Goal: Task Accomplishment & Management: Use online tool/utility

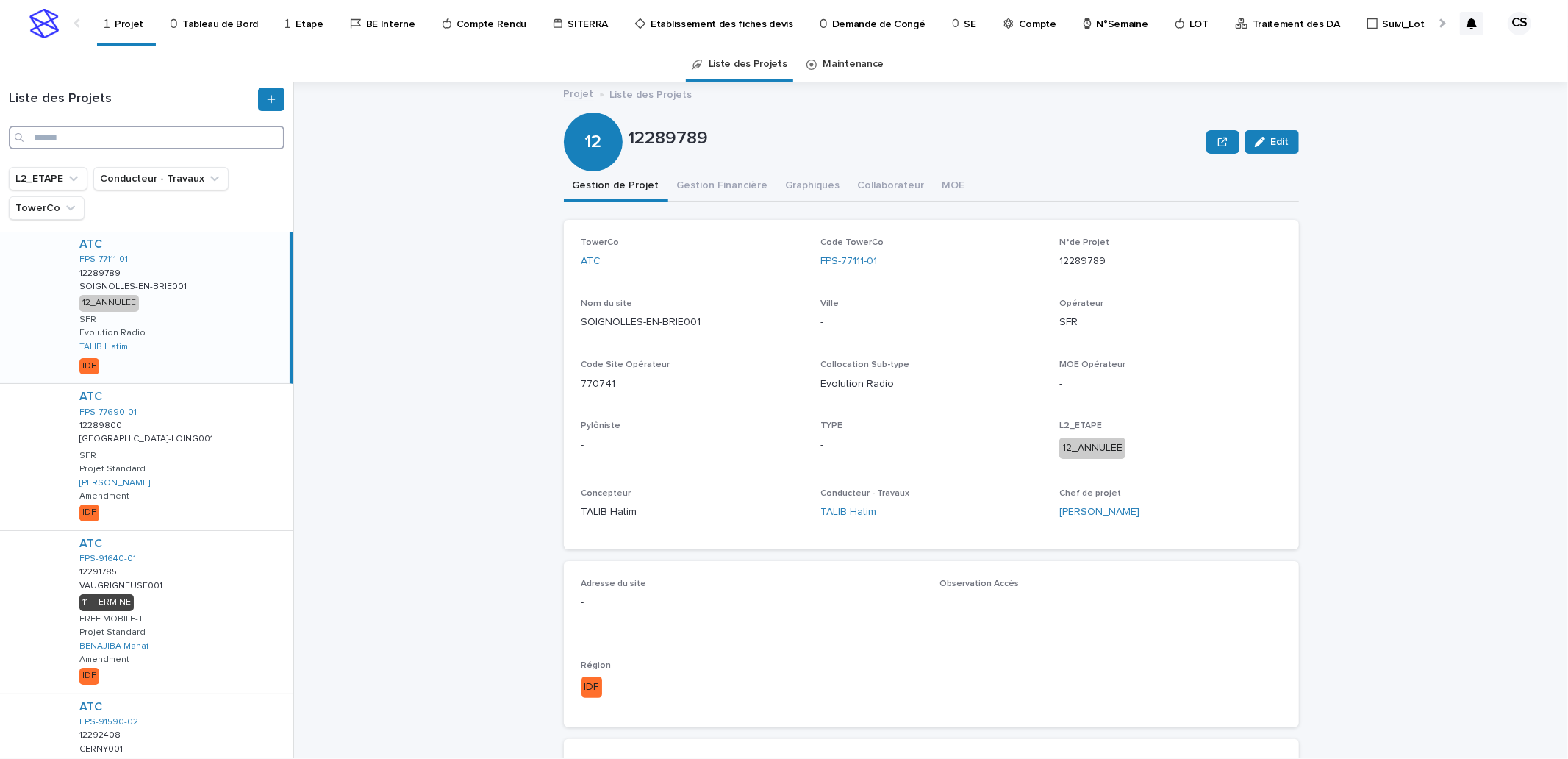
click at [189, 140] on input "Search" at bounding box center [146, 137] width 276 height 23
click at [1098, 28] on p "N°Semaine" at bounding box center [1122, 16] width 51 height 31
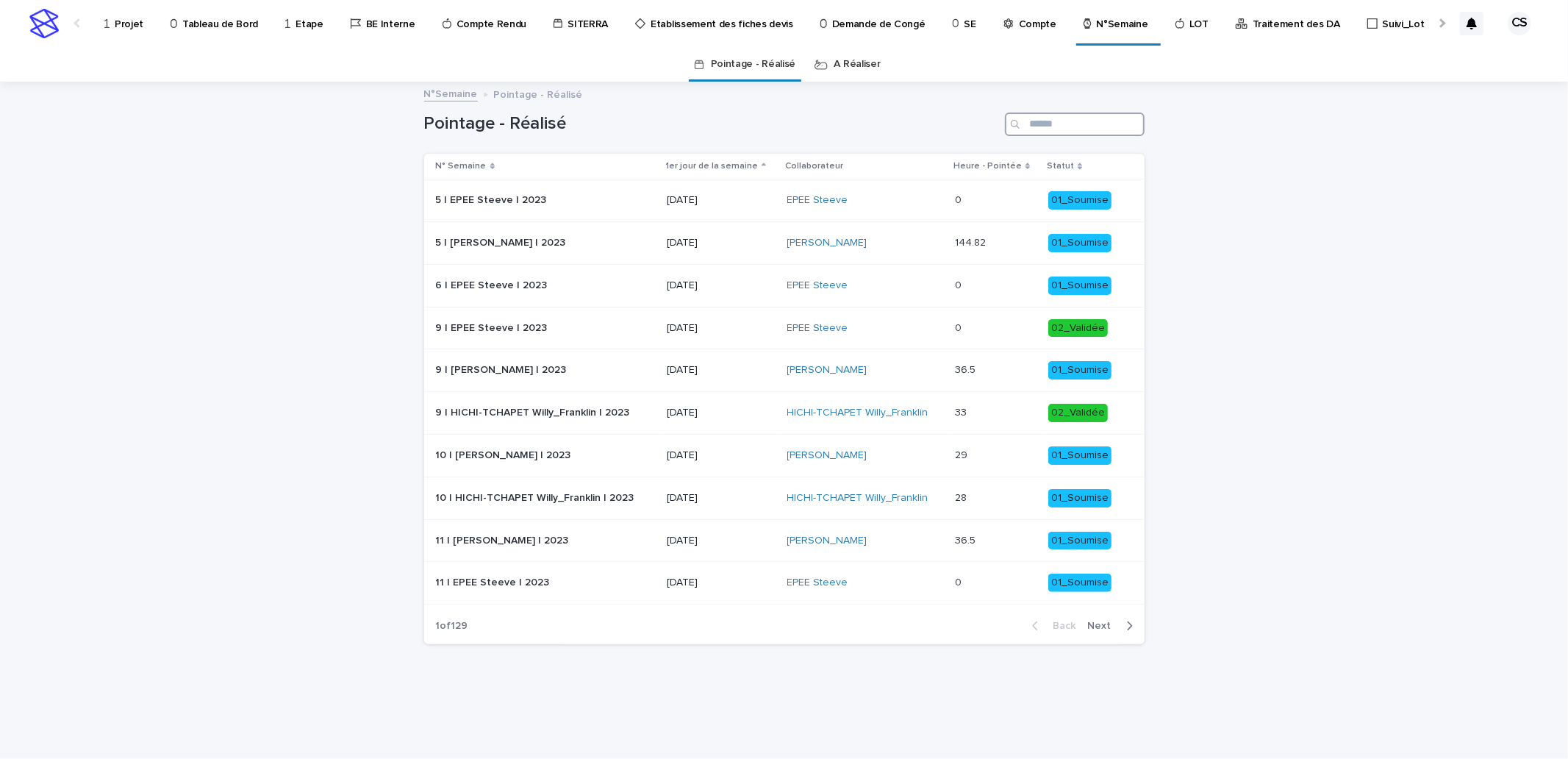
click at [1046, 125] on input "Search" at bounding box center [1074, 124] width 139 height 23
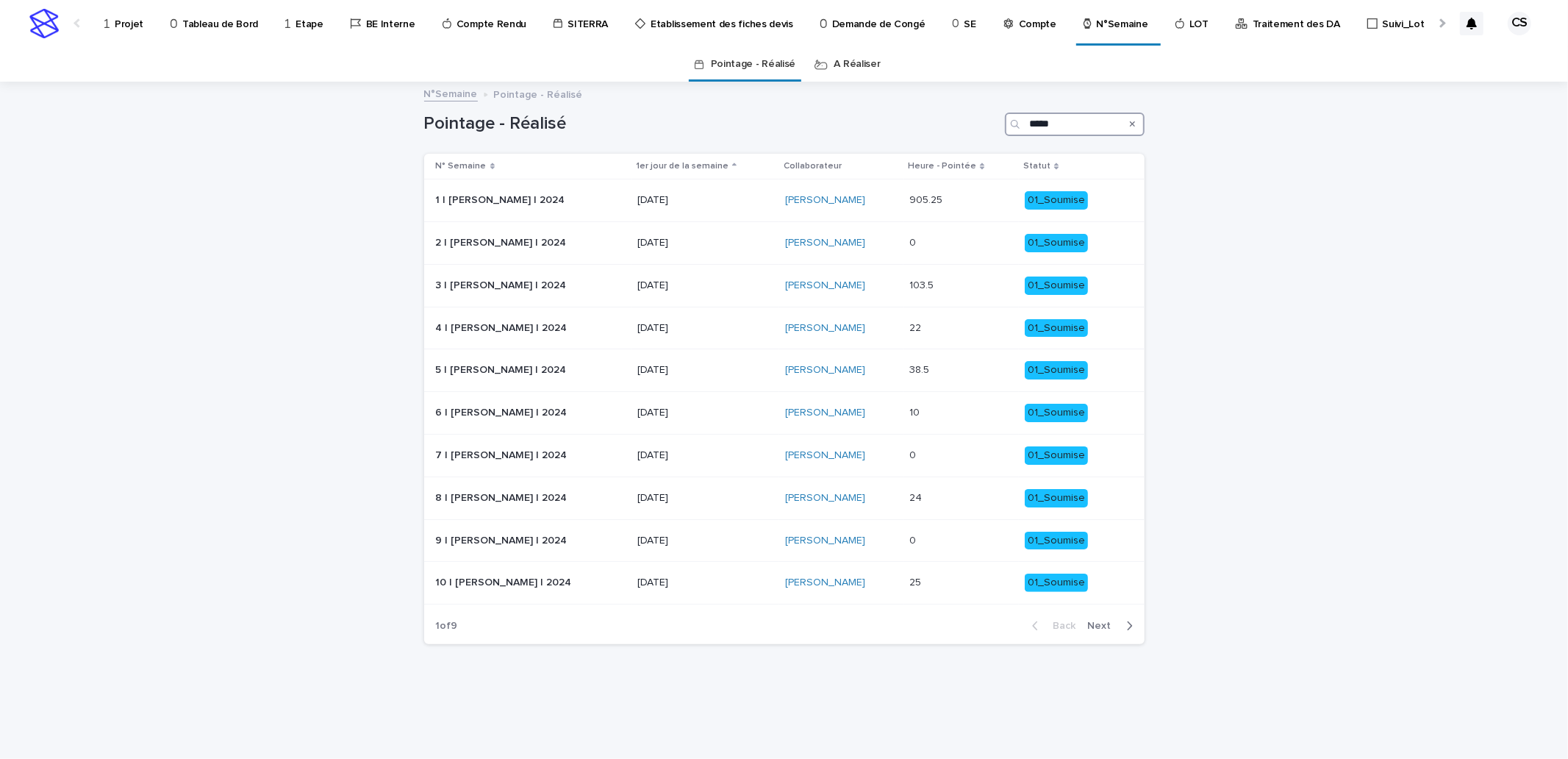
type input "*****"
click at [1107, 623] on span "Next" at bounding box center [1105, 626] width 33 height 10
click at [1106, 623] on span "Next" at bounding box center [1105, 626] width 33 height 10
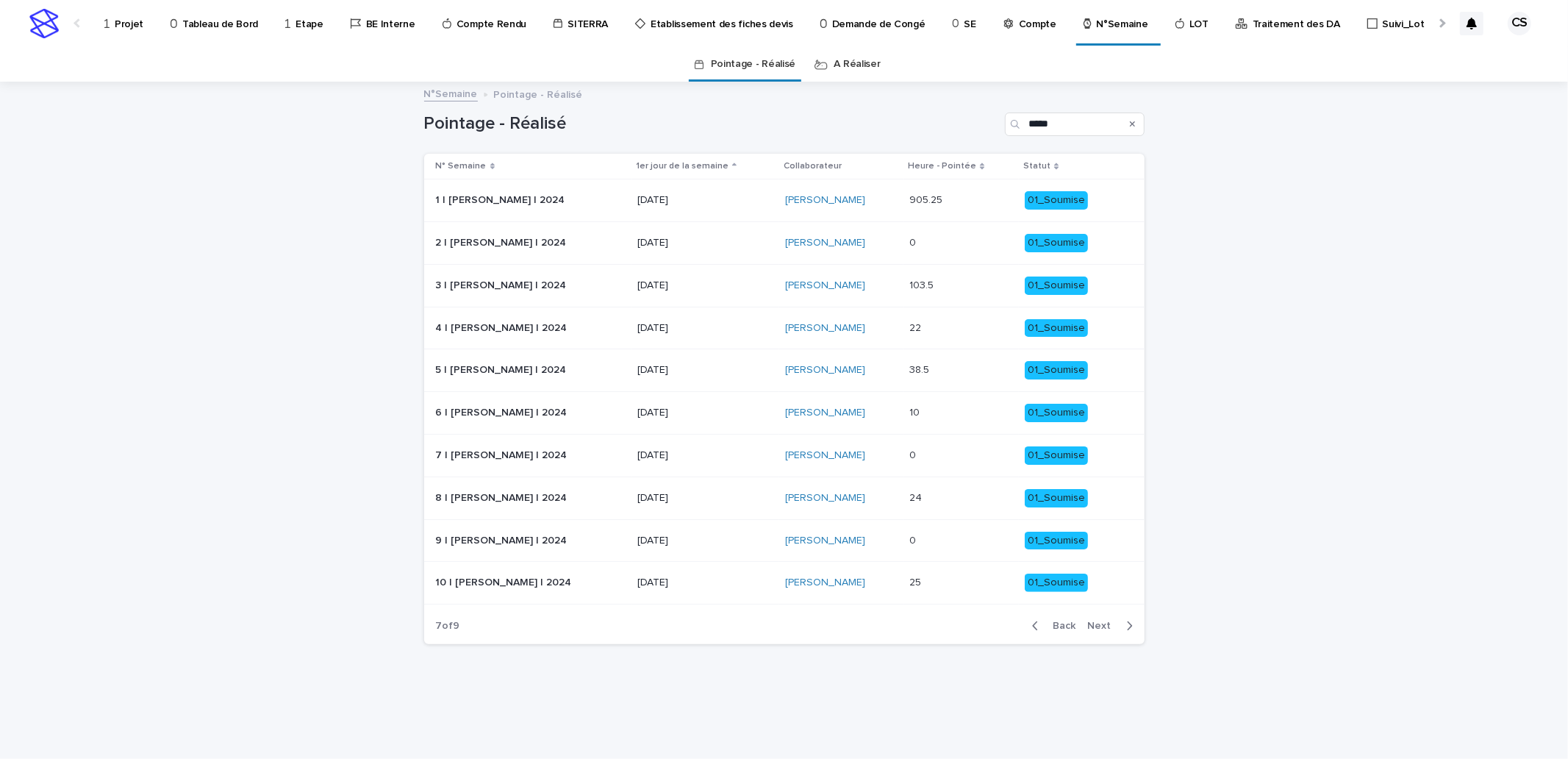
click at [1106, 623] on span "Next" at bounding box center [1105, 626] width 33 height 10
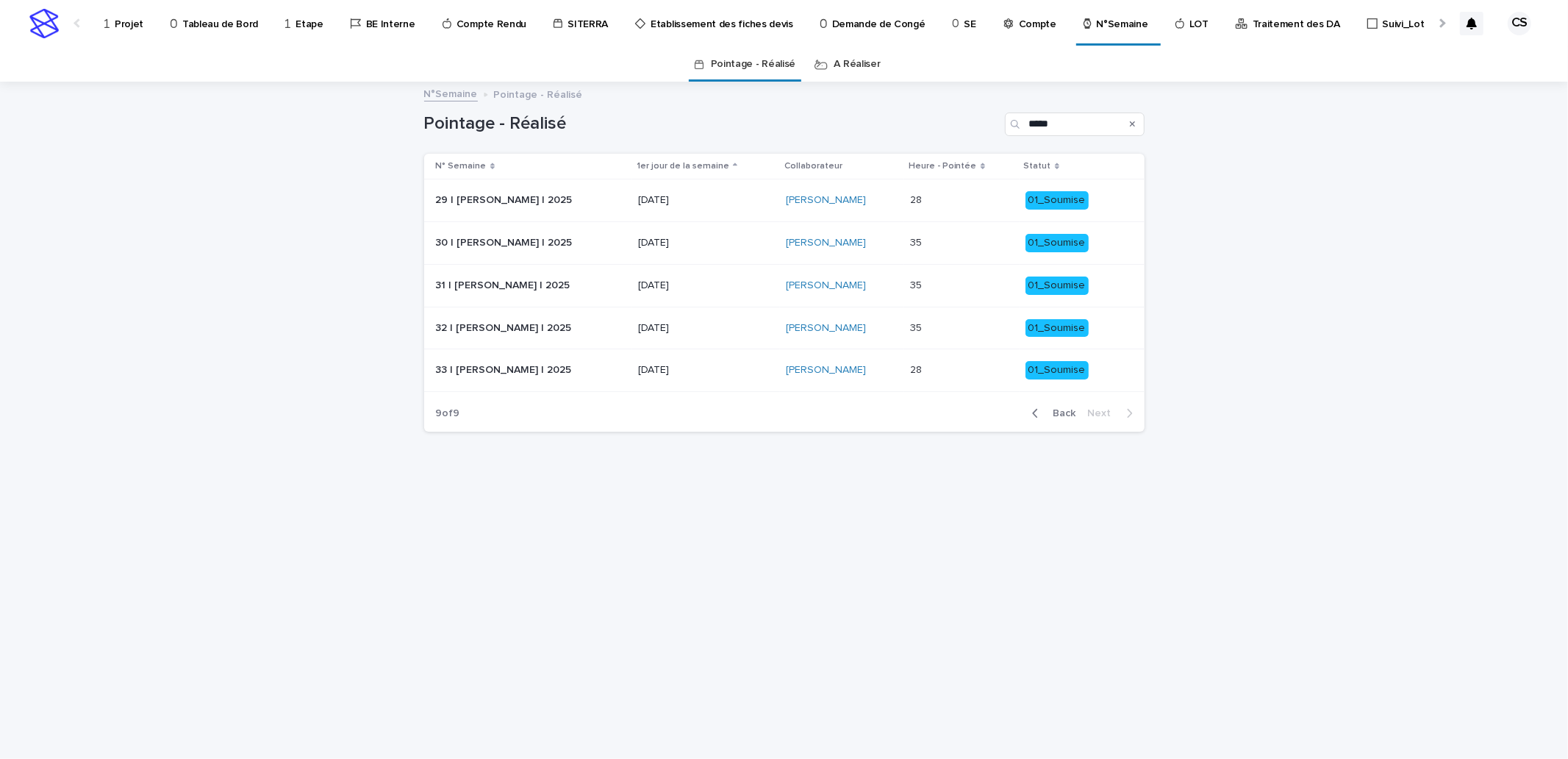
click at [900, 605] on div "Loading... Saving… Loading... Saving… Pointage - Réalisé ***** N° Semaine 1er j…" at bounding box center [784, 403] width 735 height 639
click at [728, 373] on p "11/08/2025" at bounding box center [706, 370] width 136 height 12
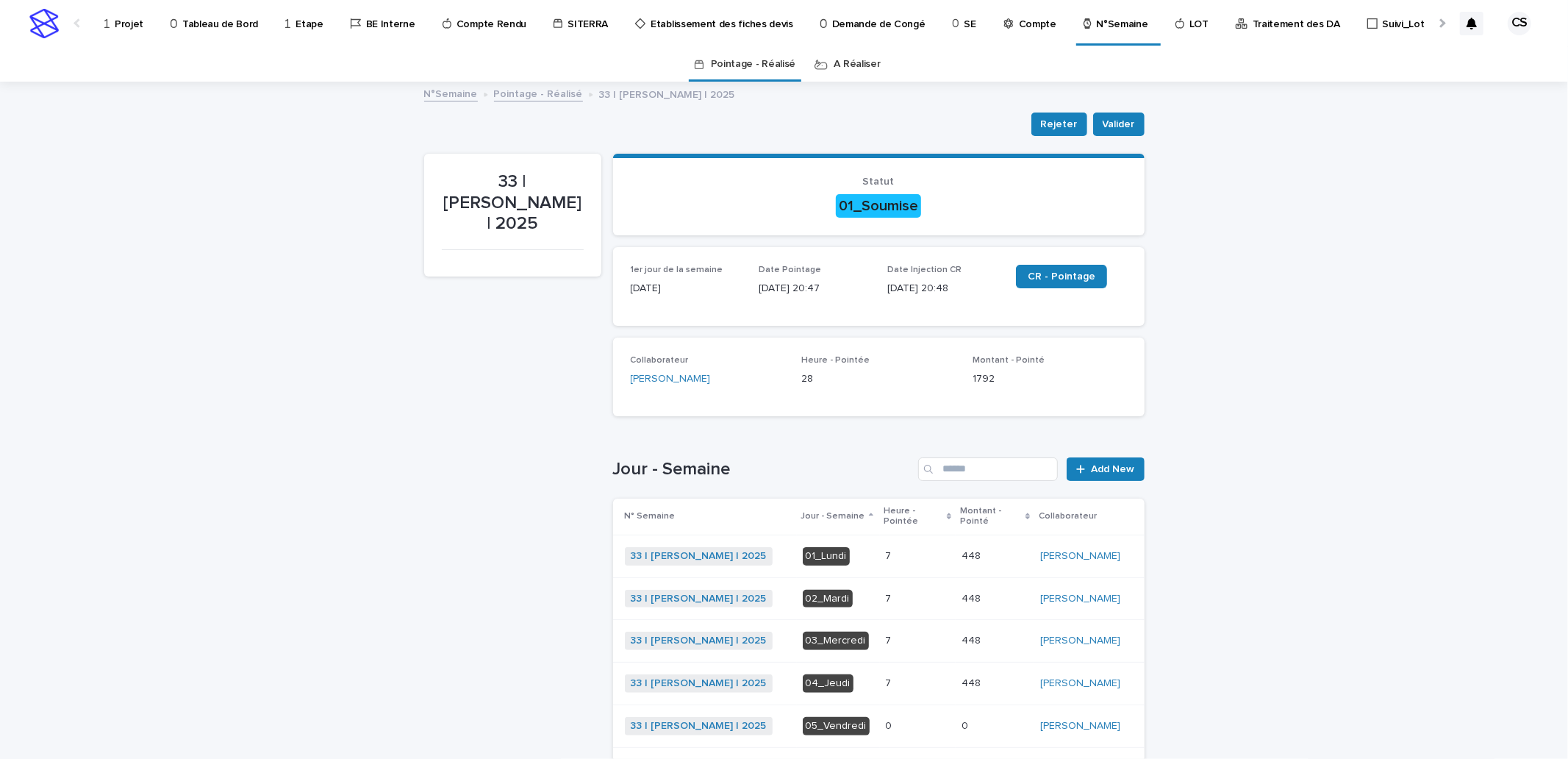
click at [129, 31] on link "Projet" at bounding box center [126, 23] width 47 height 46
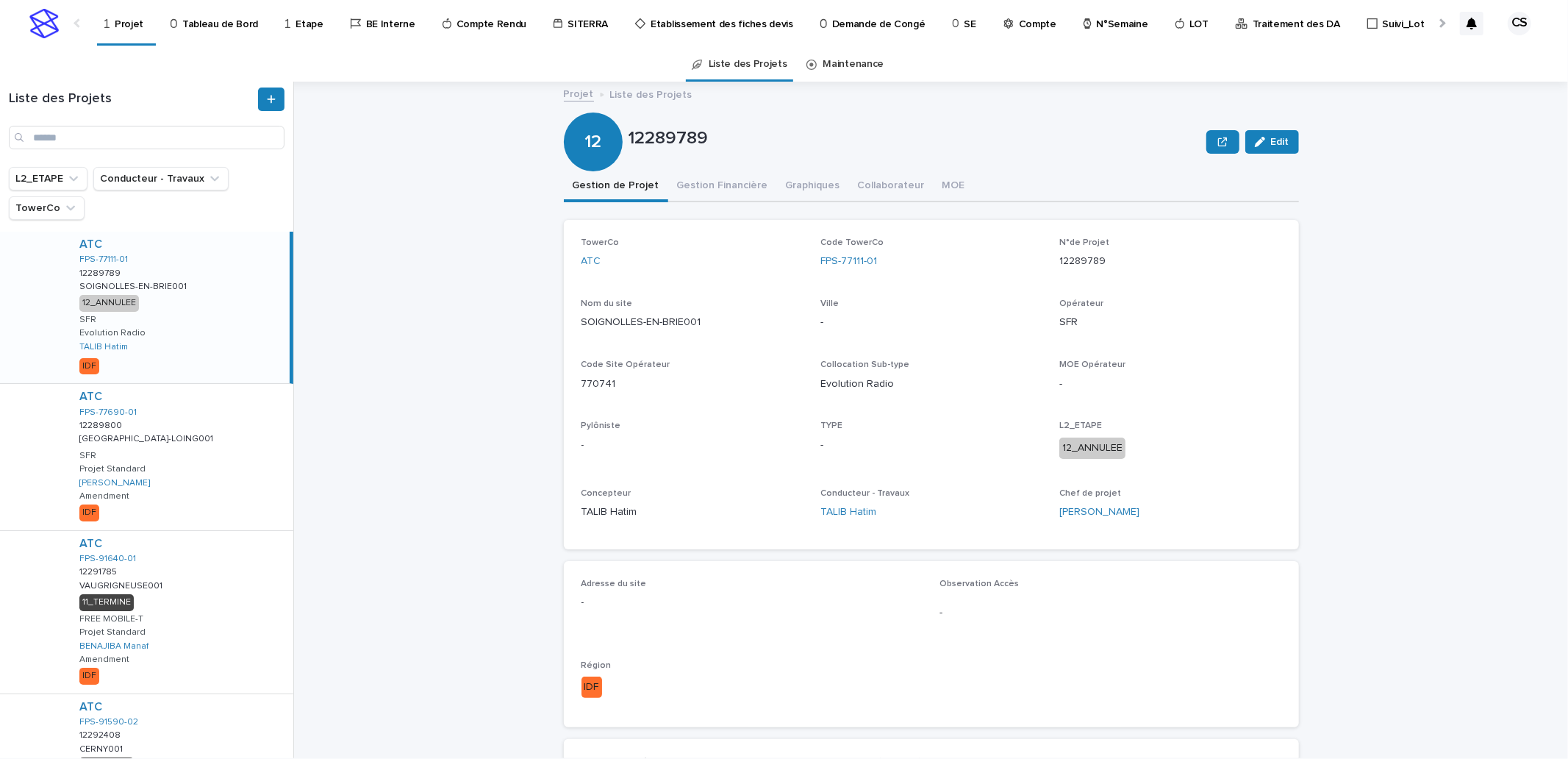
click at [414, 123] on div "Projet Liste des Projets 12289789 Edit 12 12289789 Edit Sorry, there was an err…" at bounding box center [939, 420] width 1256 height 676
click at [1106, 19] on p "N°Semaine" at bounding box center [1122, 16] width 51 height 31
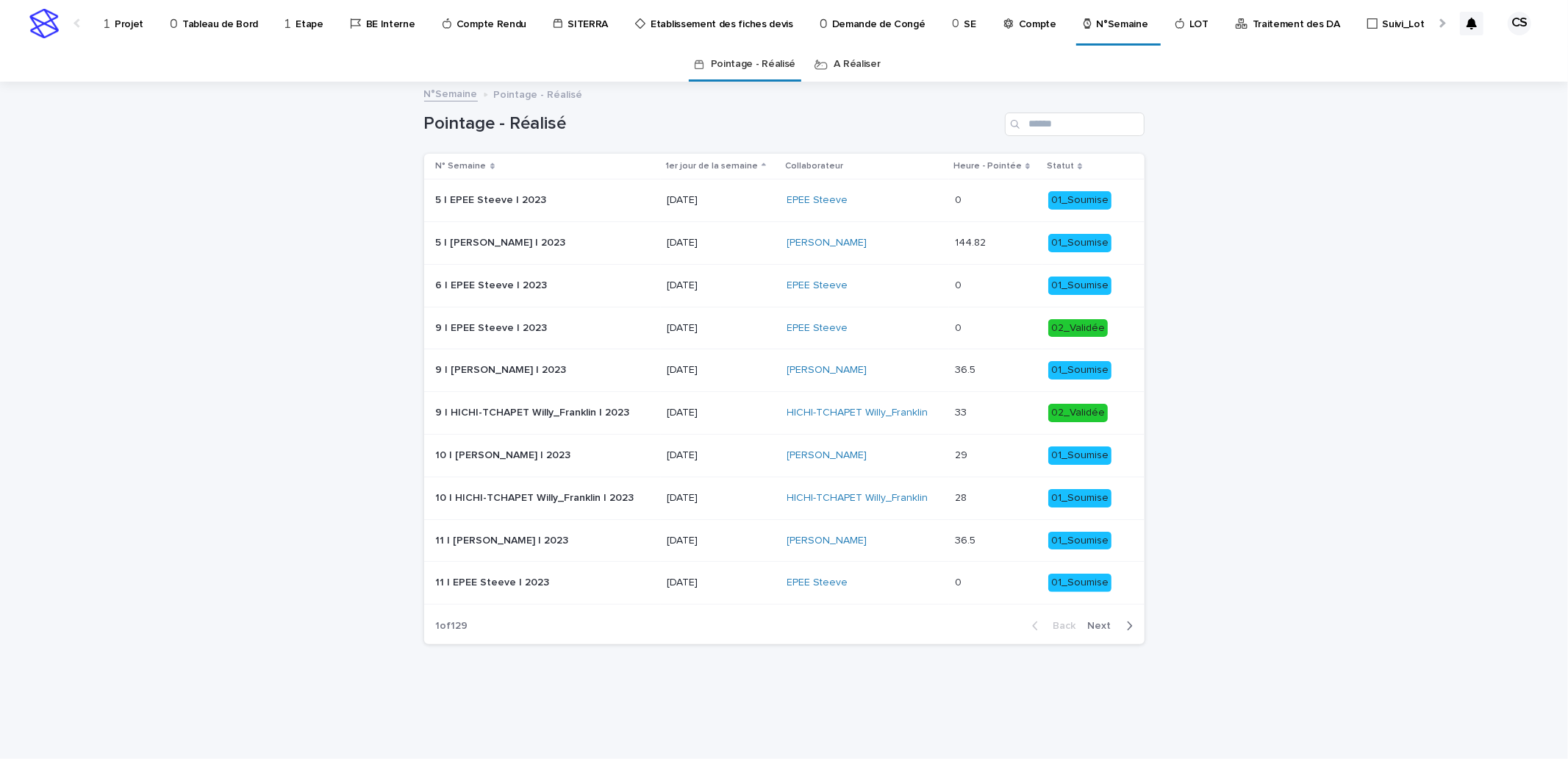
click at [853, 65] on link "A Réaliser" at bounding box center [857, 64] width 46 height 34
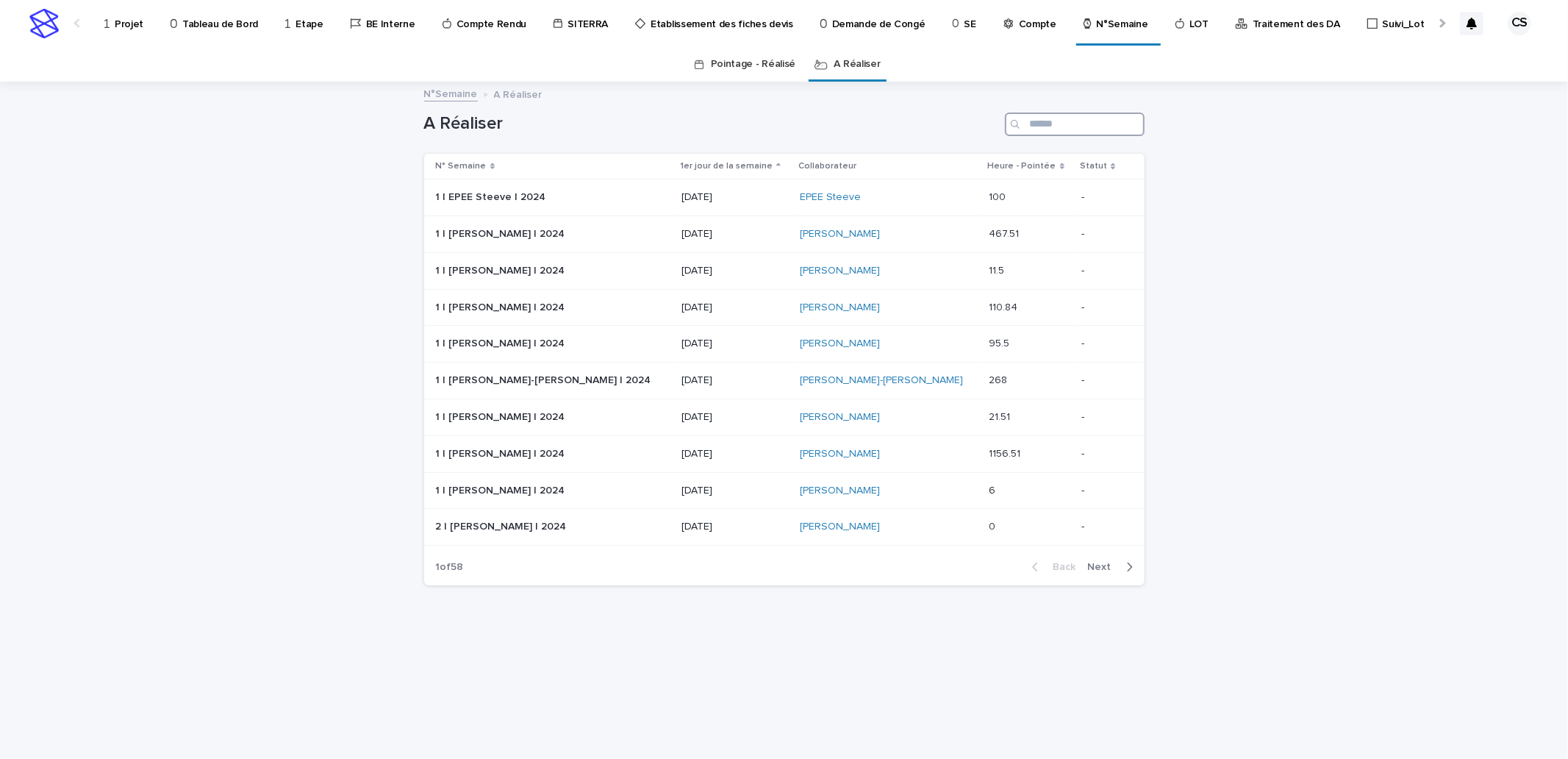
click at [1077, 133] on input "Search" at bounding box center [1074, 124] width 139 height 23
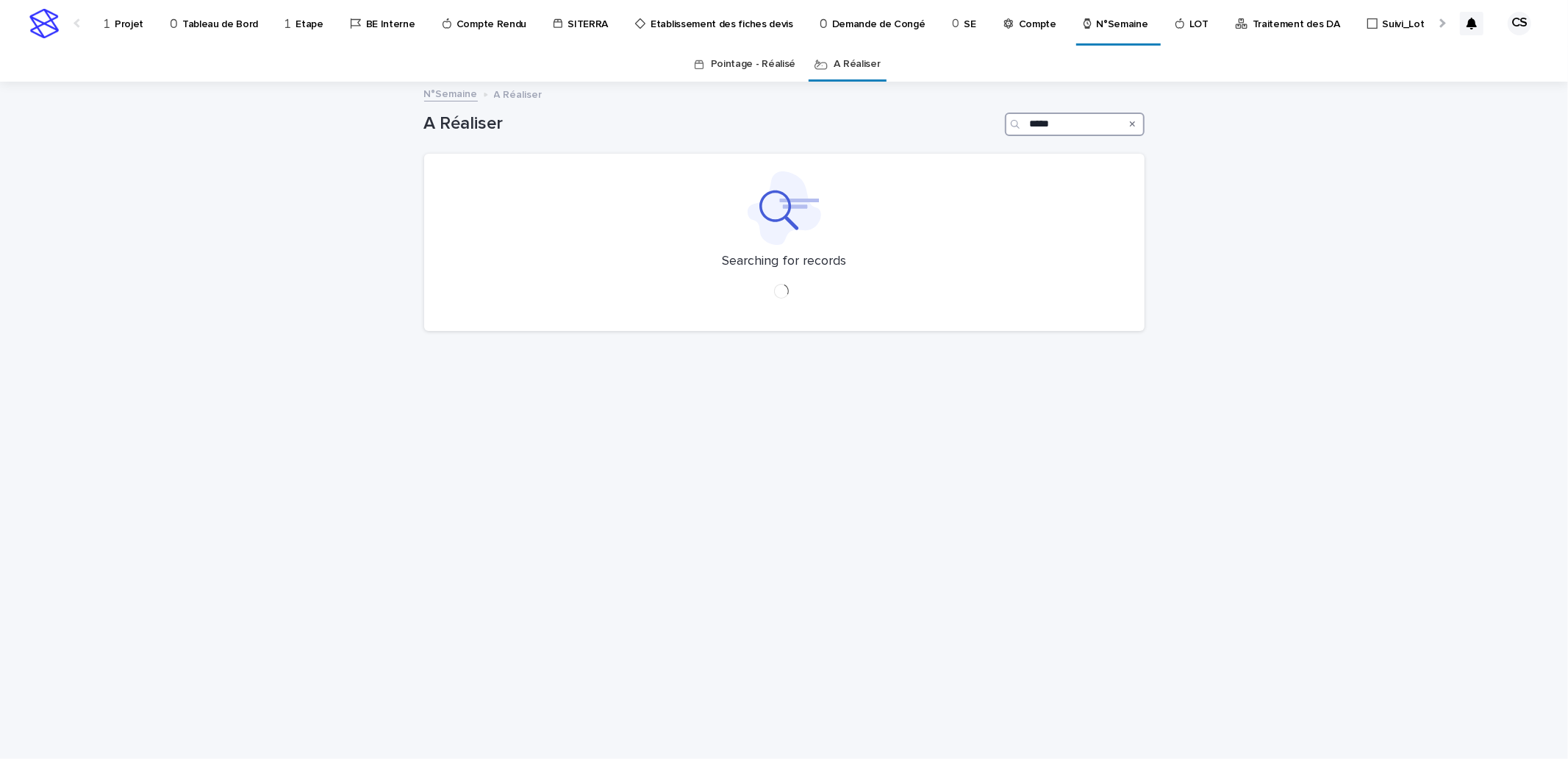
type input "*****"
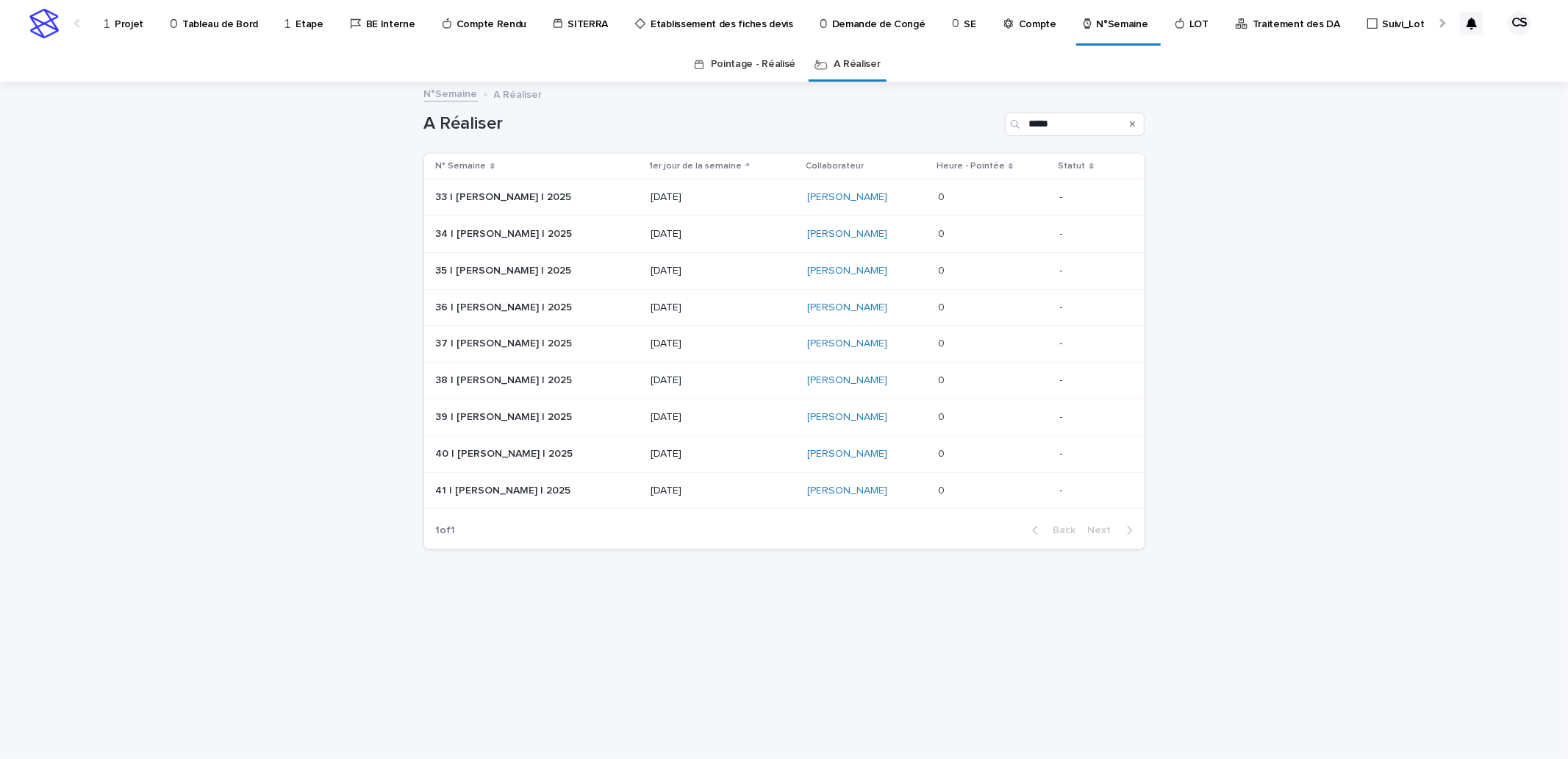
click at [732, 189] on div "11/08/2025" at bounding box center [723, 196] width 145 height 16
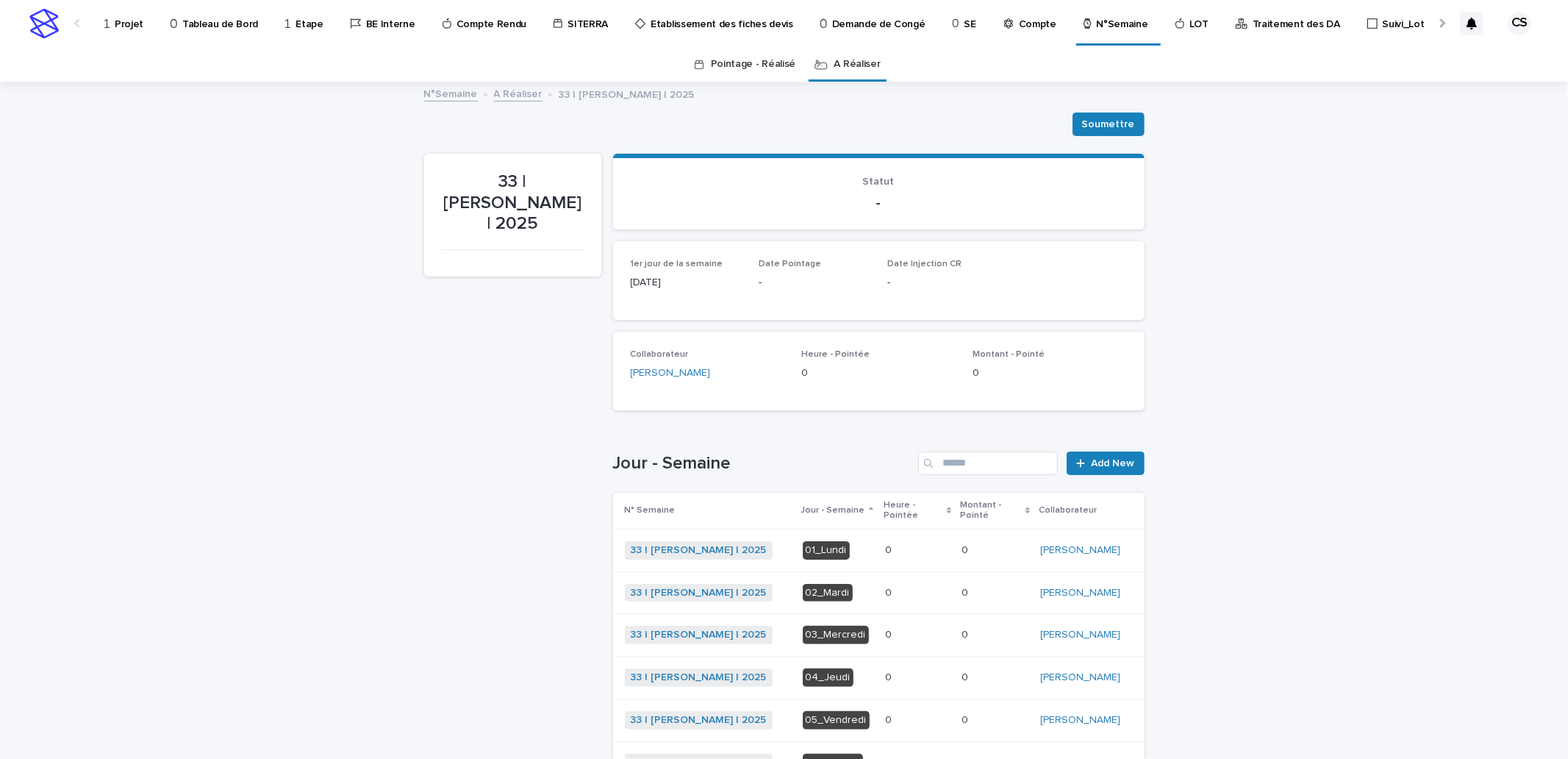
click at [895, 544] on p at bounding box center [918, 550] width 64 height 12
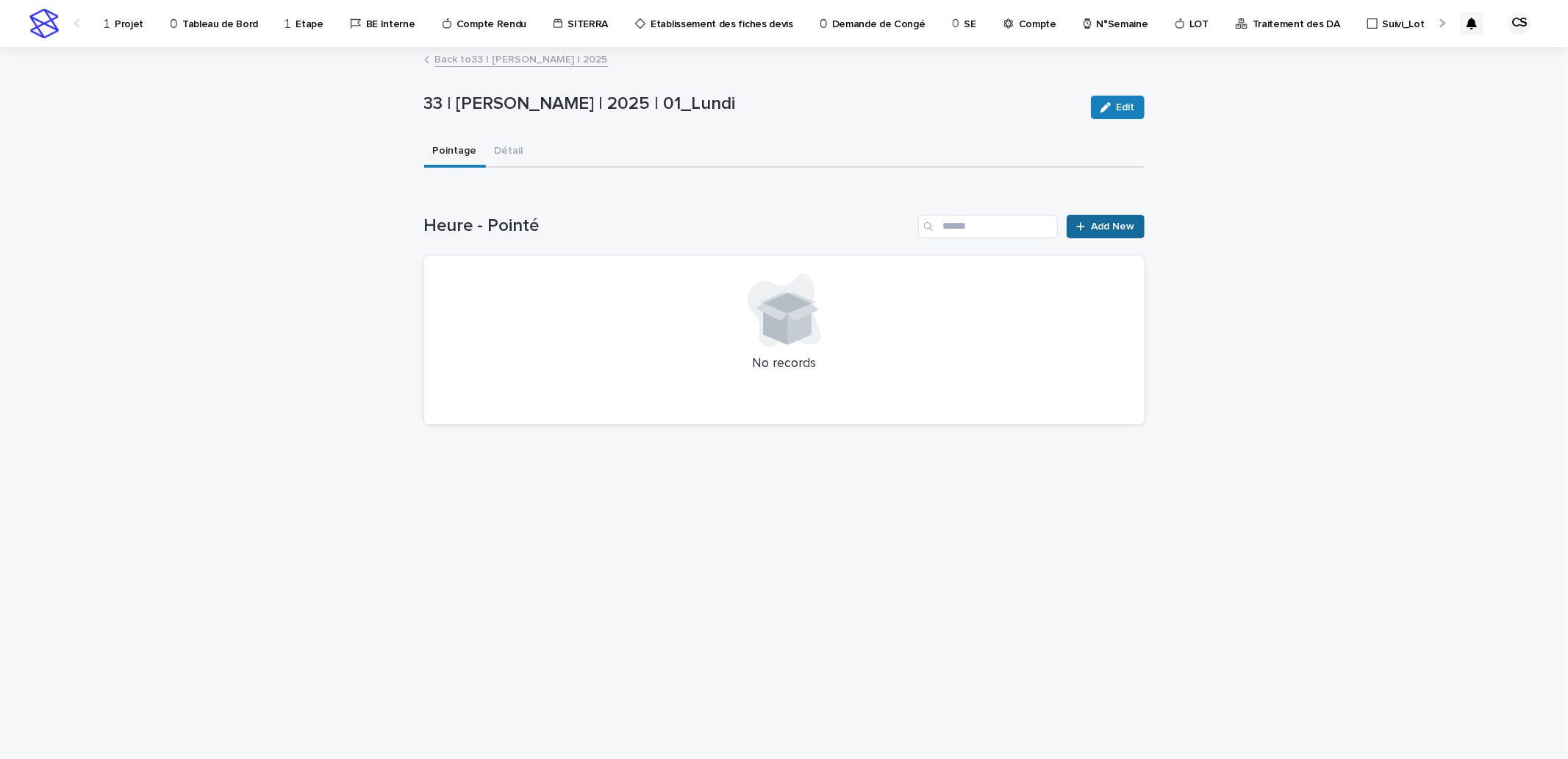
click at [1076, 221] on link "Add New" at bounding box center [1105, 227] width 77 height 23
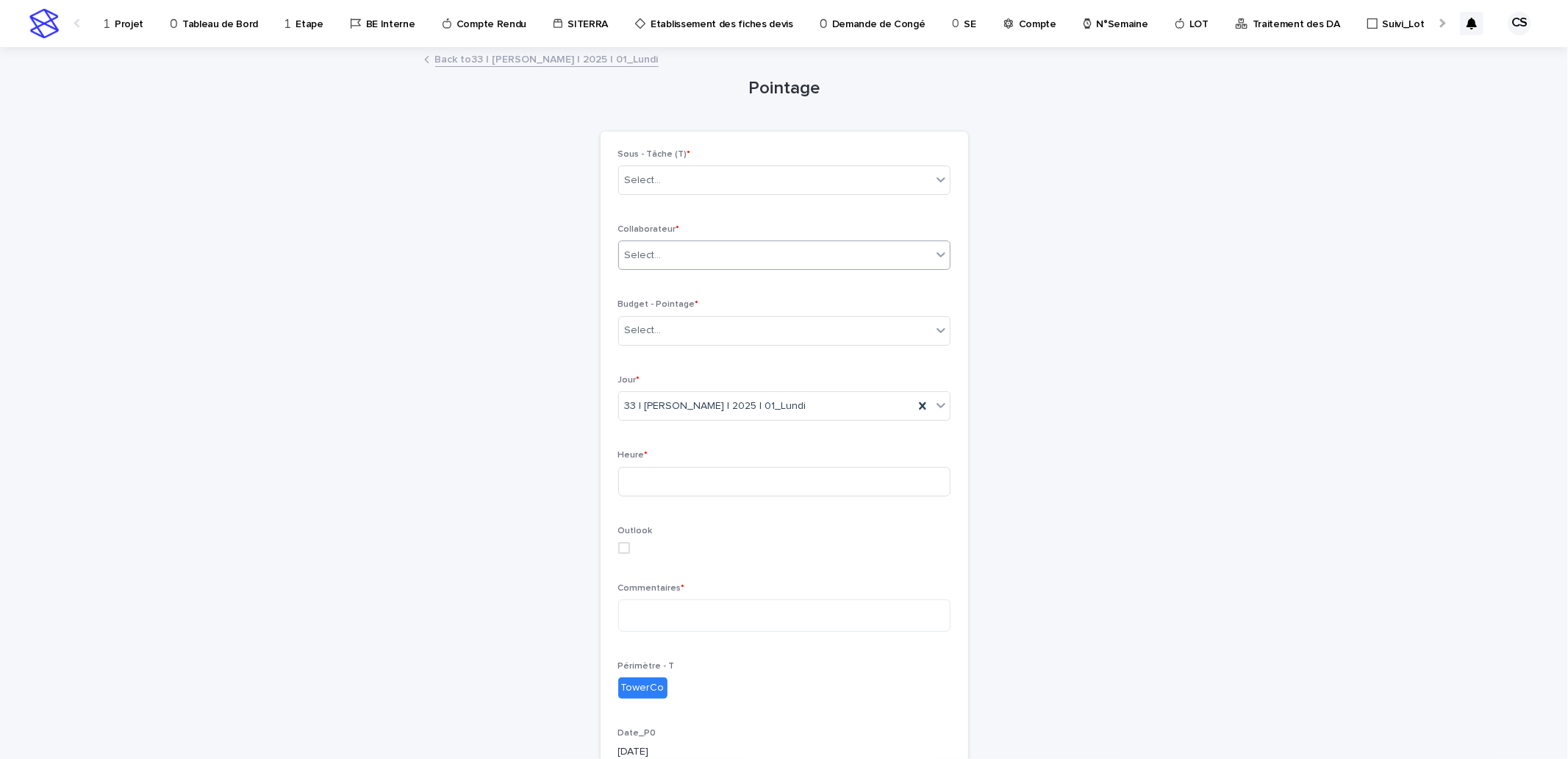
click at [682, 241] on div "Select..." at bounding box center [784, 256] width 333 height 30
type input "*****"
click at [681, 281] on div "[PERSON_NAME]" at bounding box center [777, 284] width 331 height 26
click at [675, 323] on div "Select..." at bounding box center [775, 330] width 312 height 24
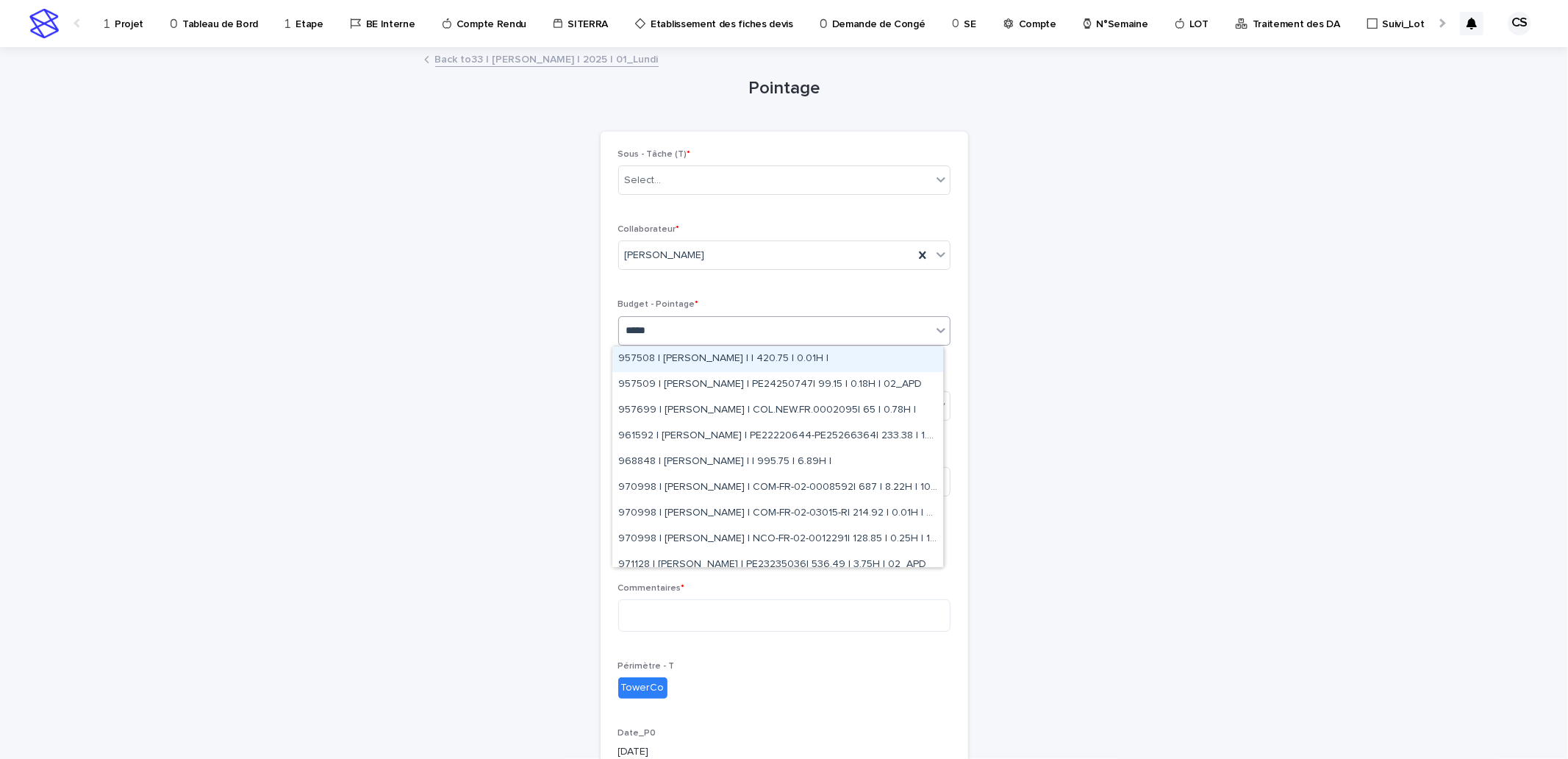
type input "*****"
click at [1150, 283] on div "Loading... Saving… Loading... Saving… Pointage Loading... Saving… Loading... Sa…" at bounding box center [784, 535] width 1568 height 973
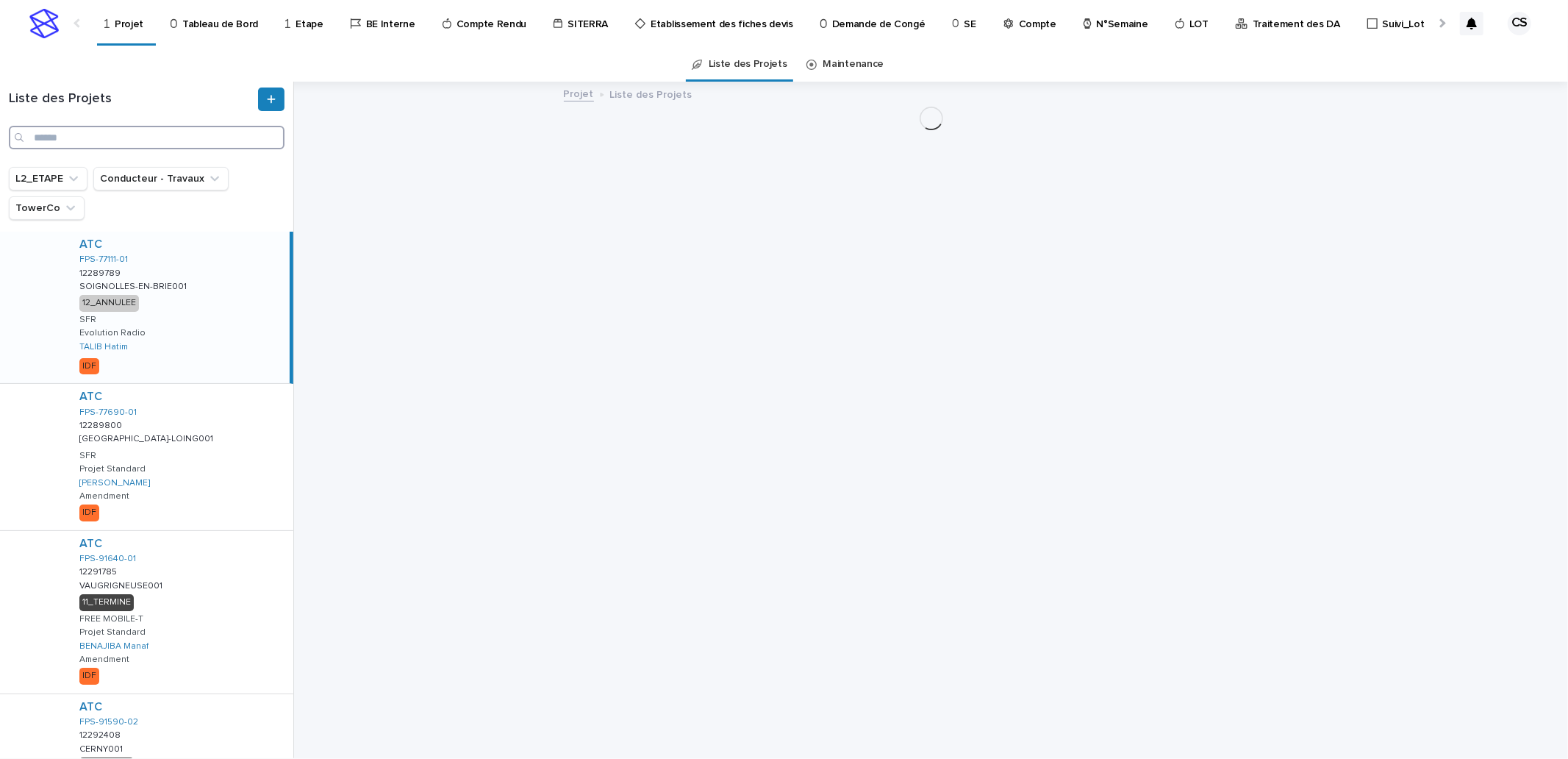
click at [190, 130] on input "Search" at bounding box center [146, 137] width 276 height 23
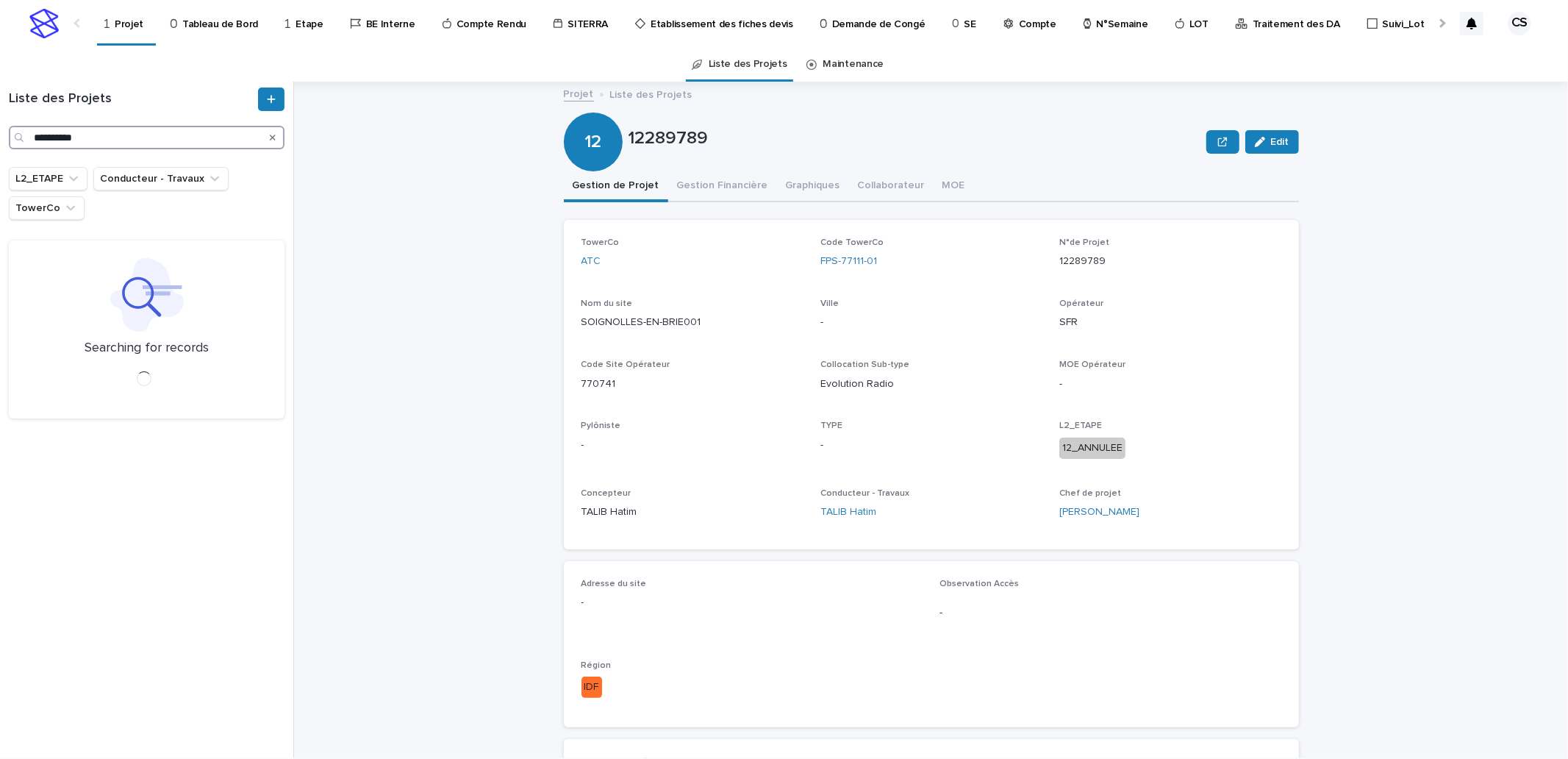
type input "**********"
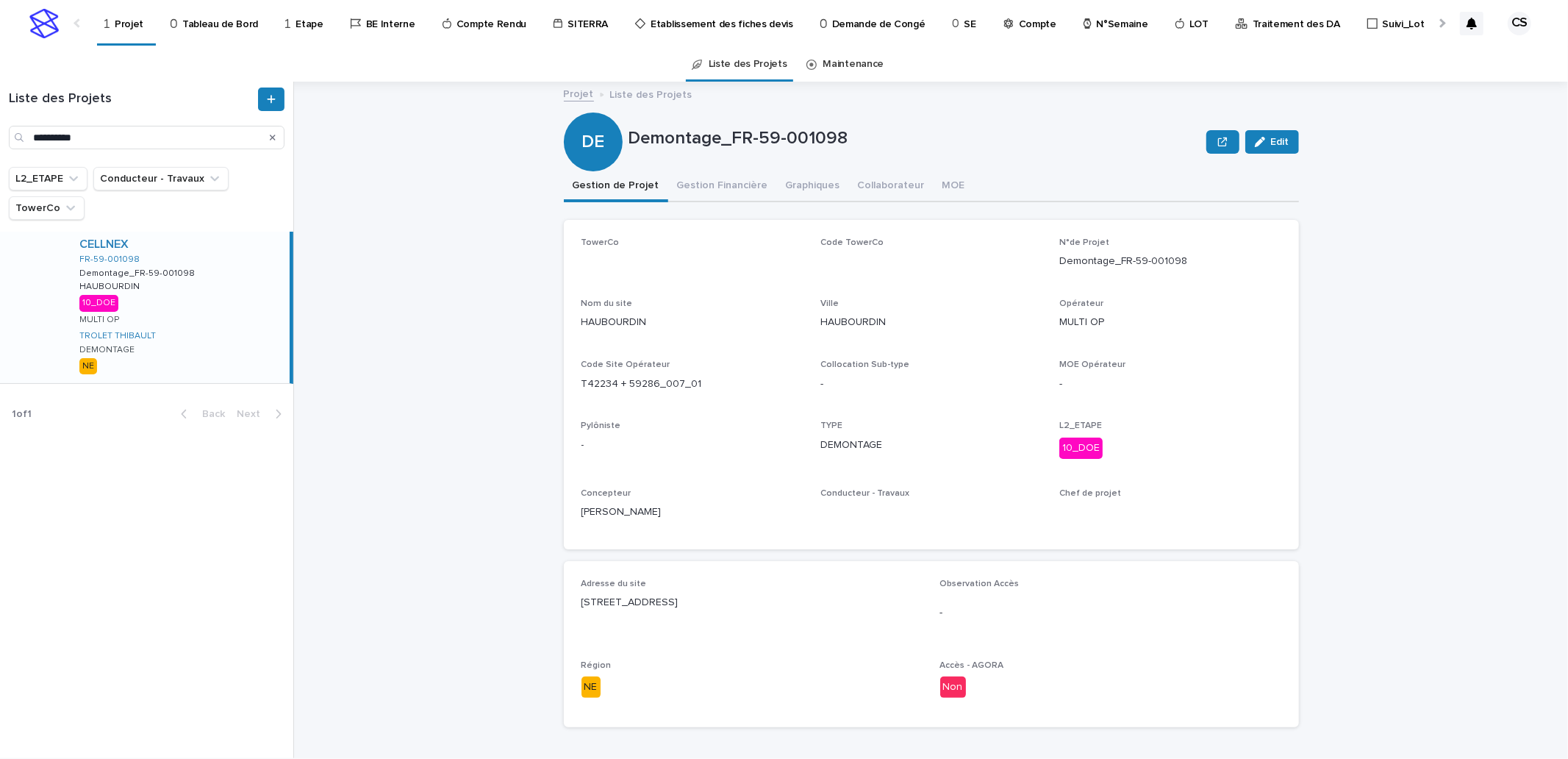
click at [200, 288] on div "CELLNEX FR-59-001098 Demontage_FR-59-001098 Demontage_FR-59-001098 HAUBOURDIN H…" at bounding box center [178, 307] width 222 height 151
click at [706, 190] on button "Gestion Financière" at bounding box center [723, 187] width 109 height 31
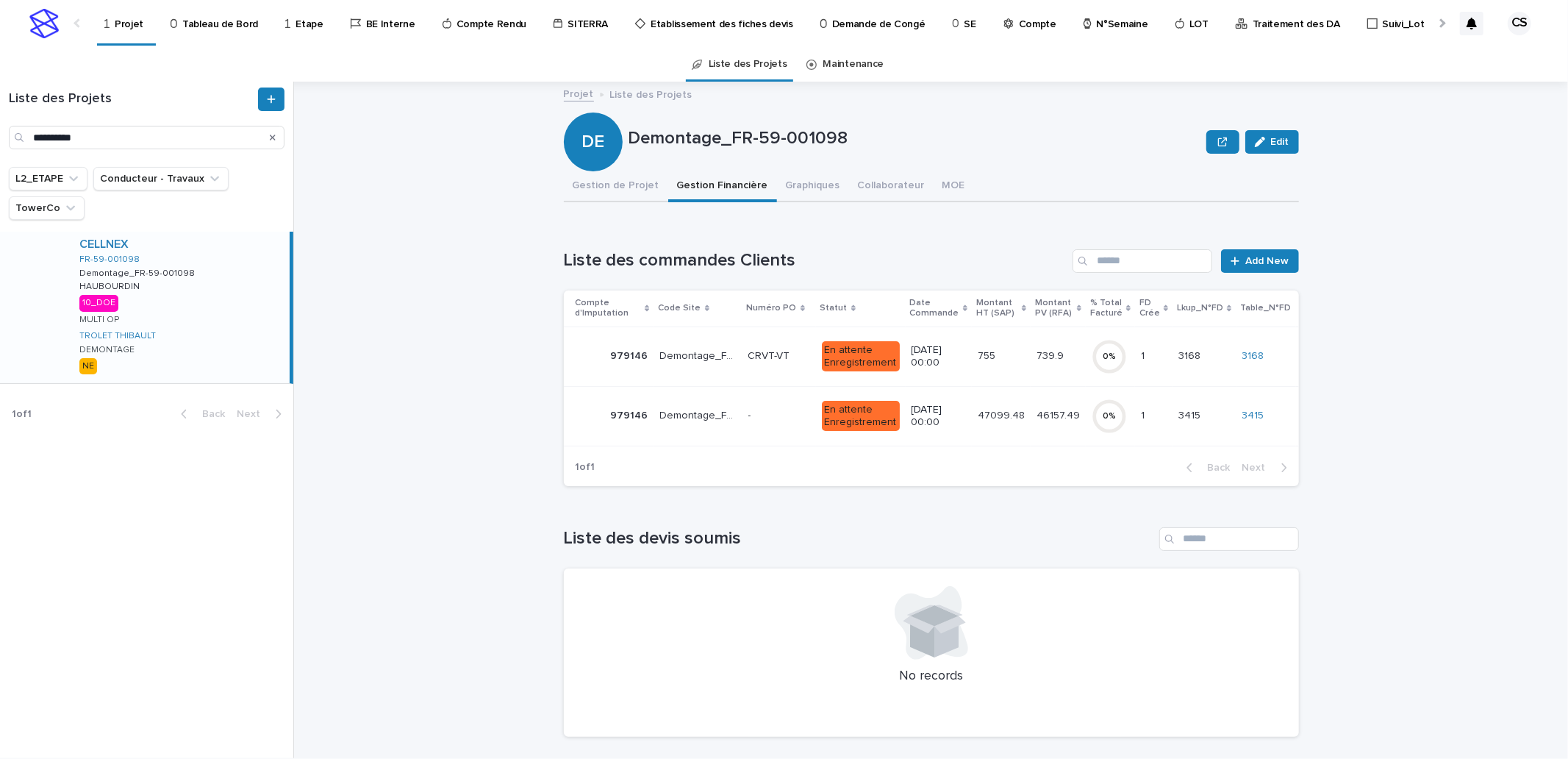
click at [972, 408] on td "47099.48 47099.48" at bounding box center [1002, 416] width 59 height 59
click at [928, 355] on p "3/6/2025 00:00" at bounding box center [939, 357] width 55 height 25
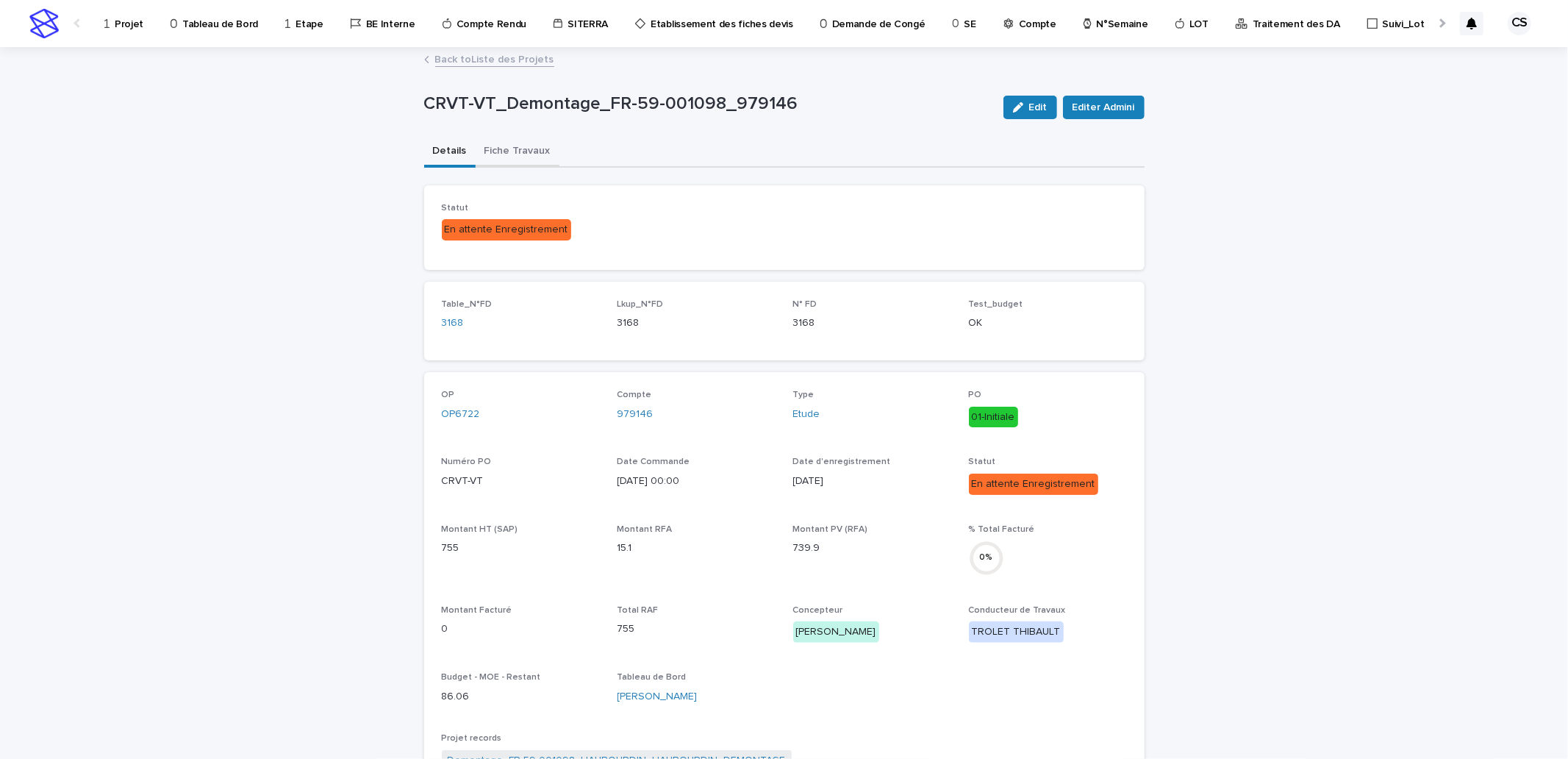
click at [517, 149] on button "Fiche Travaux" at bounding box center [518, 153] width 84 height 31
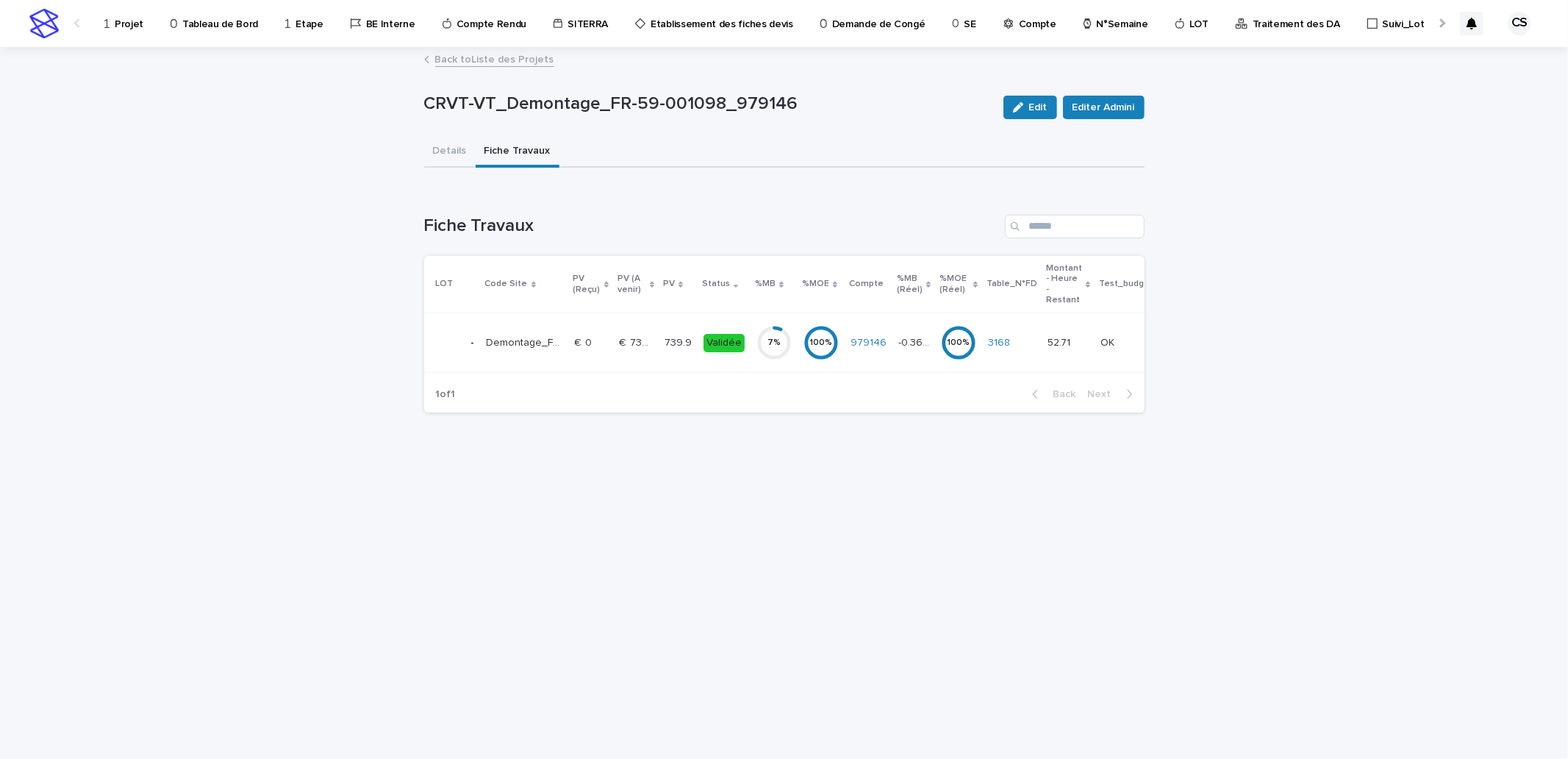
click at [664, 336] on p "739.9" at bounding box center [679, 341] width 30 height 16
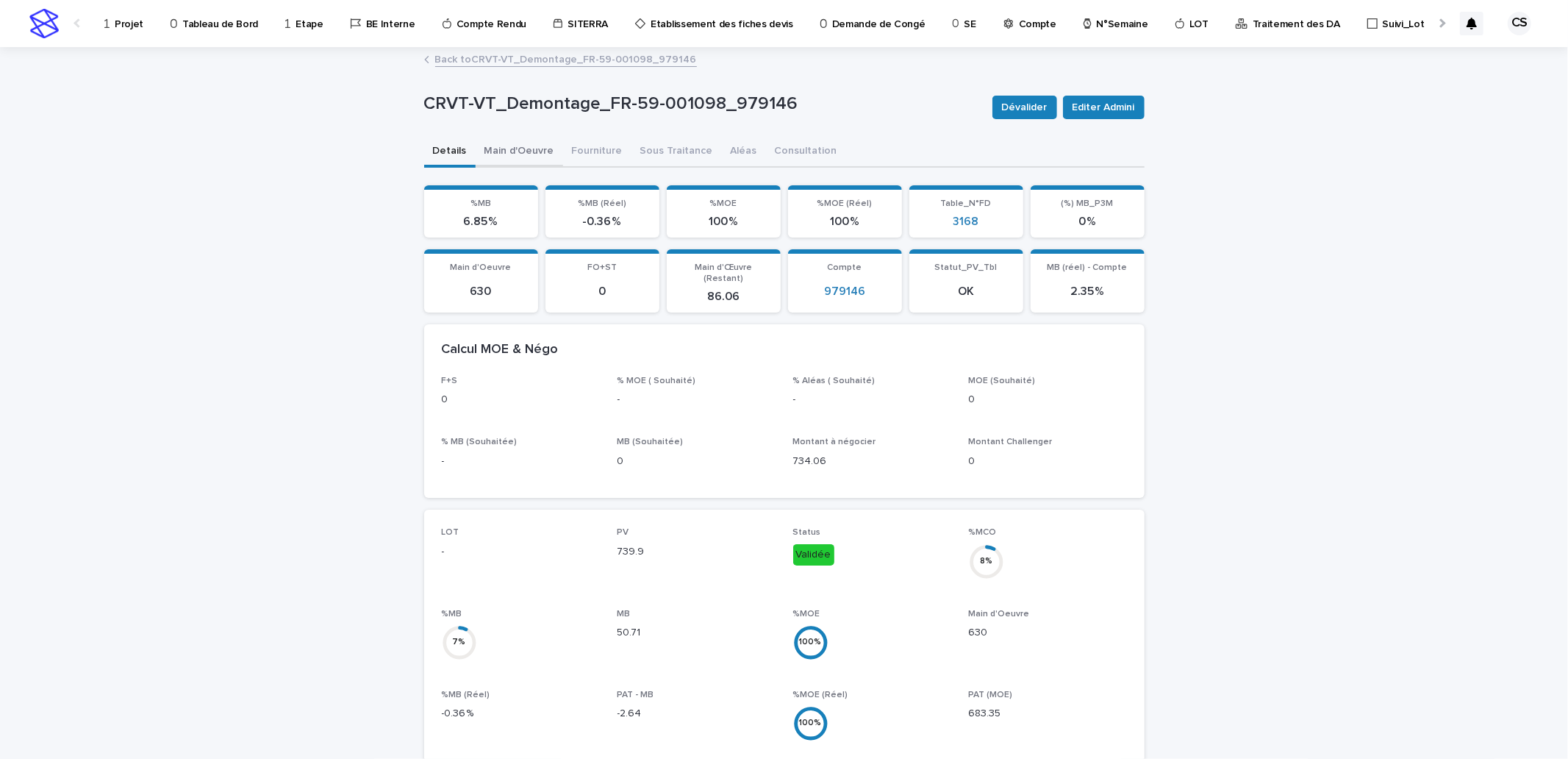
click at [530, 152] on button "Main d'Oeuvre" at bounding box center [520, 153] width 87 height 31
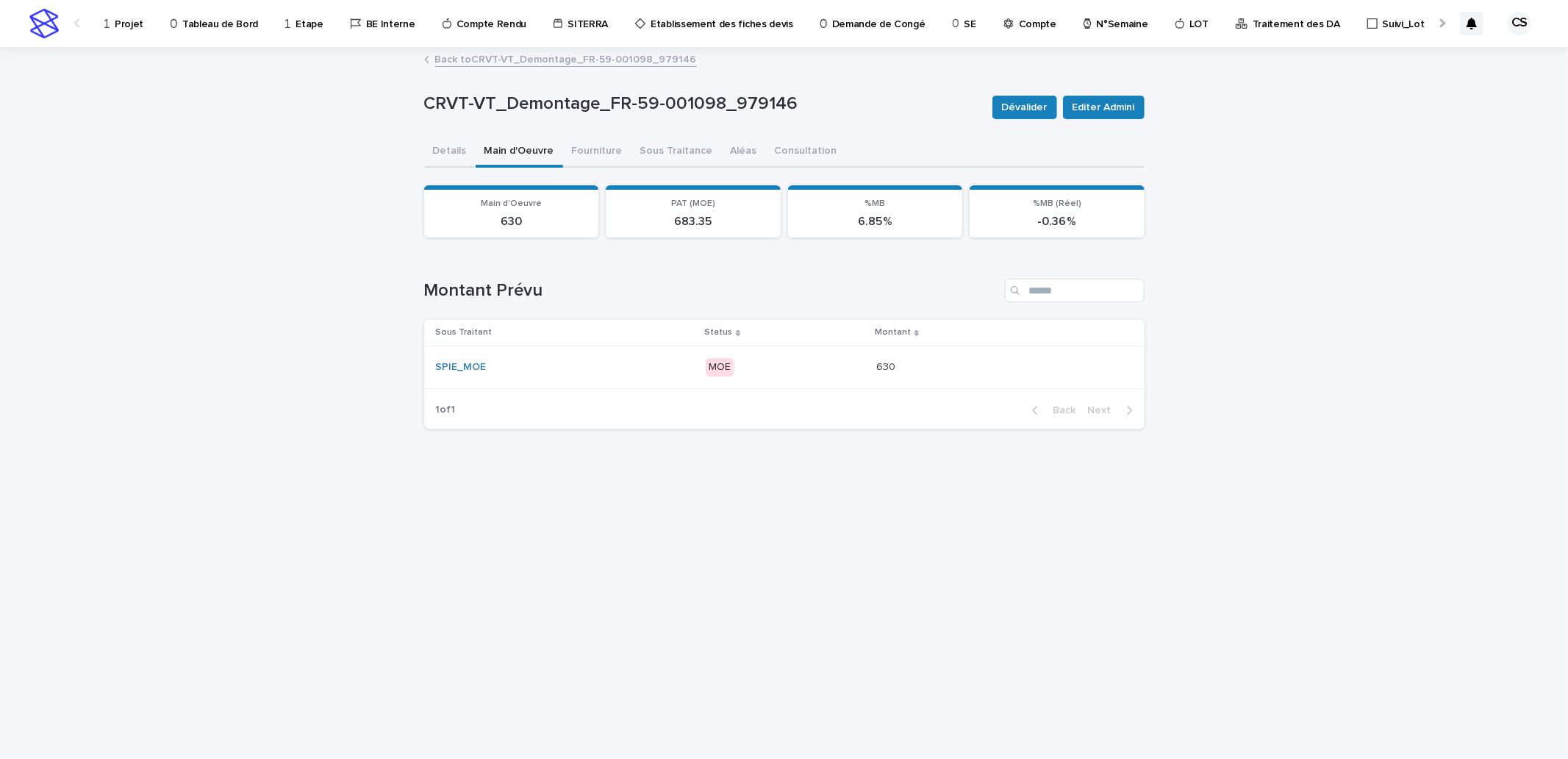
click at [656, 364] on div "SPIE_MOE" at bounding box center [565, 367] width 257 height 12
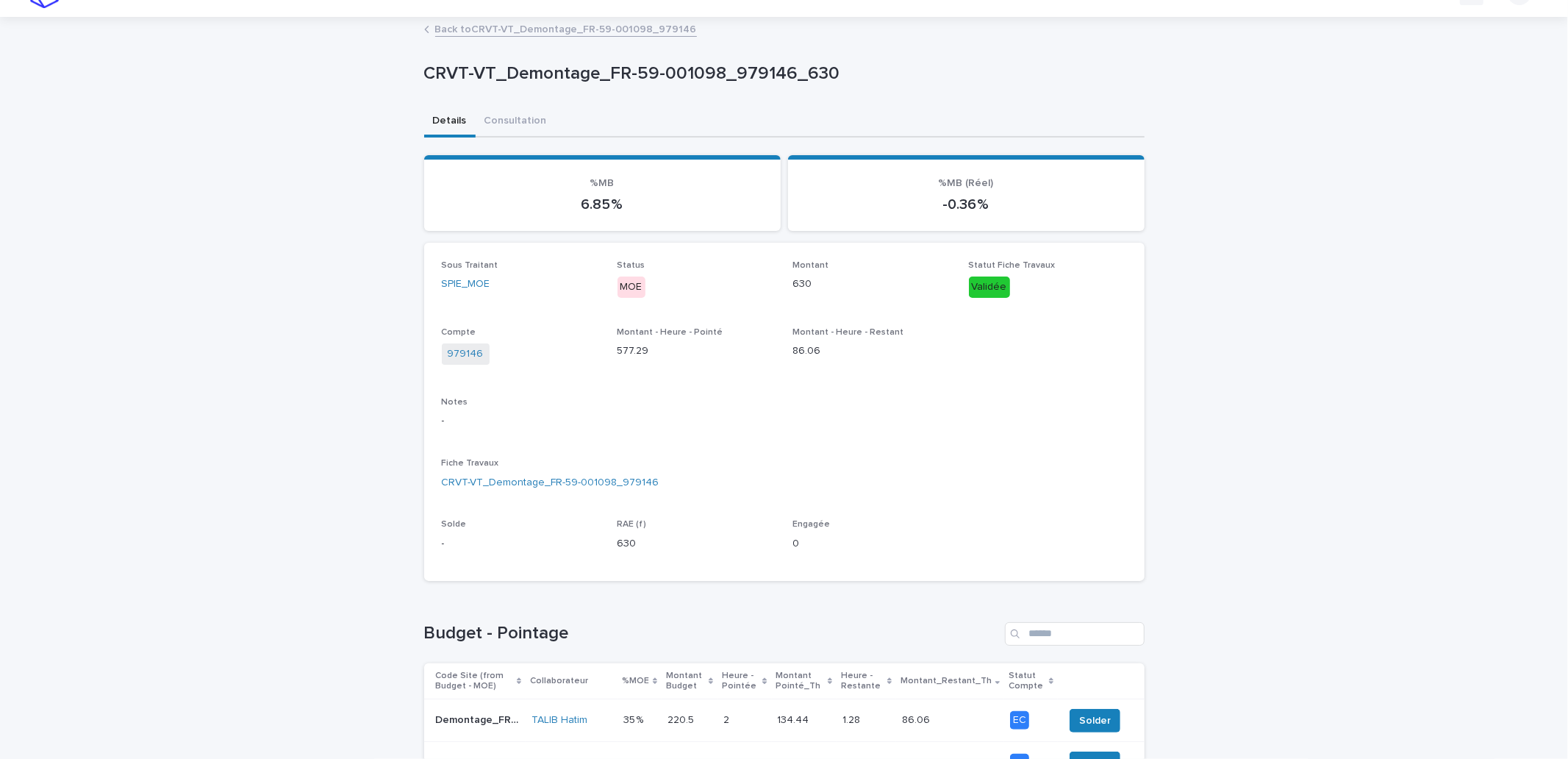
scroll to position [185, 0]
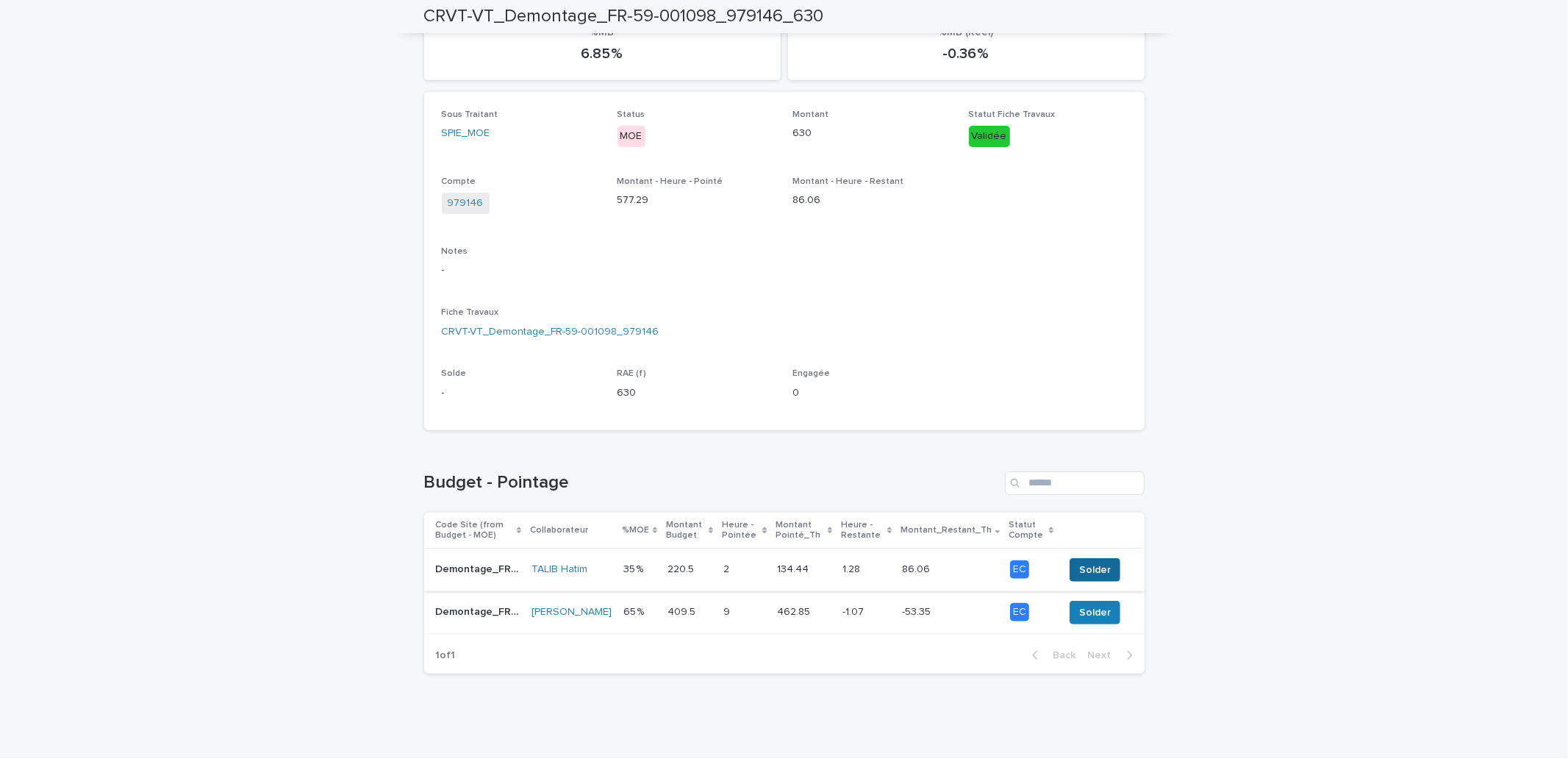
click at [1084, 563] on span "Solder" at bounding box center [1095, 570] width 32 height 15
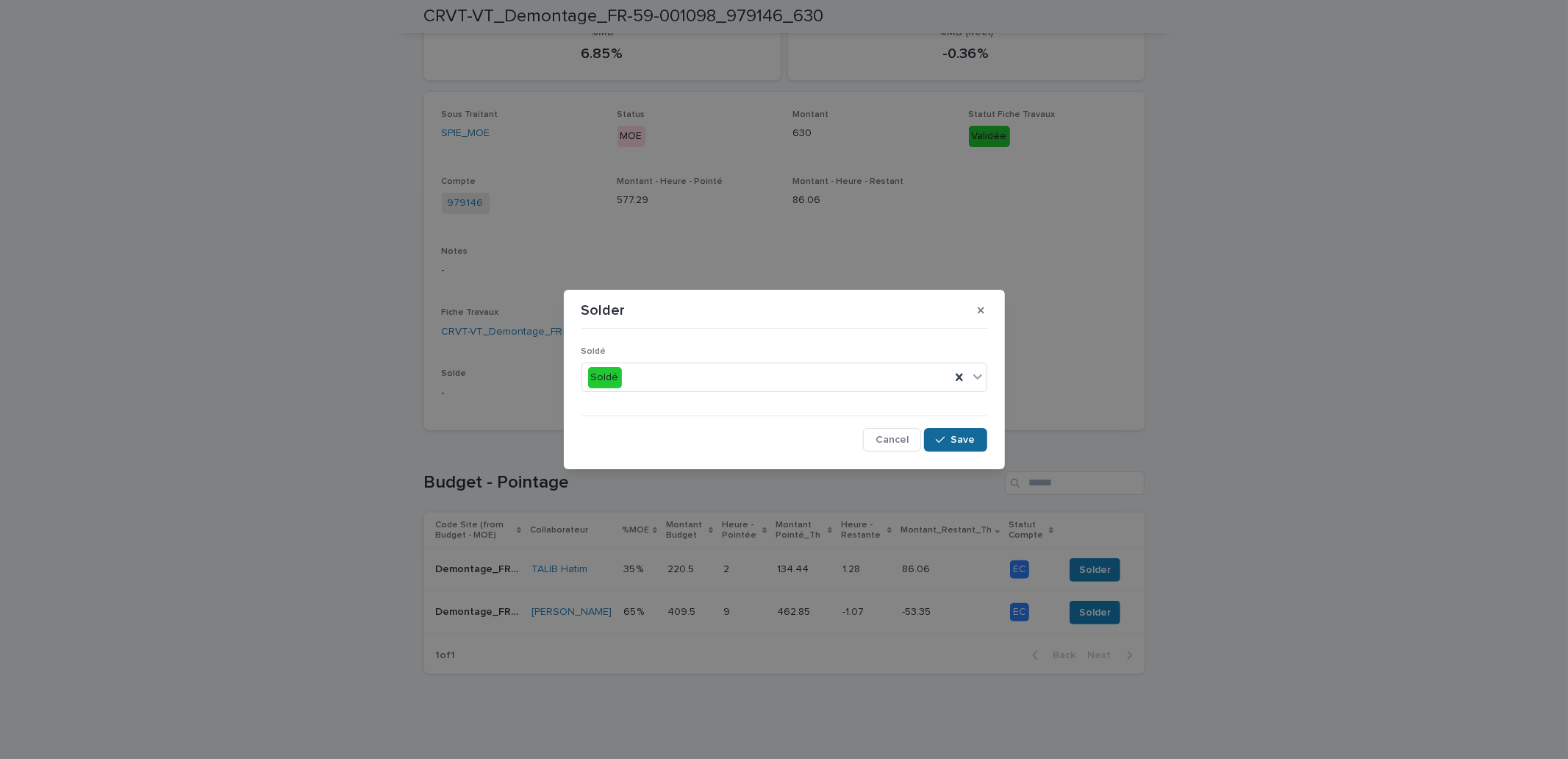
click at [979, 438] on button "Save" at bounding box center [955, 440] width 62 height 23
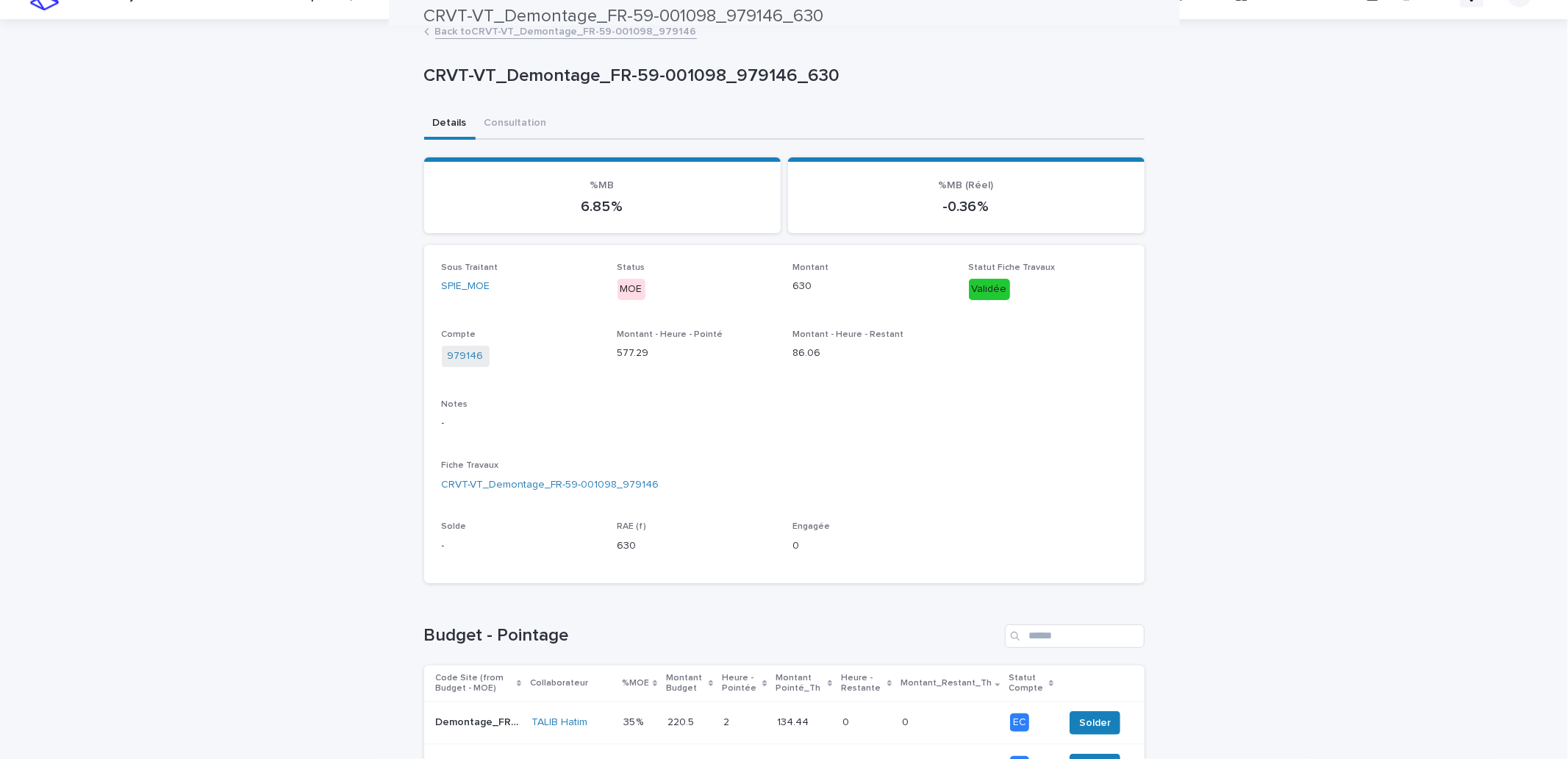
scroll to position [0, 0]
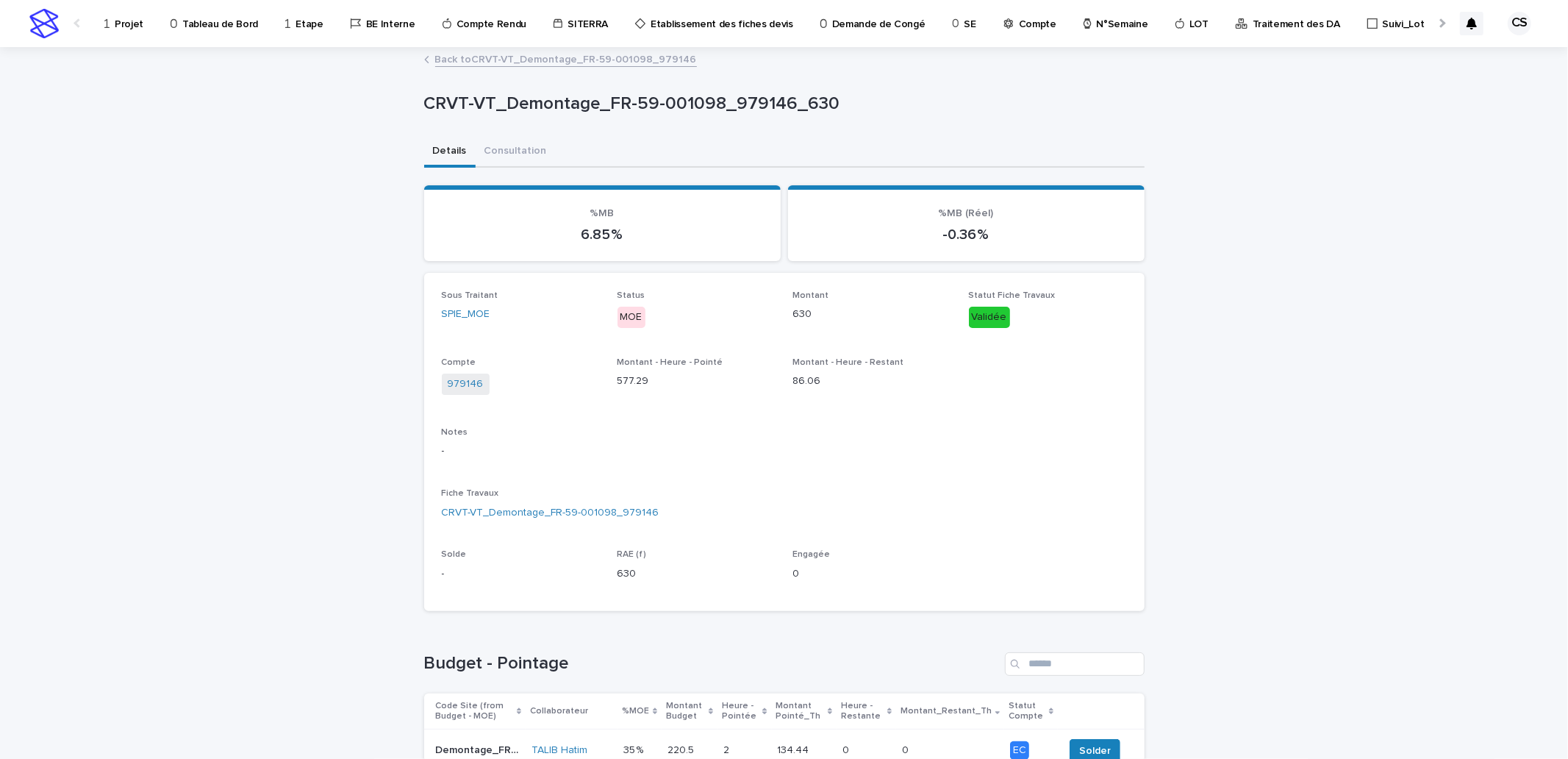
click at [488, 63] on link "Back to CRVT-VT_Demontage_FR-59-001098_979146" at bounding box center [566, 58] width 262 height 17
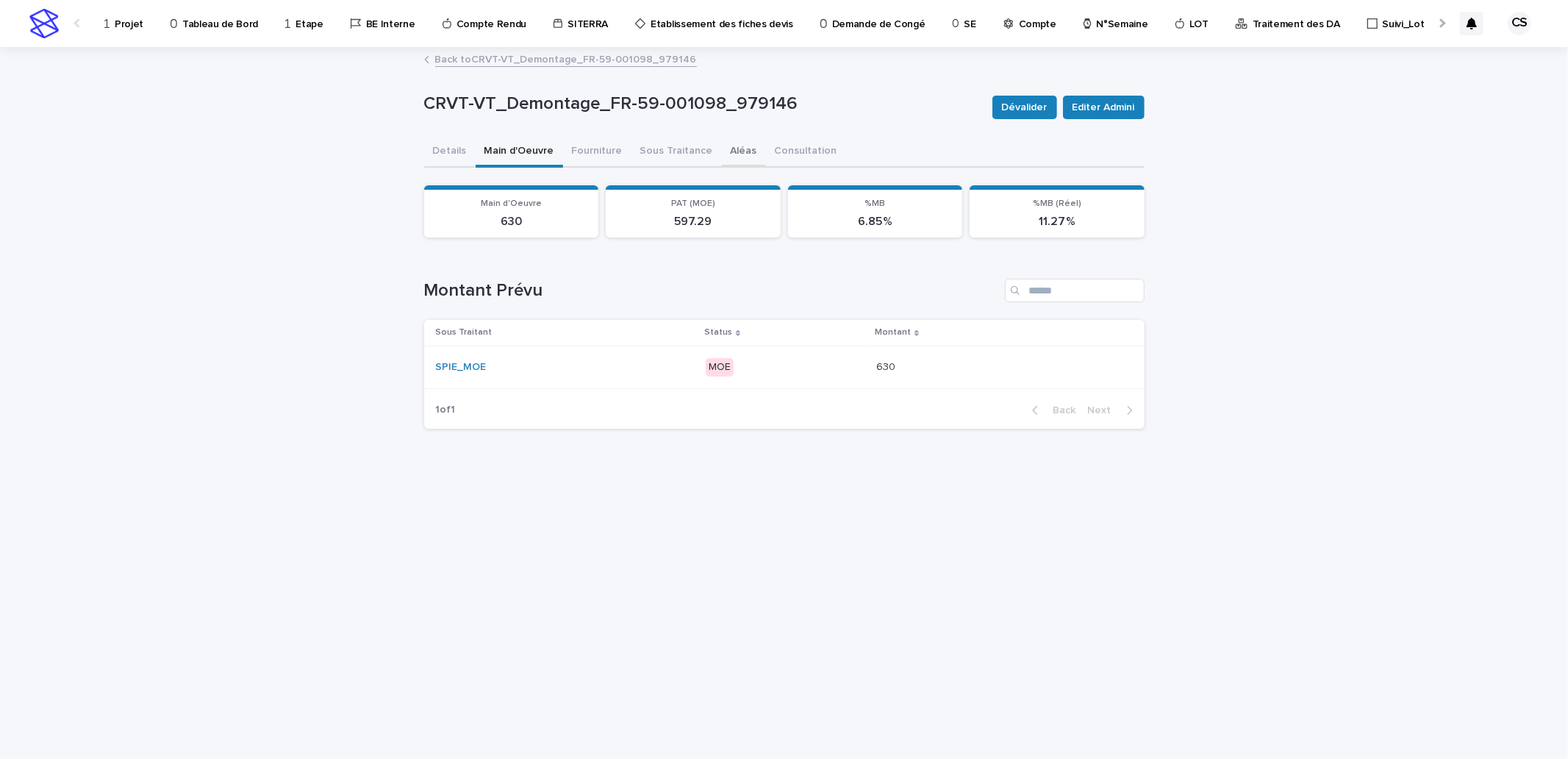
click at [738, 153] on button "Aléas" at bounding box center [744, 153] width 44 height 31
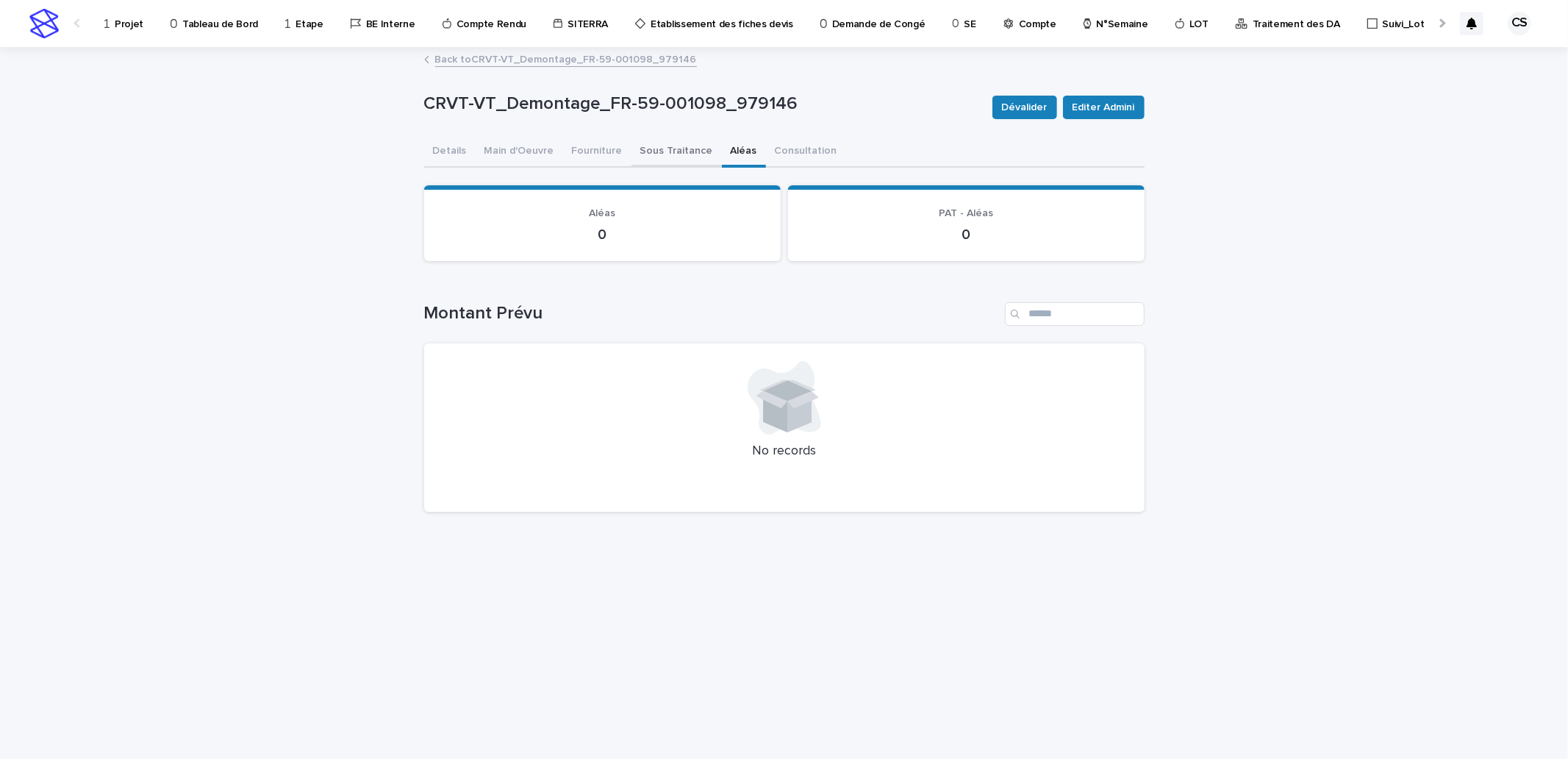
click at [658, 150] on button "Sous Traitance" at bounding box center [677, 153] width 90 height 31
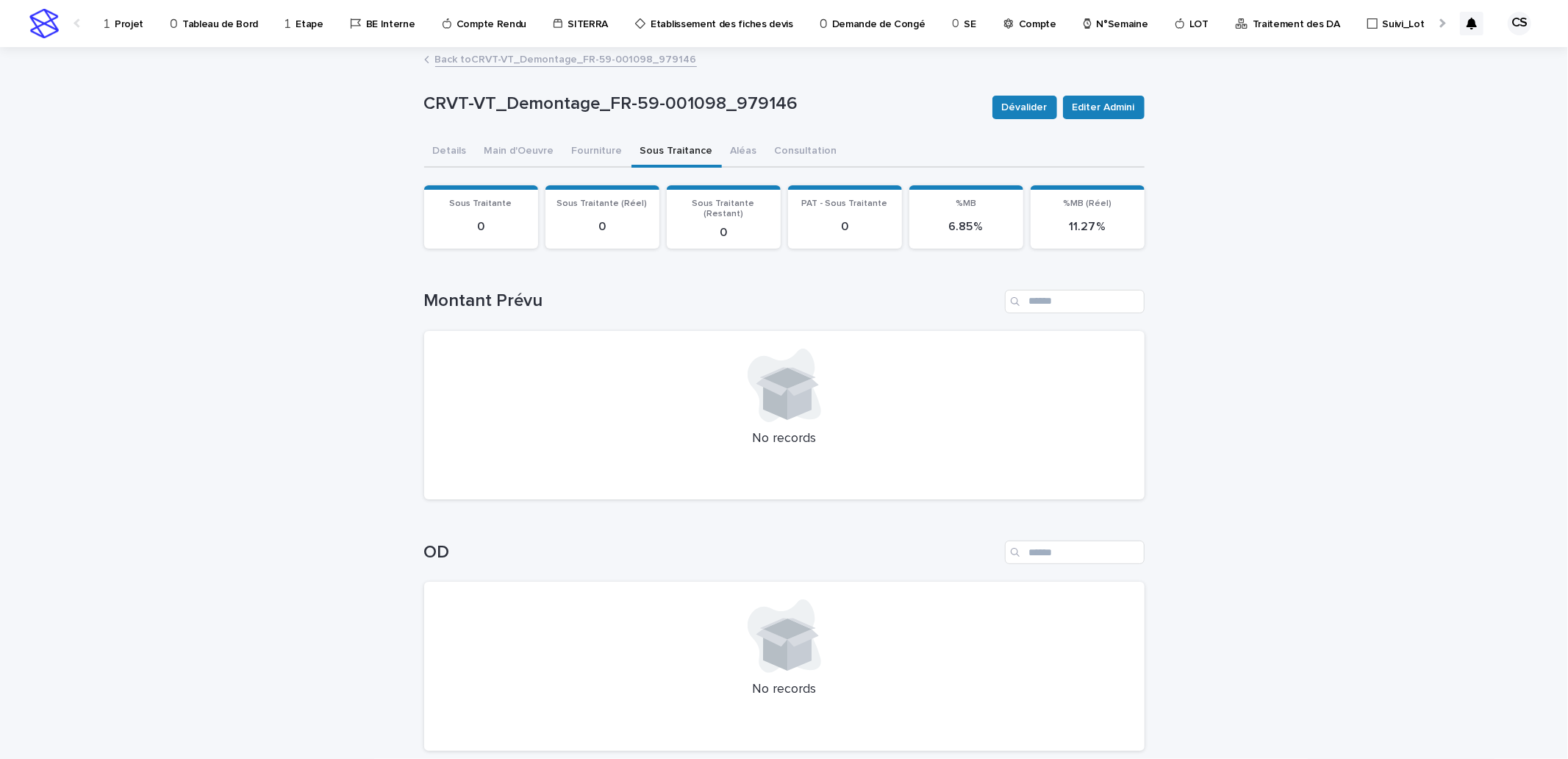
click at [505, 61] on link "Back to CRVT-VT_Demontage_FR-59-001098_979146" at bounding box center [566, 58] width 262 height 17
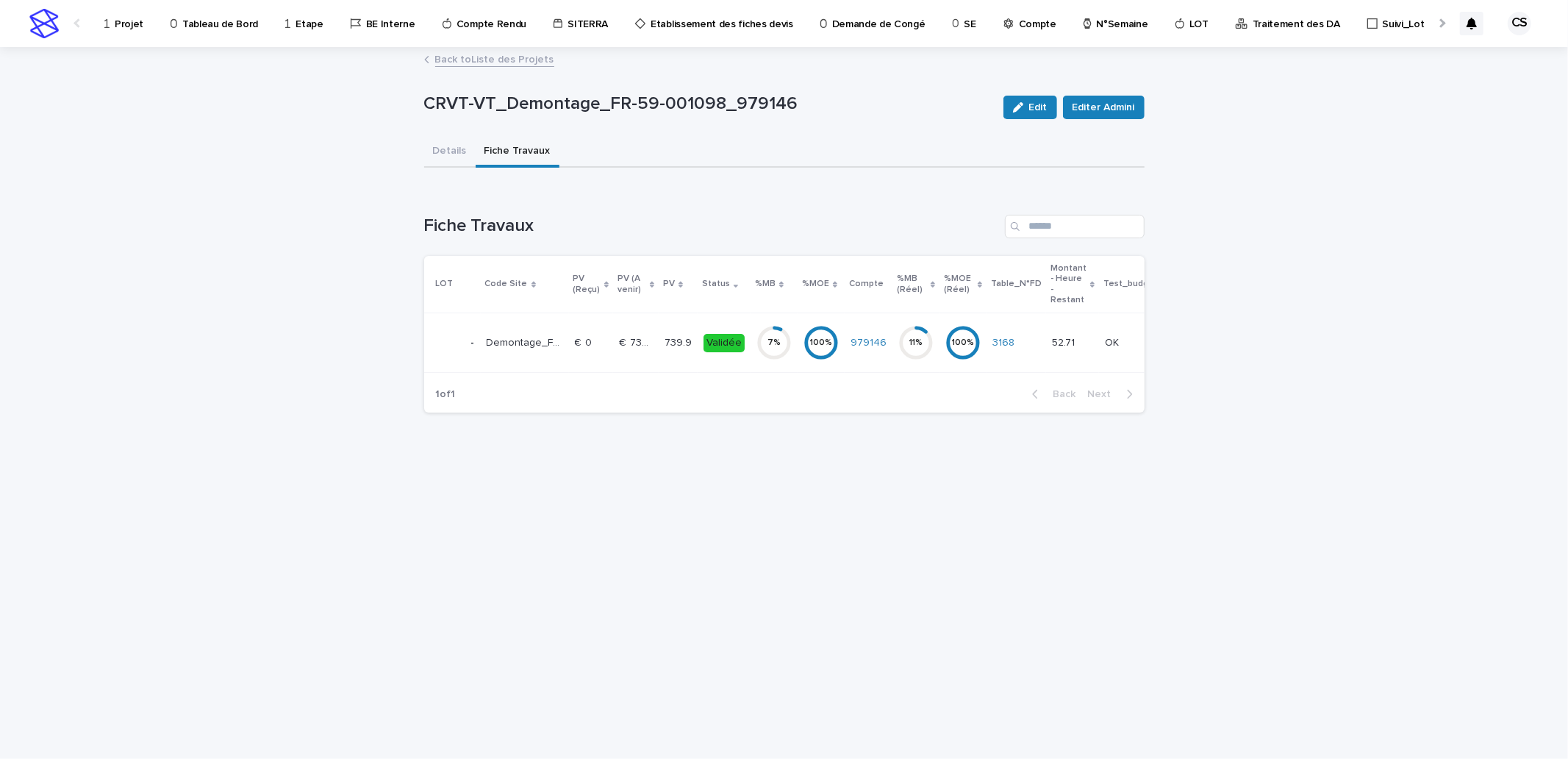
click at [505, 61] on link "Back to Liste des Projets" at bounding box center [495, 58] width 119 height 17
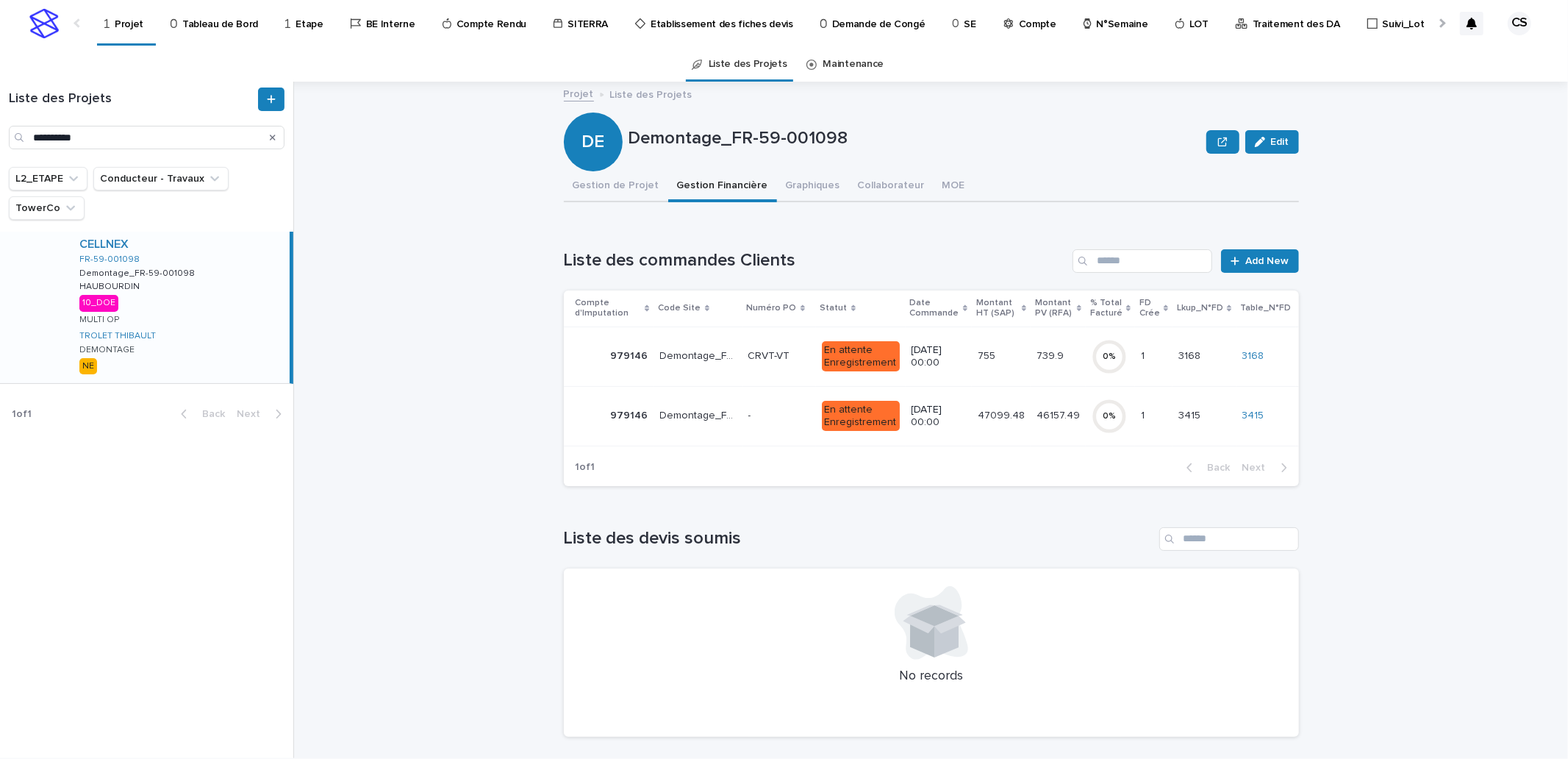
click at [928, 406] on p "1/8/2025 00:00" at bounding box center [939, 416] width 55 height 25
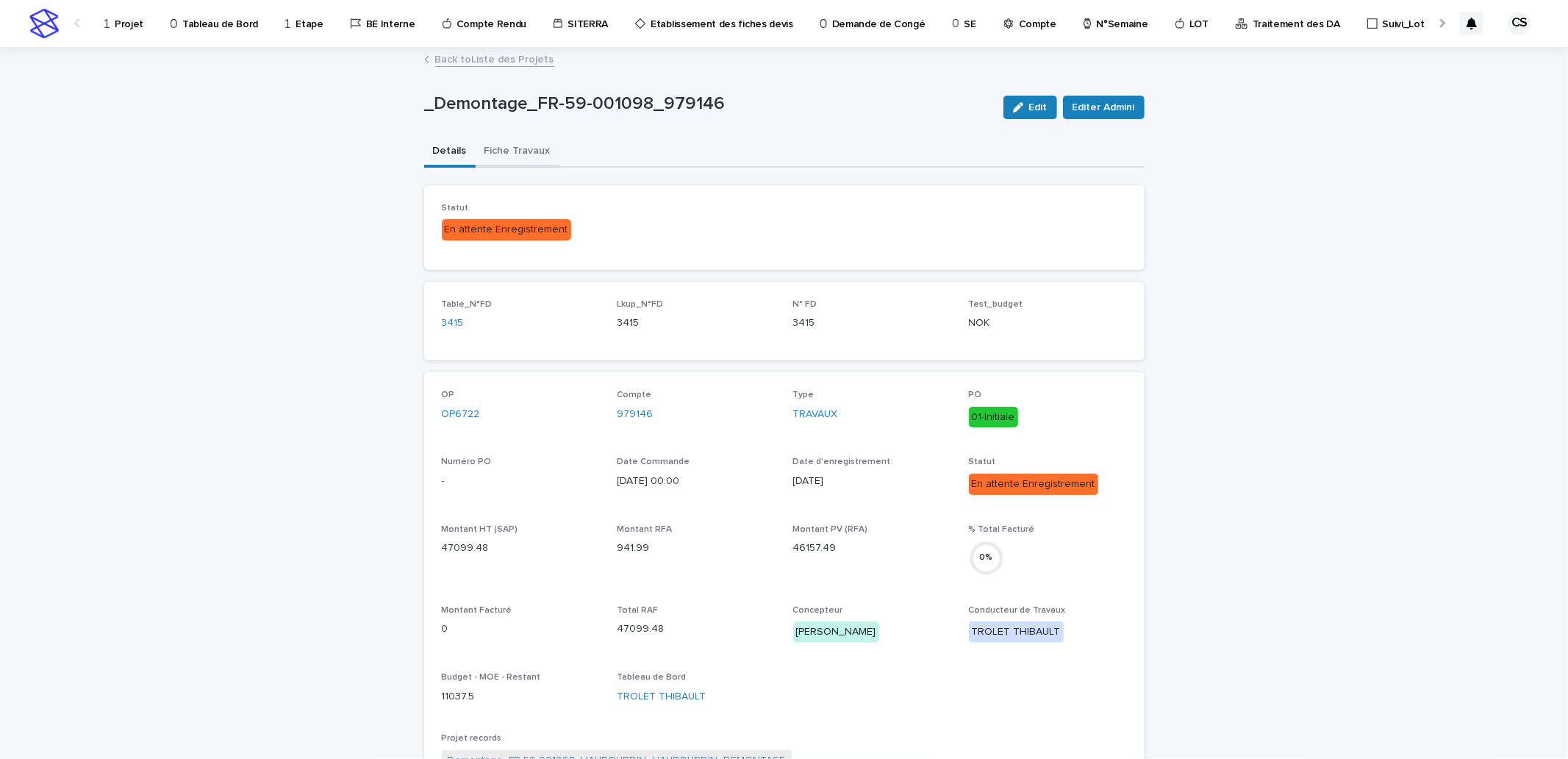
click at [524, 146] on button "Fiche Travaux" at bounding box center [518, 153] width 84 height 31
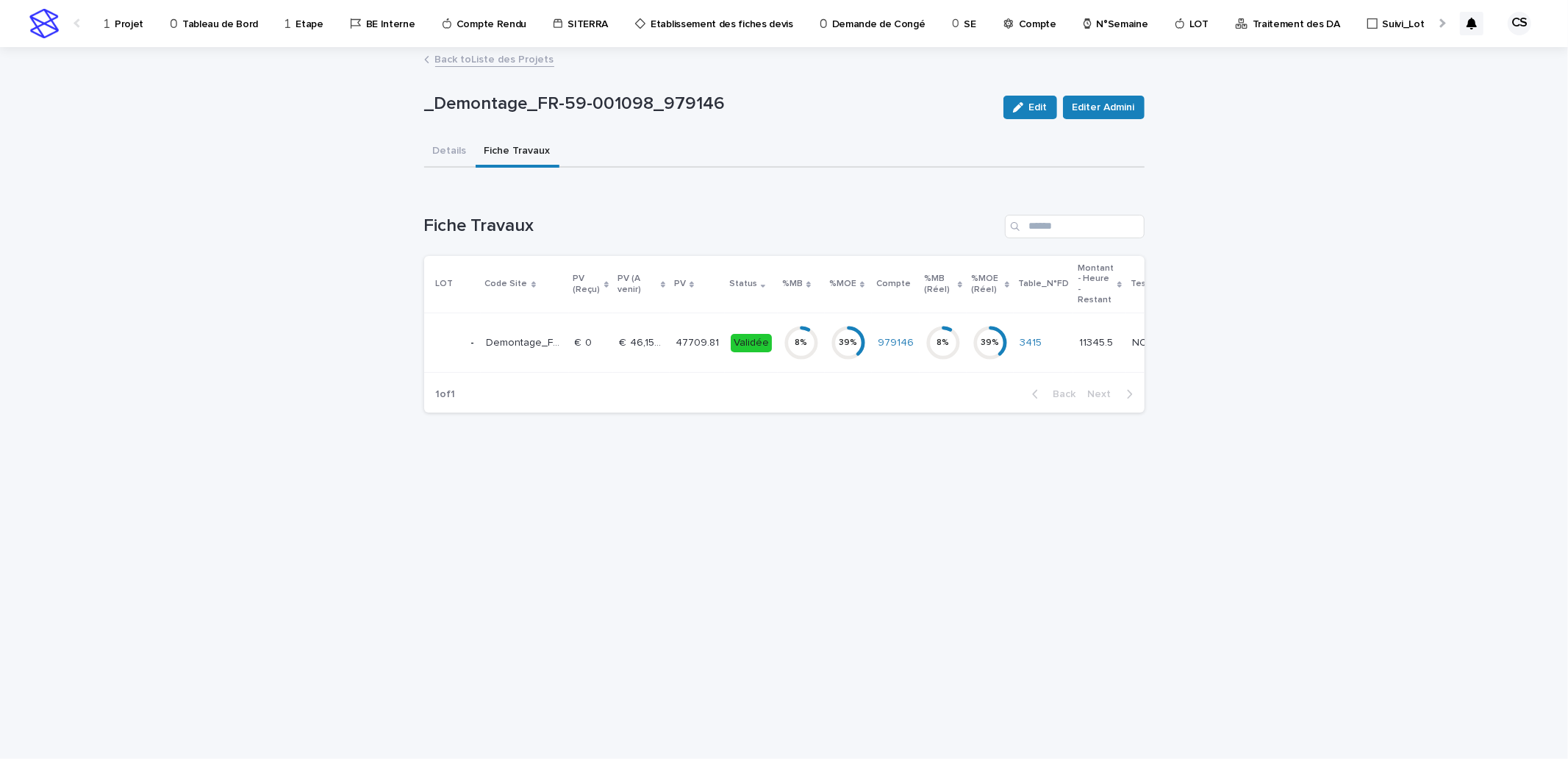
click at [575, 337] on p "€  0" at bounding box center [585, 341] width 20 height 16
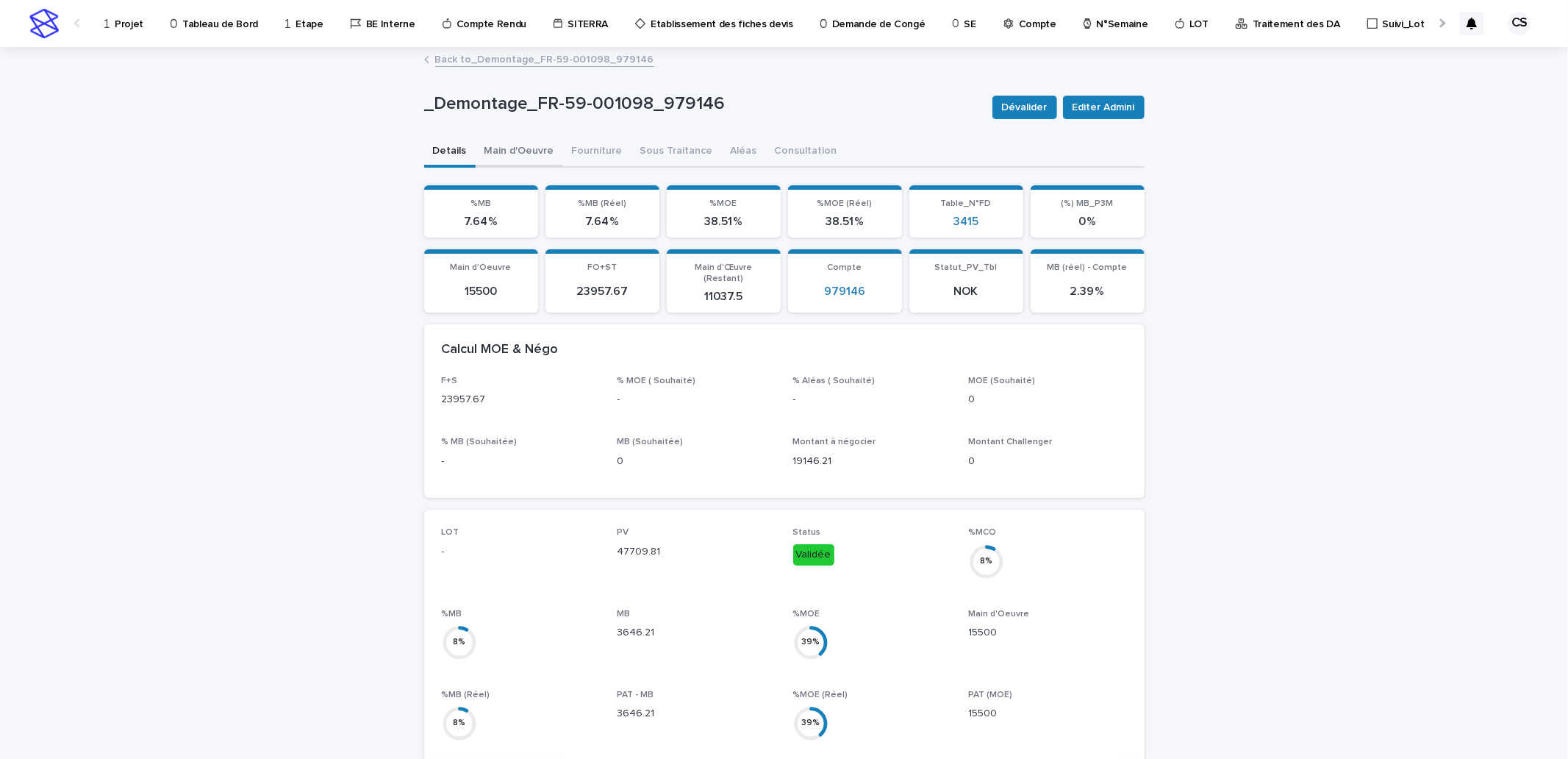
click at [535, 151] on button "Main d'Oeuvre" at bounding box center [520, 153] width 87 height 31
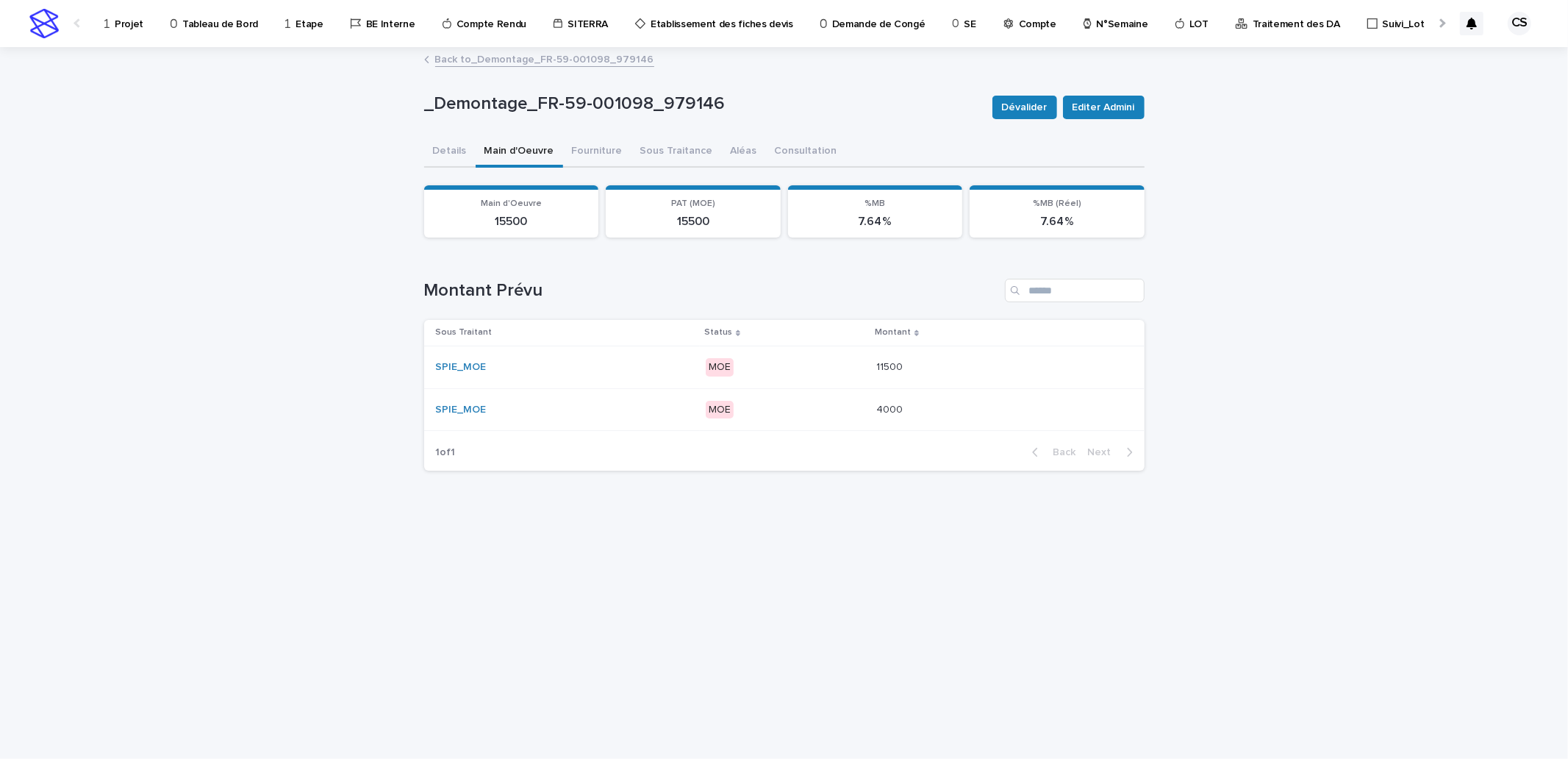
click at [814, 363] on p "MOE" at bounding box center [785, 368] width 159 height 19
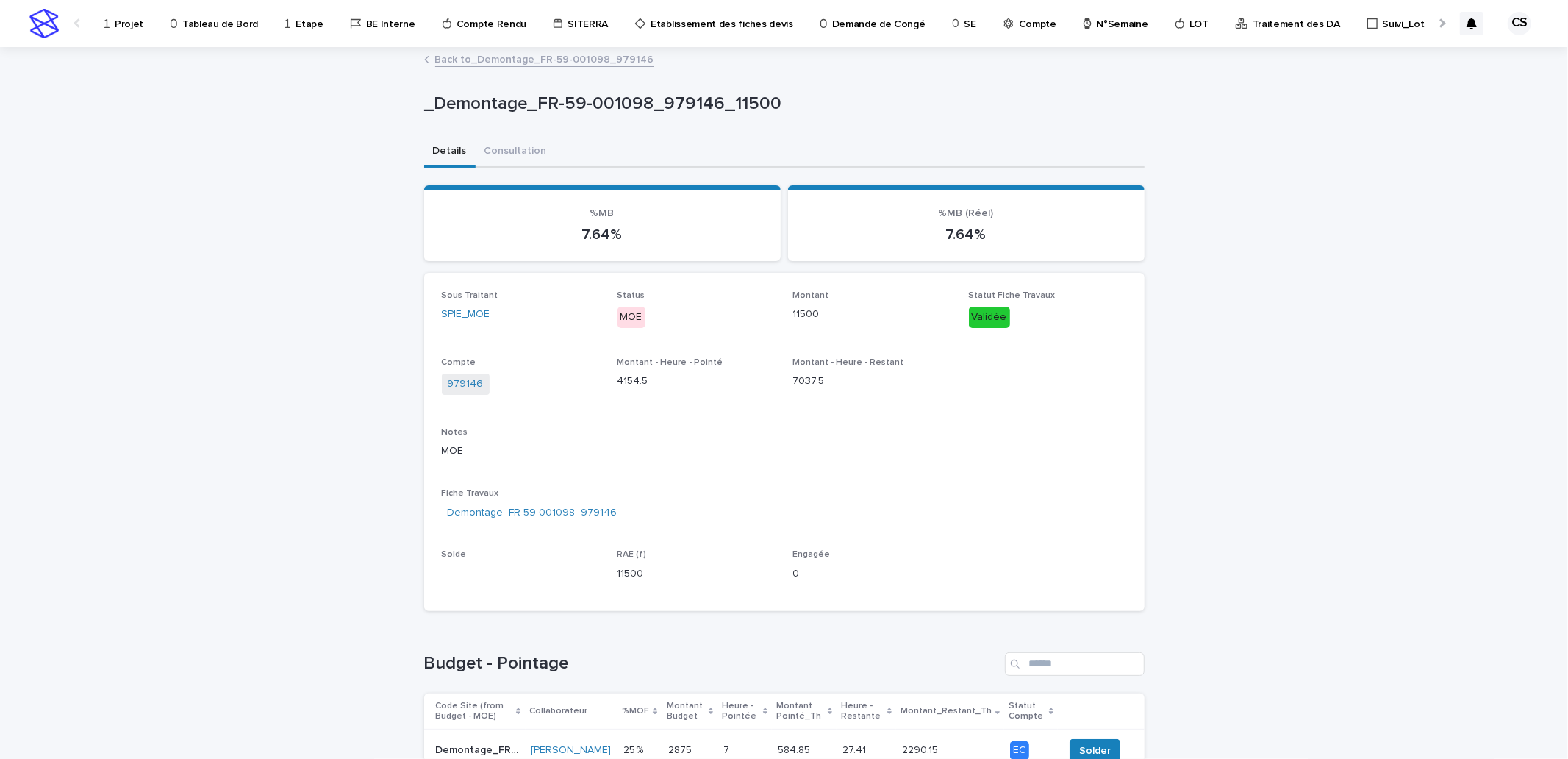
scroll to position [272, 0]
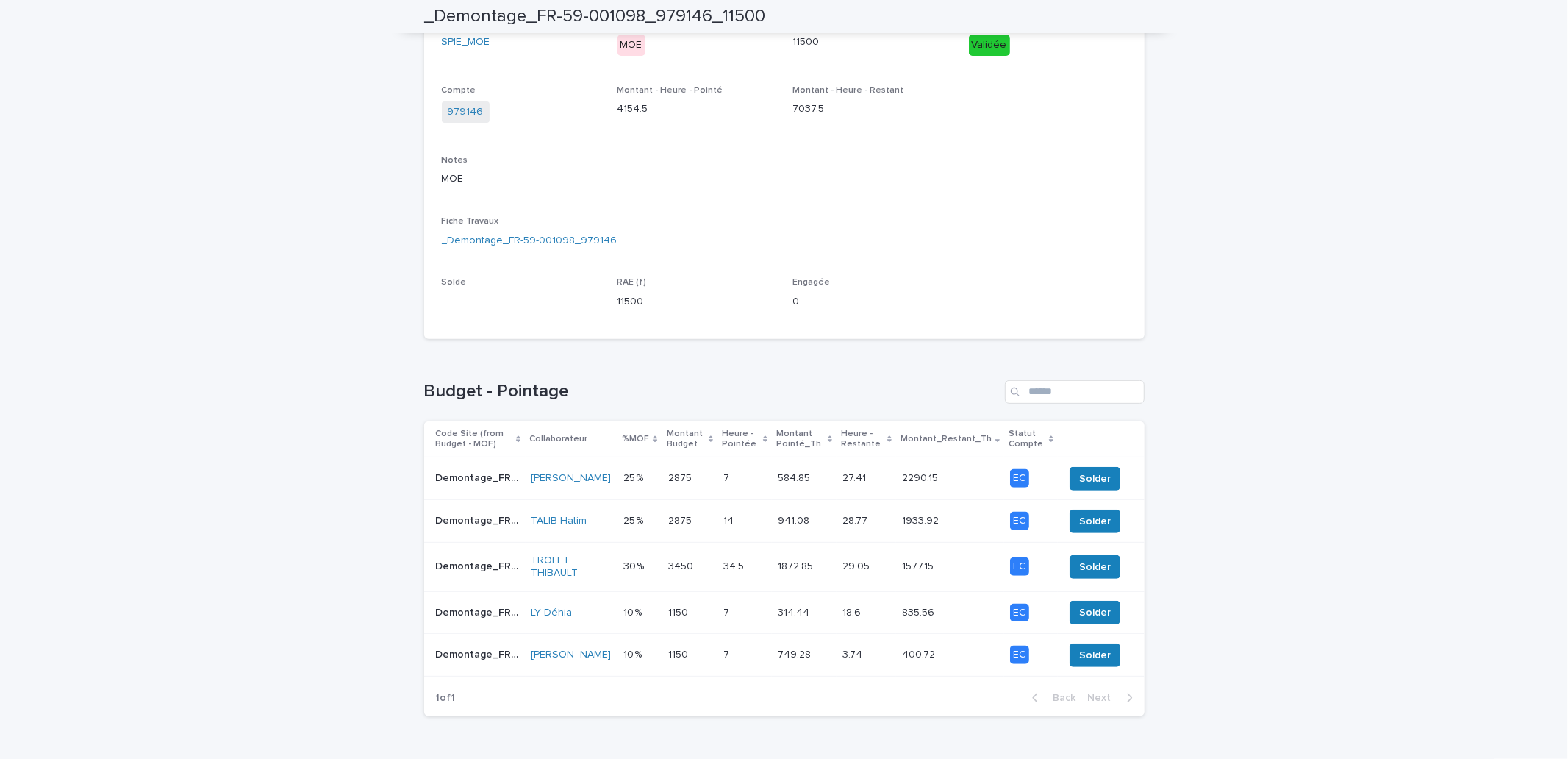
click at [671, 564] on p "3450" at bounding box center [682, 565] width 28 height 16
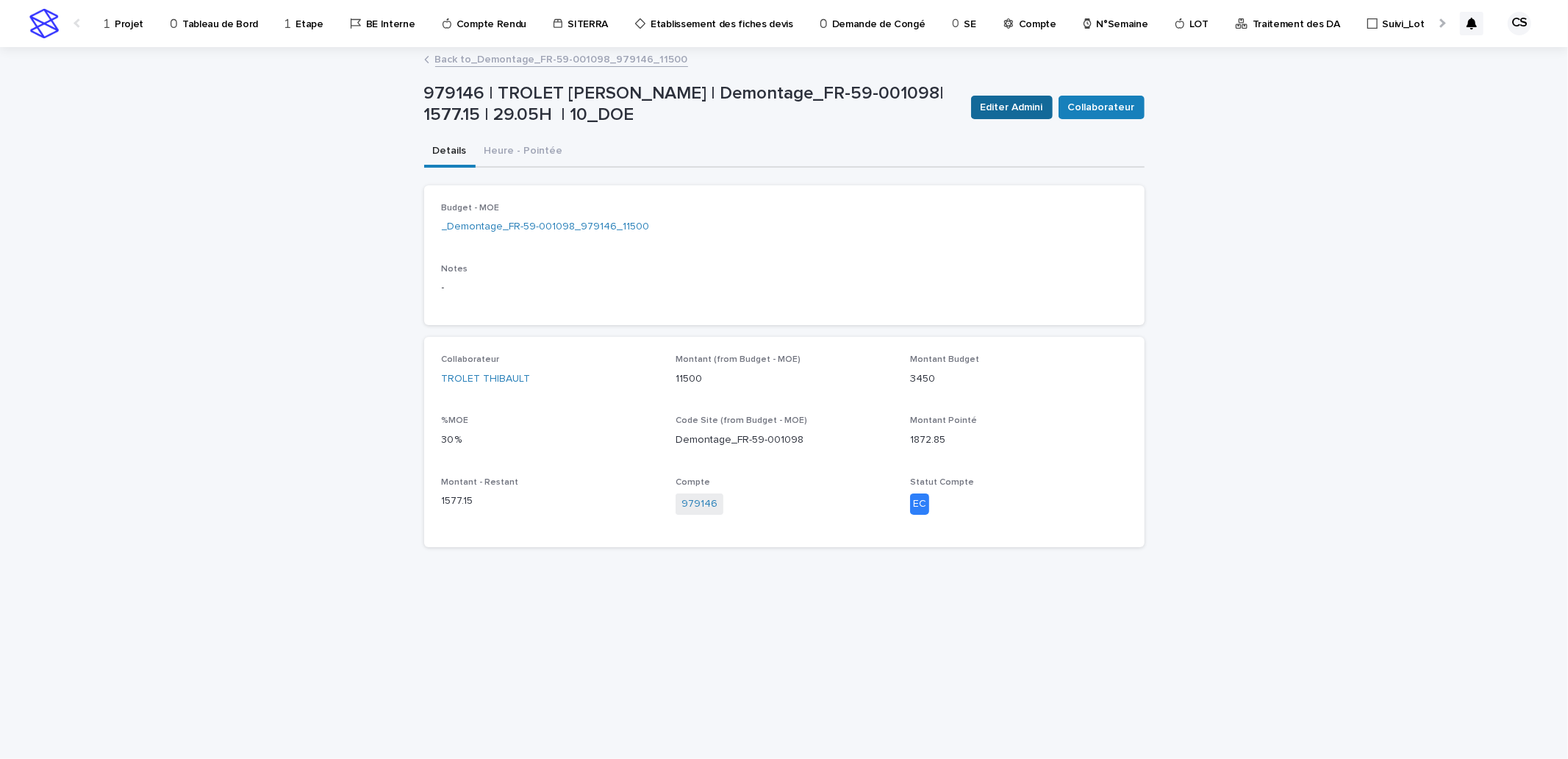
click at [1013, 111] on span "Editer Admini" at bounding box center [1012, 107] width 62 height 15
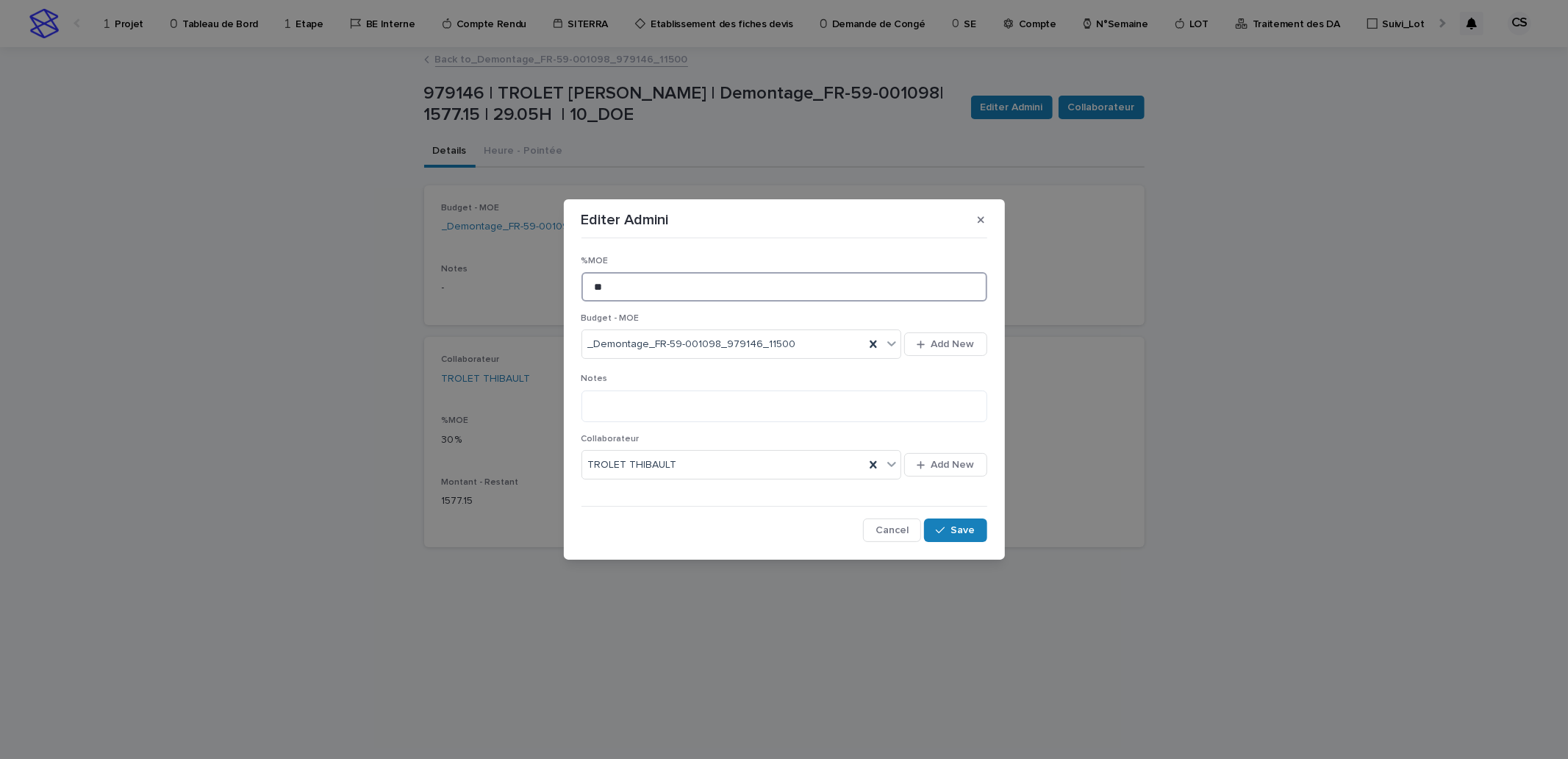
drag, startPoint x: 629, startPoint y: 283, endPoint x: 541, endPoint y: 285, distance: 88.0
click at [542, 285] on div "Editer Admini %MOE ** Budget - MOE _Demontage_FR-59-001098_979146_11500 Add New…" at bounding box center [784, 380] width 1568 height 759
type input "**"
click at [971, 531] on span "Save" at bounding box center [963, 530] width 24 height 10
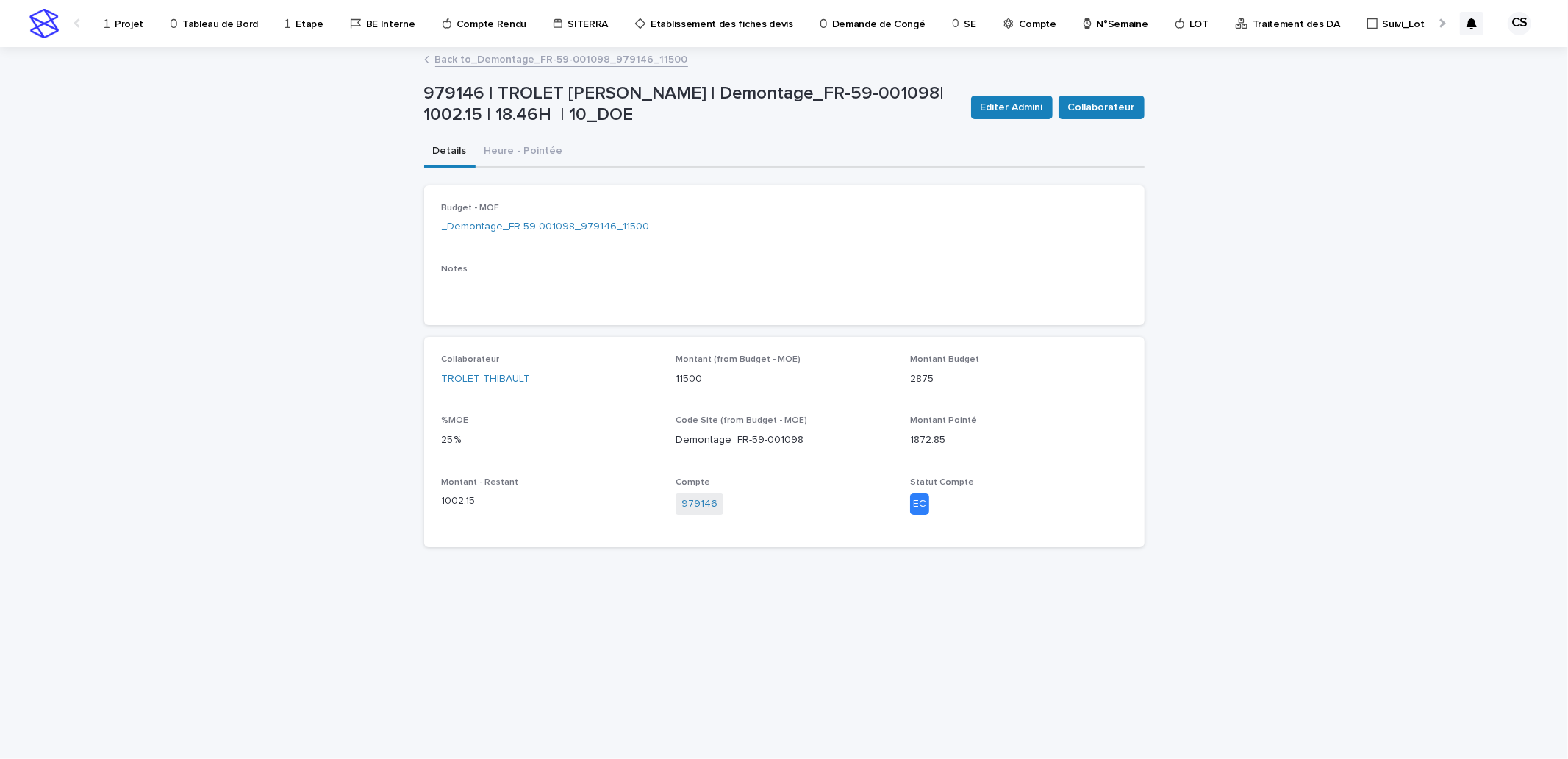
click at [542, 58] on link "Back to _Demontage_FR-59-001098_979146_11500" at bounding box center [562, 58] width 253 height 17
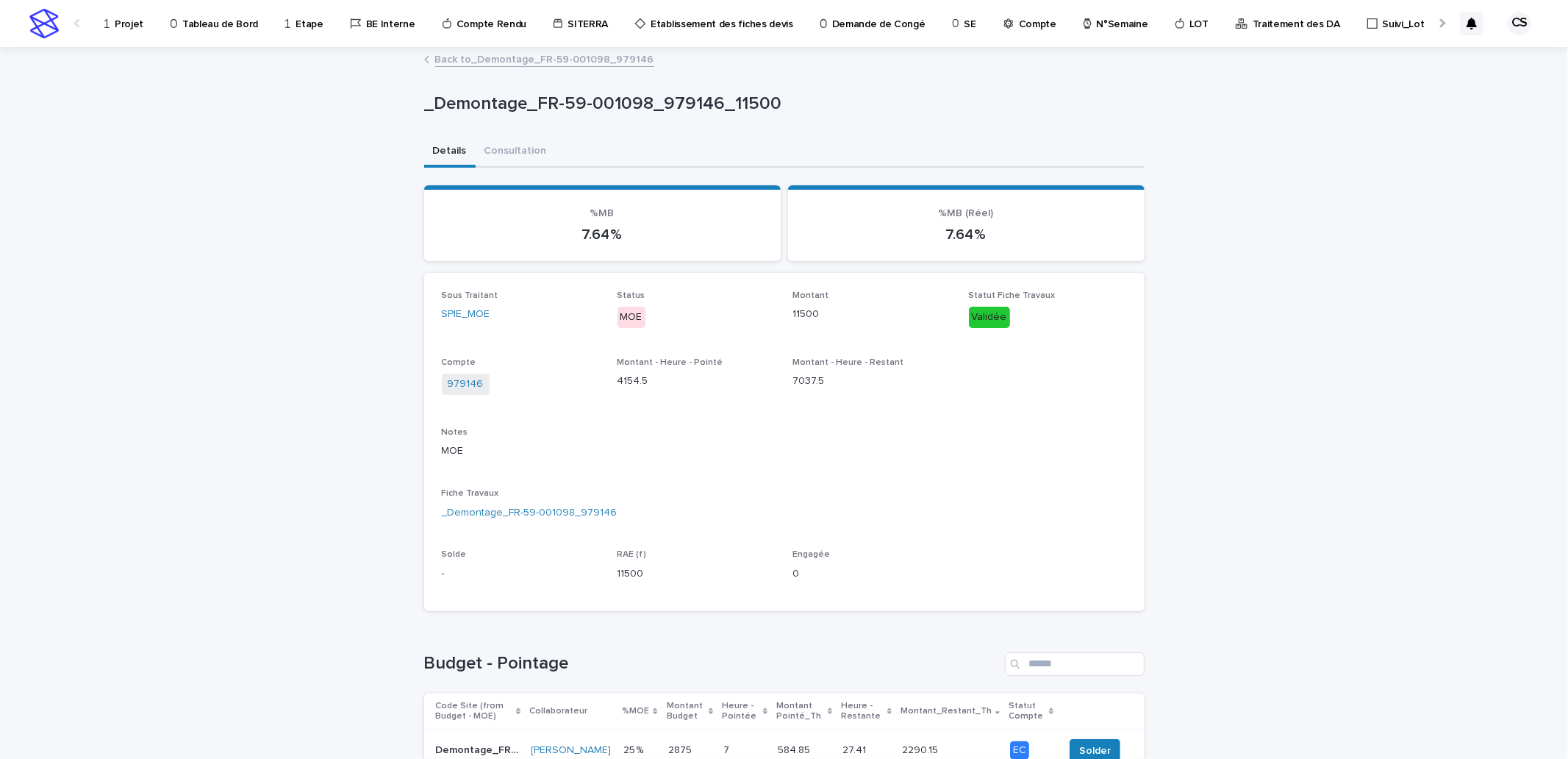
scroll to position [272, 0]
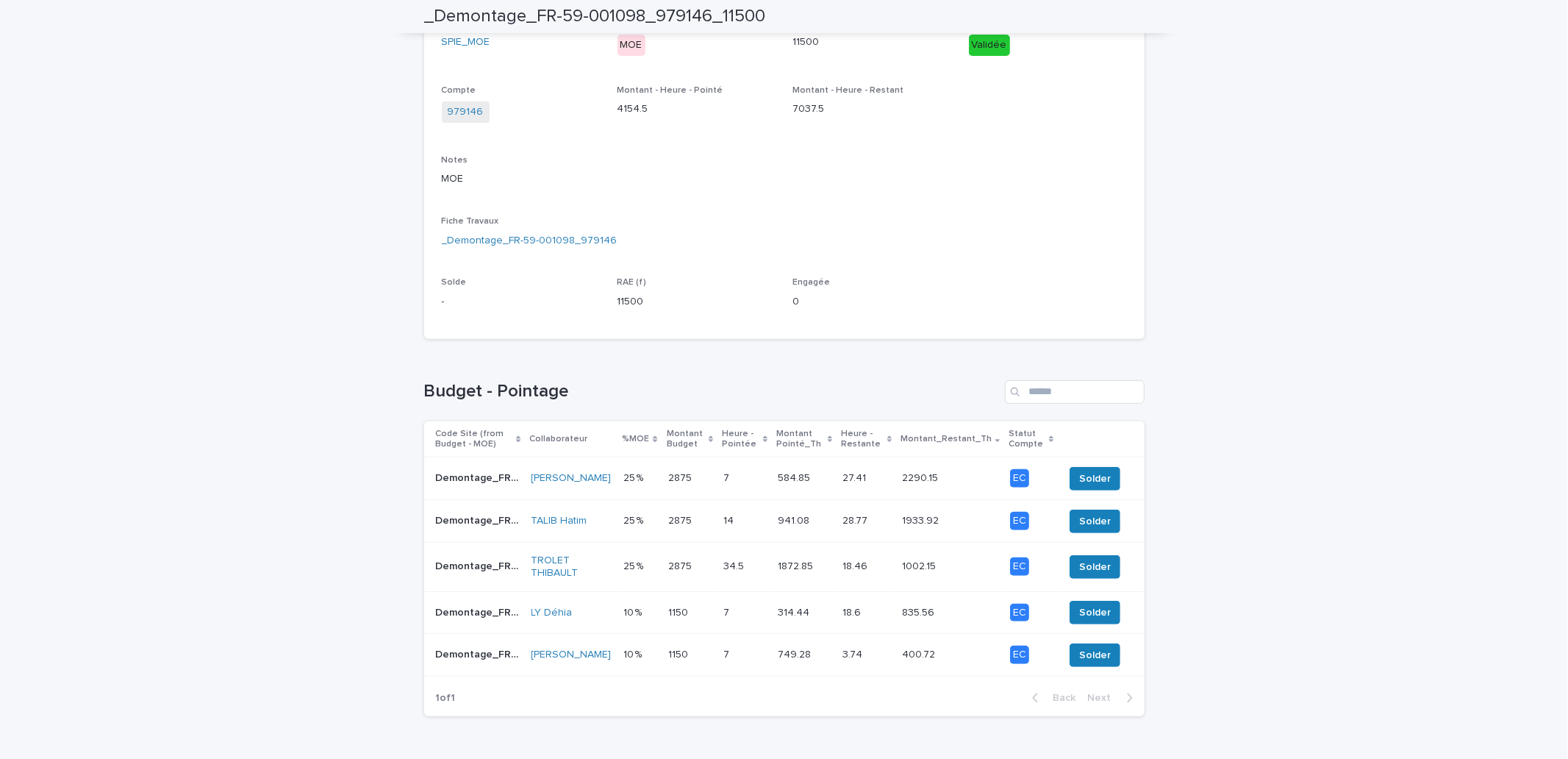
click at [668, 469] on p "2875" at bounding box center [682, 477] width 26 height 16
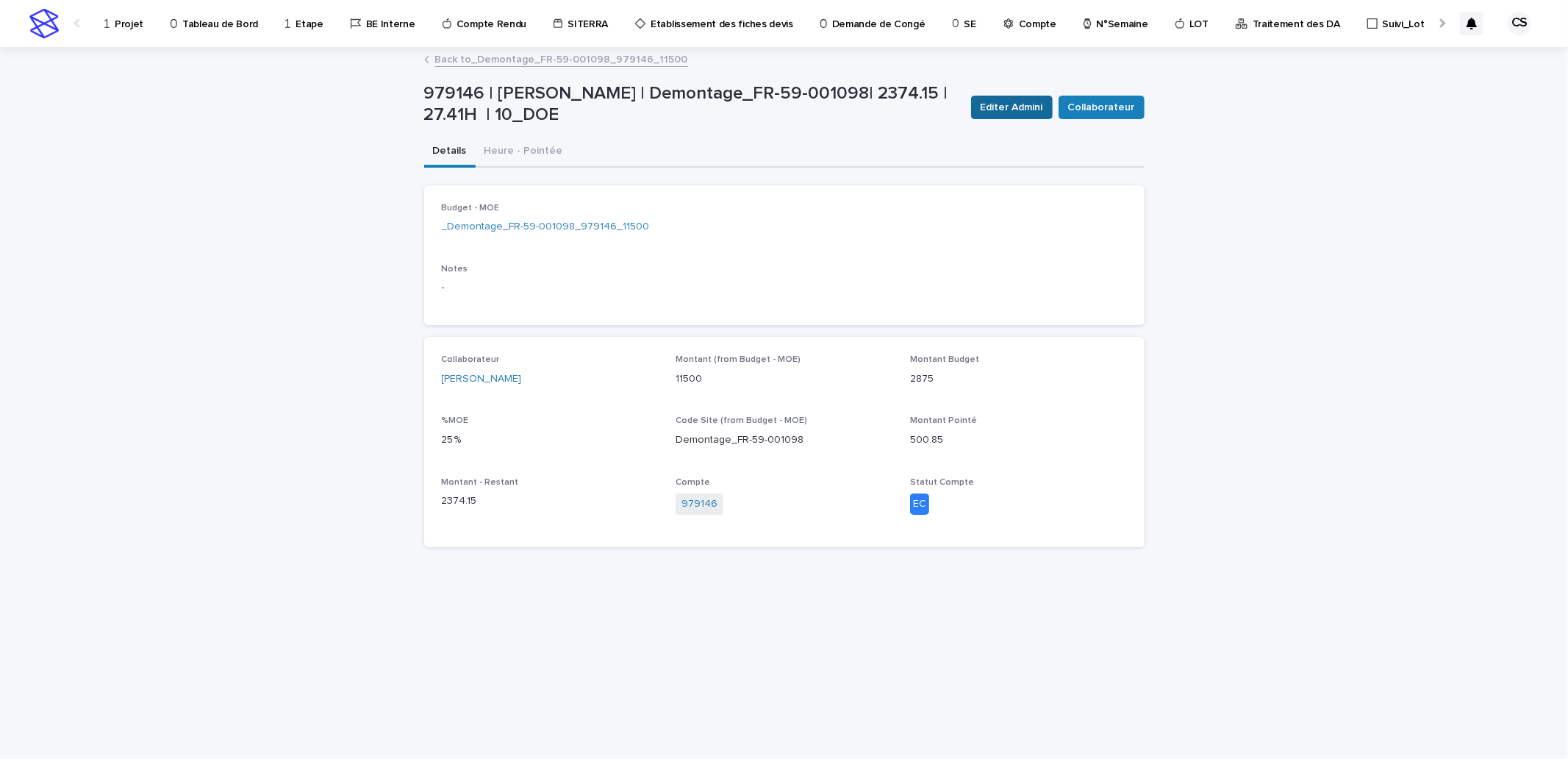
click at [1012, 112] on span "Editer Admini" at bounding box center [1012, 107] width 62 height 15
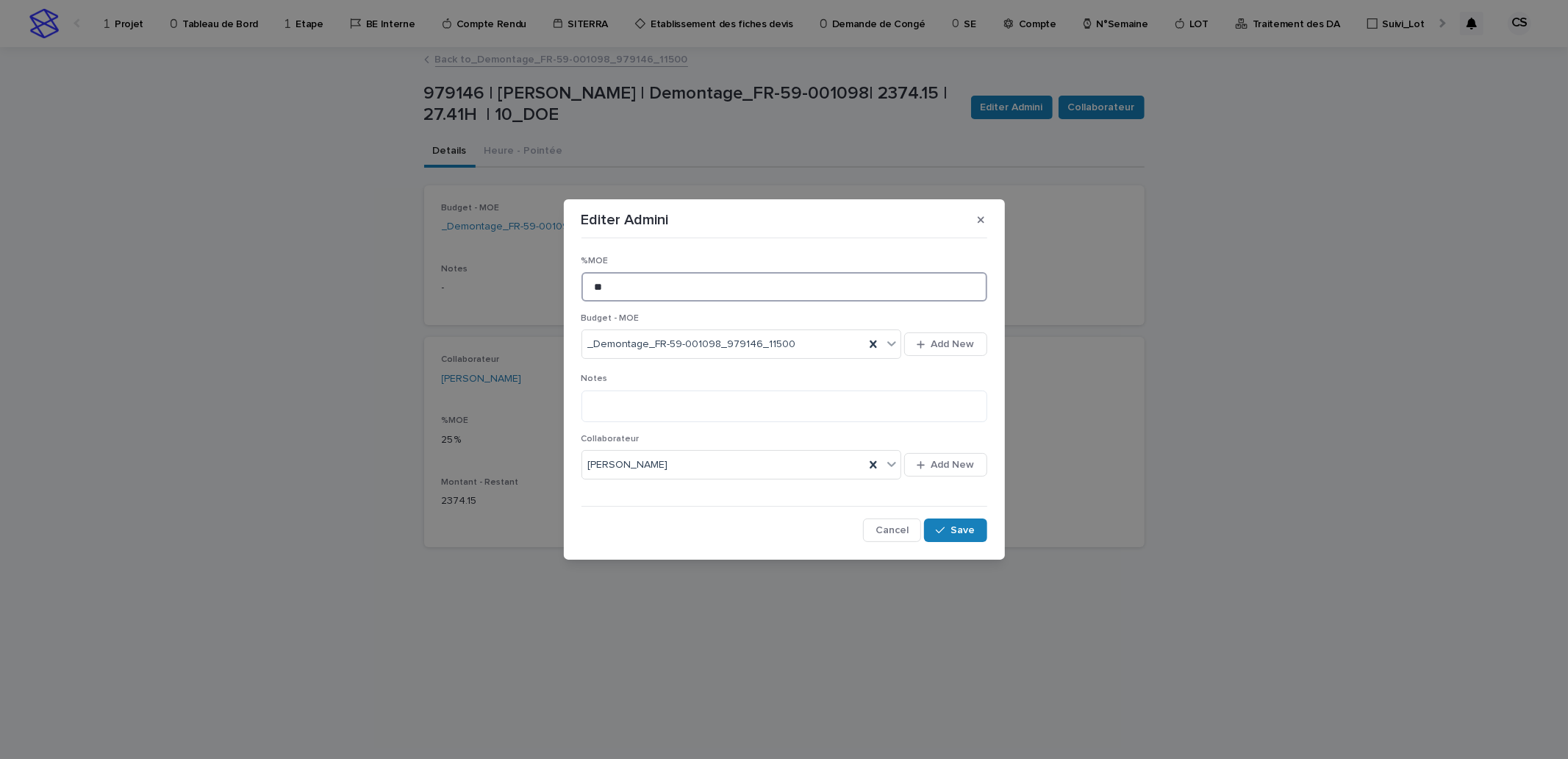
click at [537, 284] on div "Editer Admini %MOE ** Budget - MOE _Demontage_FR-59-001098_979146_11500 Add New…" at bounding box center [784, 380] width 1568 height 759
type input "**"
click at [959, 531] on span "Save" at bounding box center [963, 530] width 24 height 10
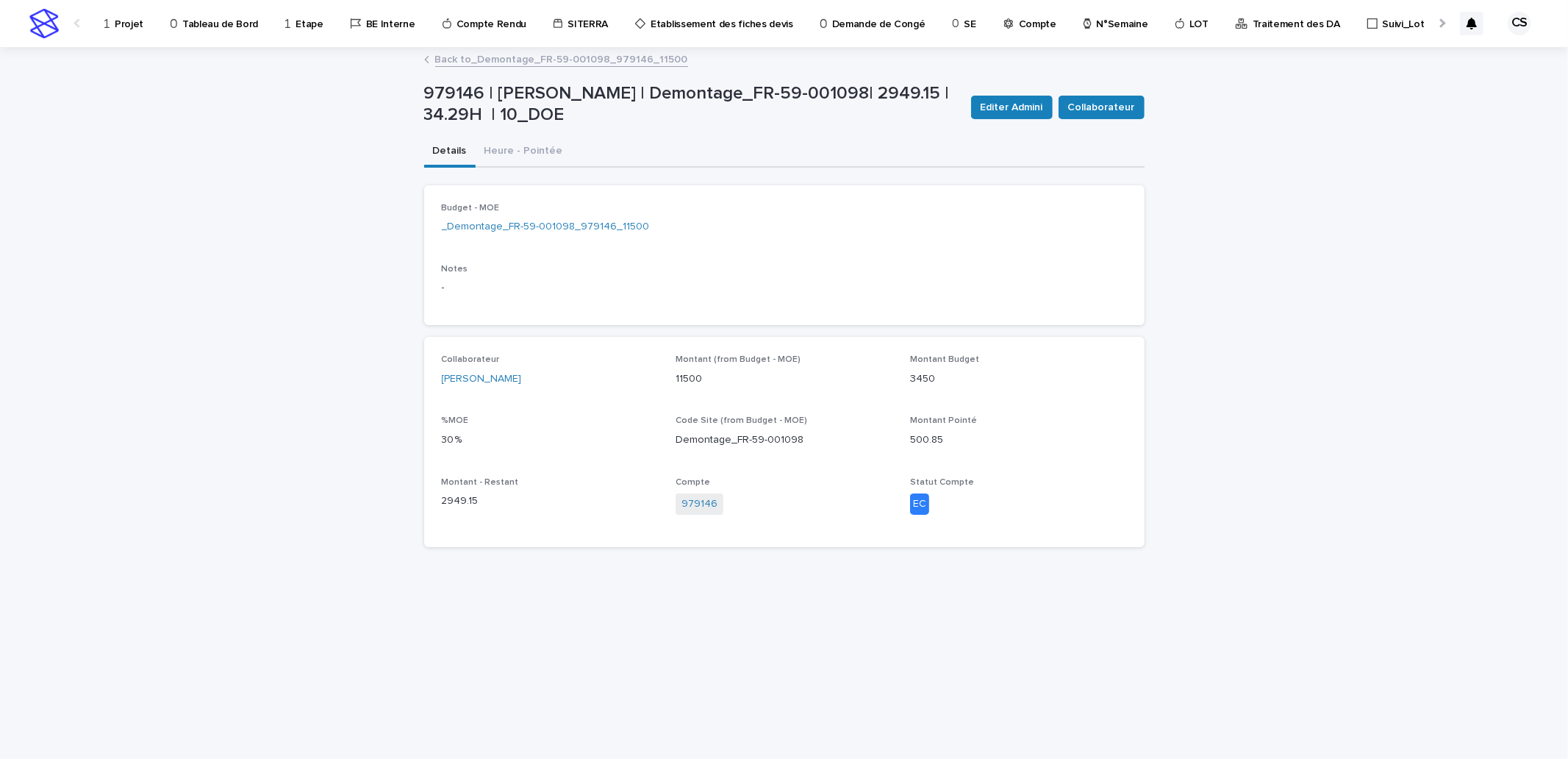
click at [472, 61] on link "Back to _Demontage_FR-59-001098_979146_11500" at bounding box center [562, 58] width 253 height 17
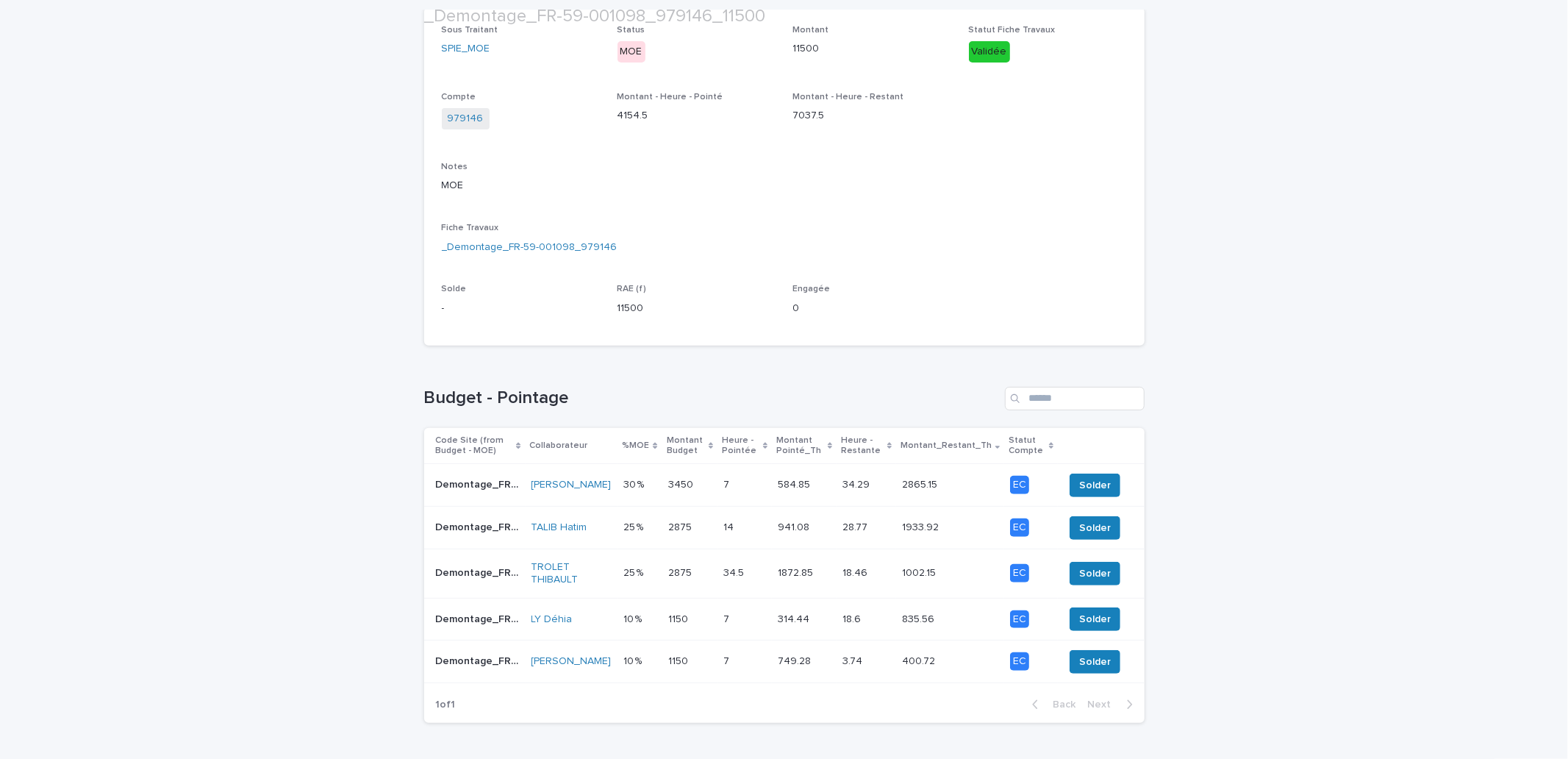
scroll to position [319, 0]
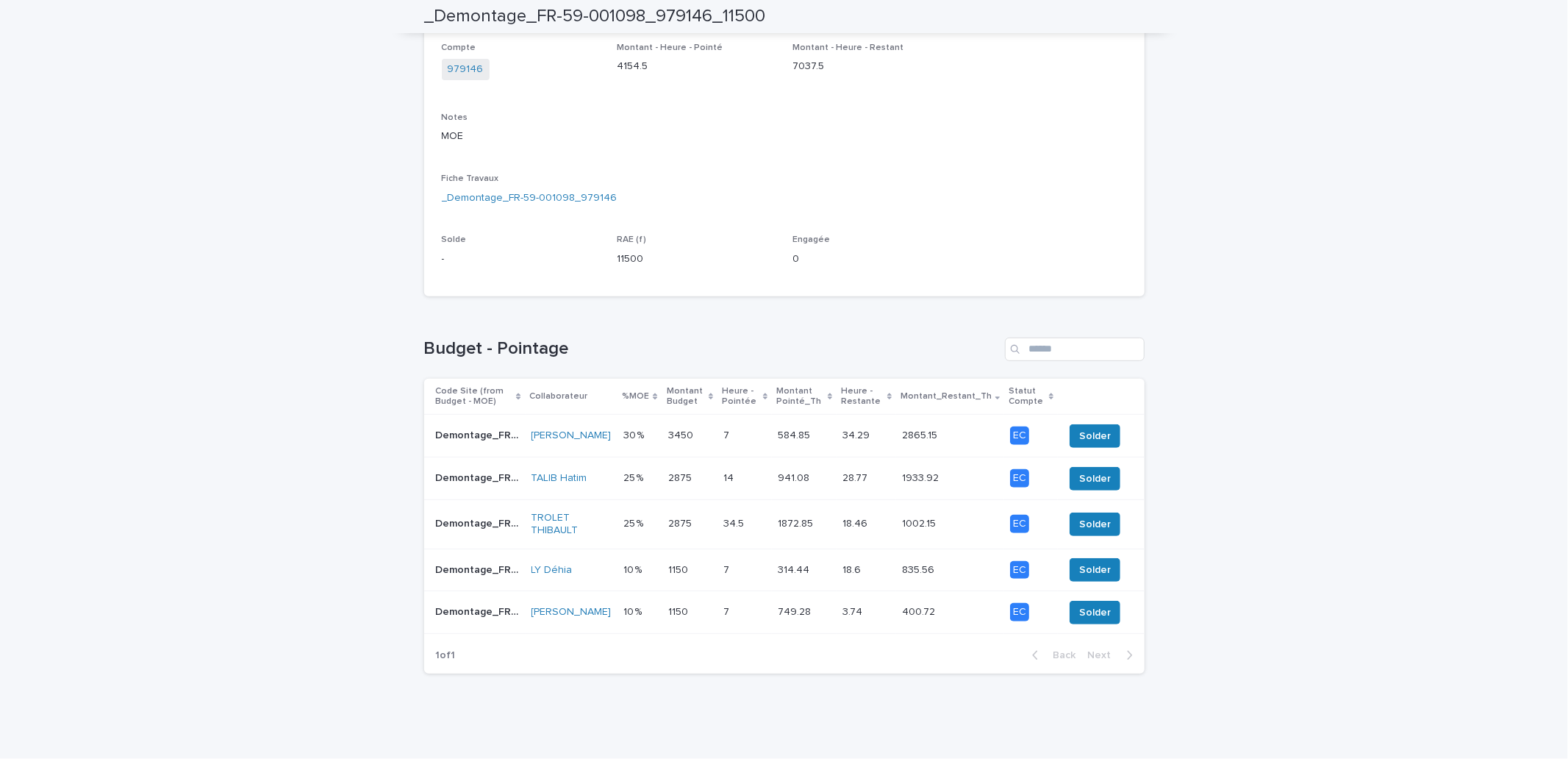
click at [685, 429] on p at bounding box center [690, 436] width 44 height 12
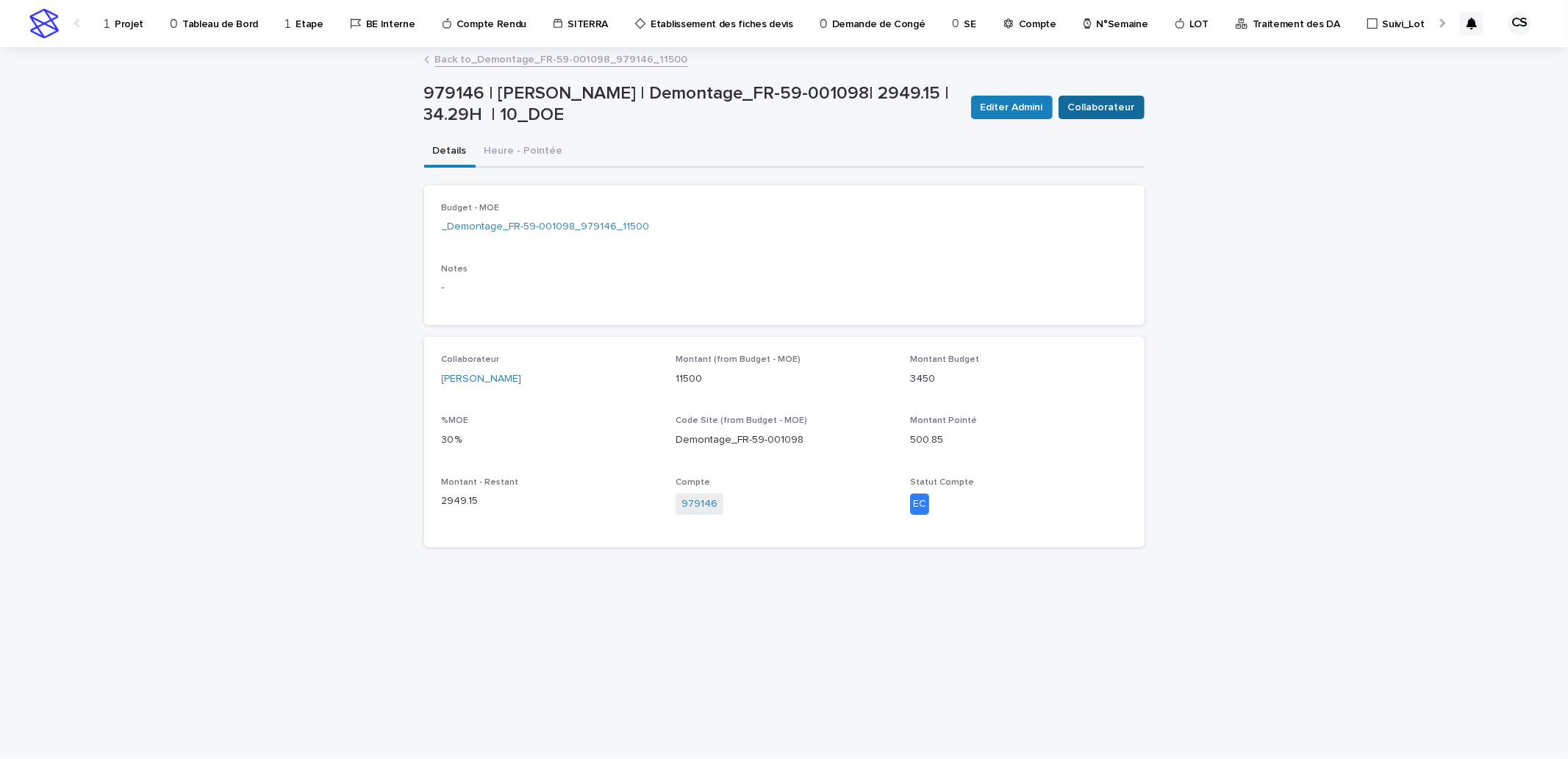
click at [1094, 111] on span "Collaborateur" at bounding box center [1101, 107] width 67 height 15
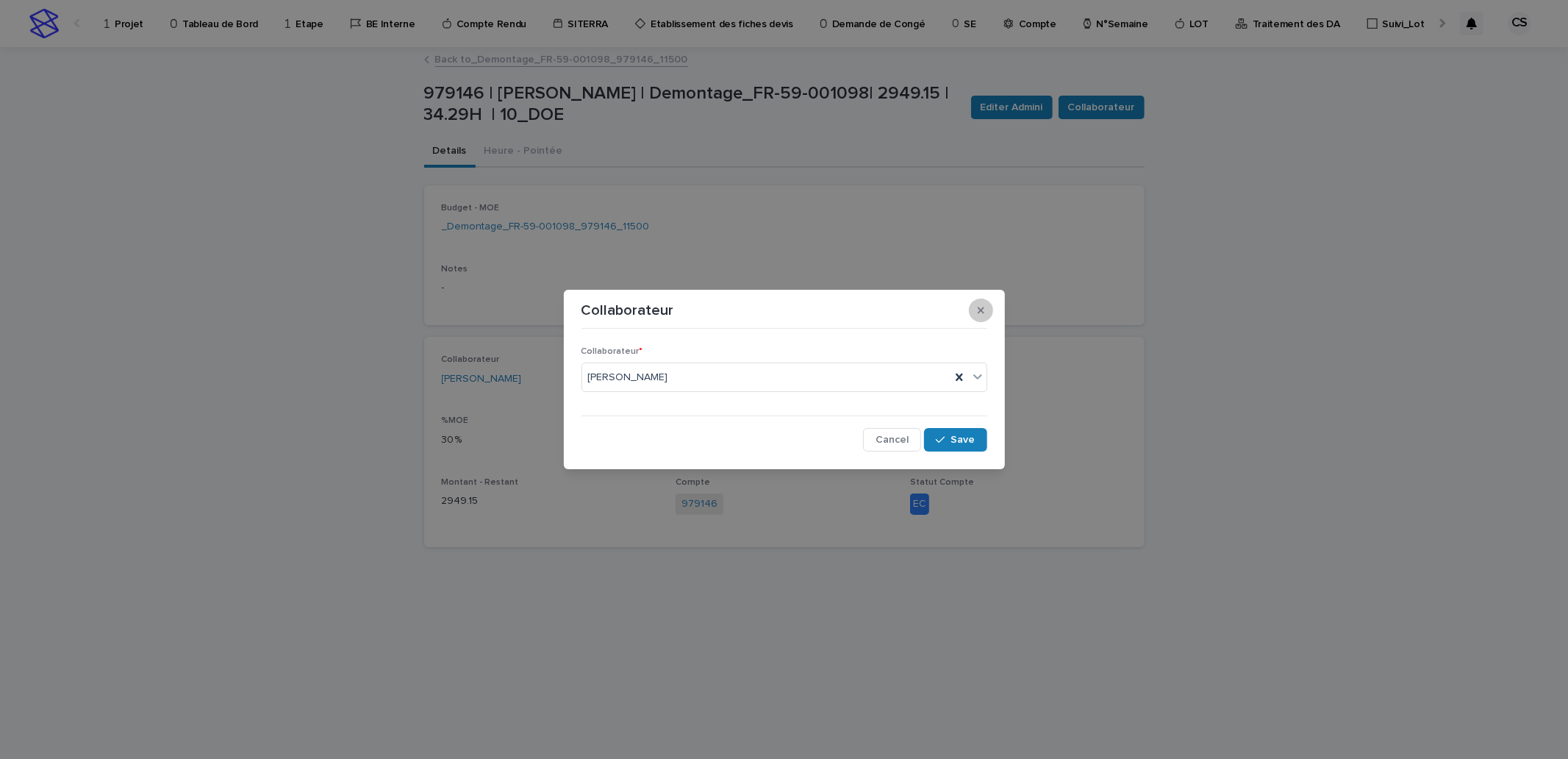
click at [978, 311] on icon "button" at bounding box center [981, 310] width 6 height 10
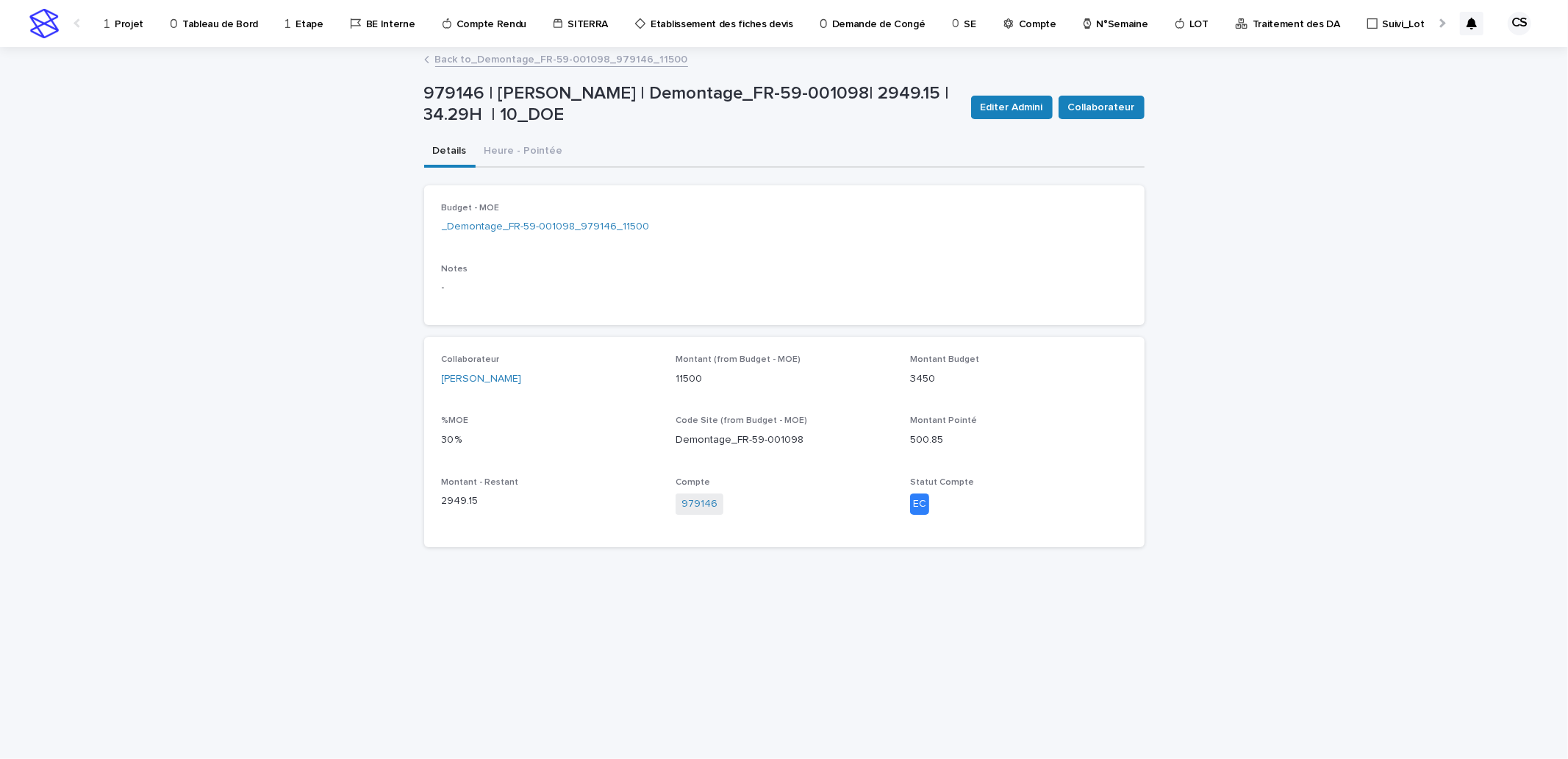
click at [502, 55] on link "Back to _Demontage_FR-59-001098_979146_11500" at bounding box center [562, 58] width 253 height 17
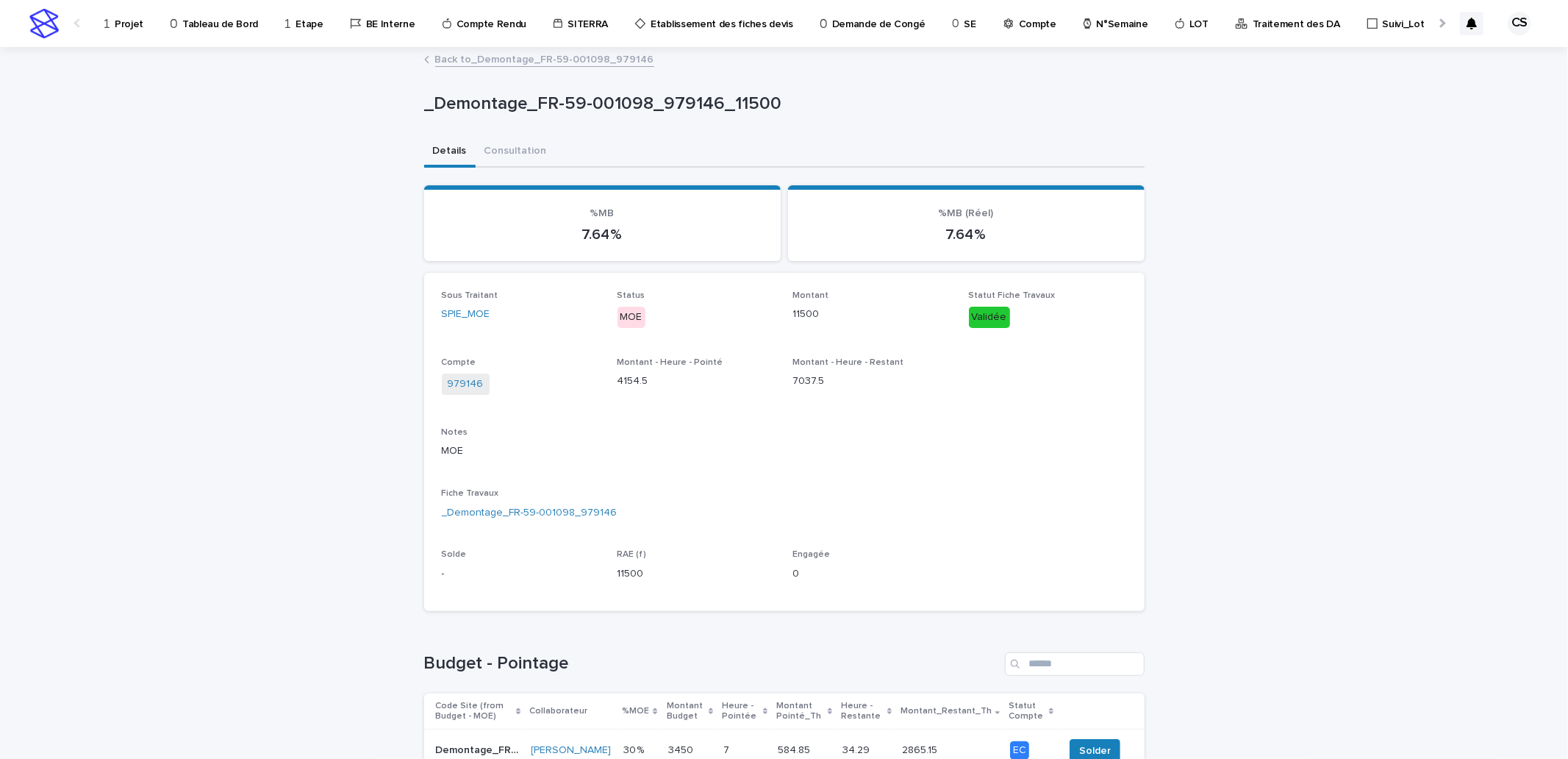
click at [576, 60] on link "Back to _Demontage_FR-59-001098_979146" at bounding box center [544, 58] width 219 height 17
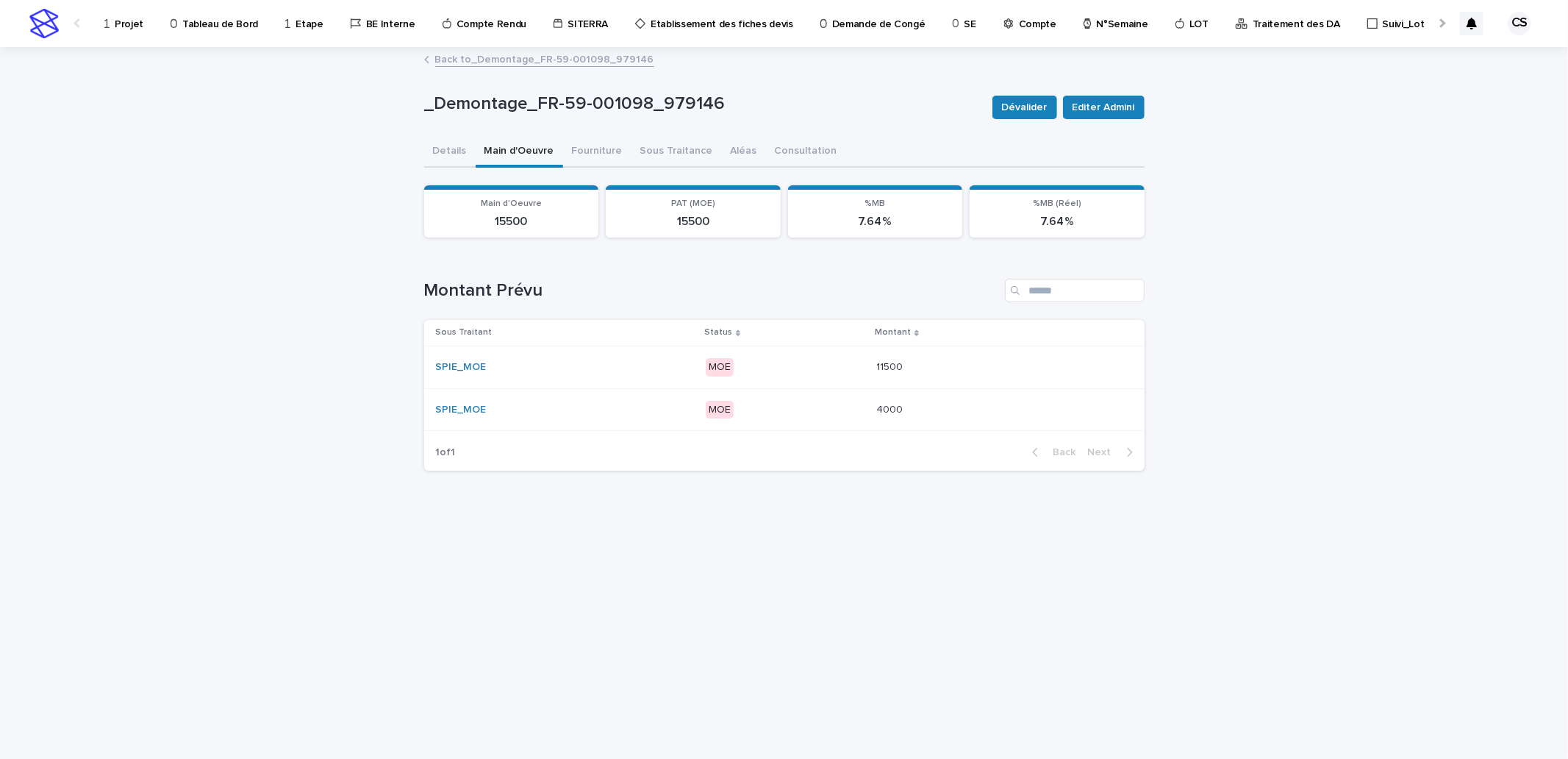
click at [596, 64] on link "Back to _Demontage_FR-59-001098_979146" at bounding box center [544, 58] width 219 height 17
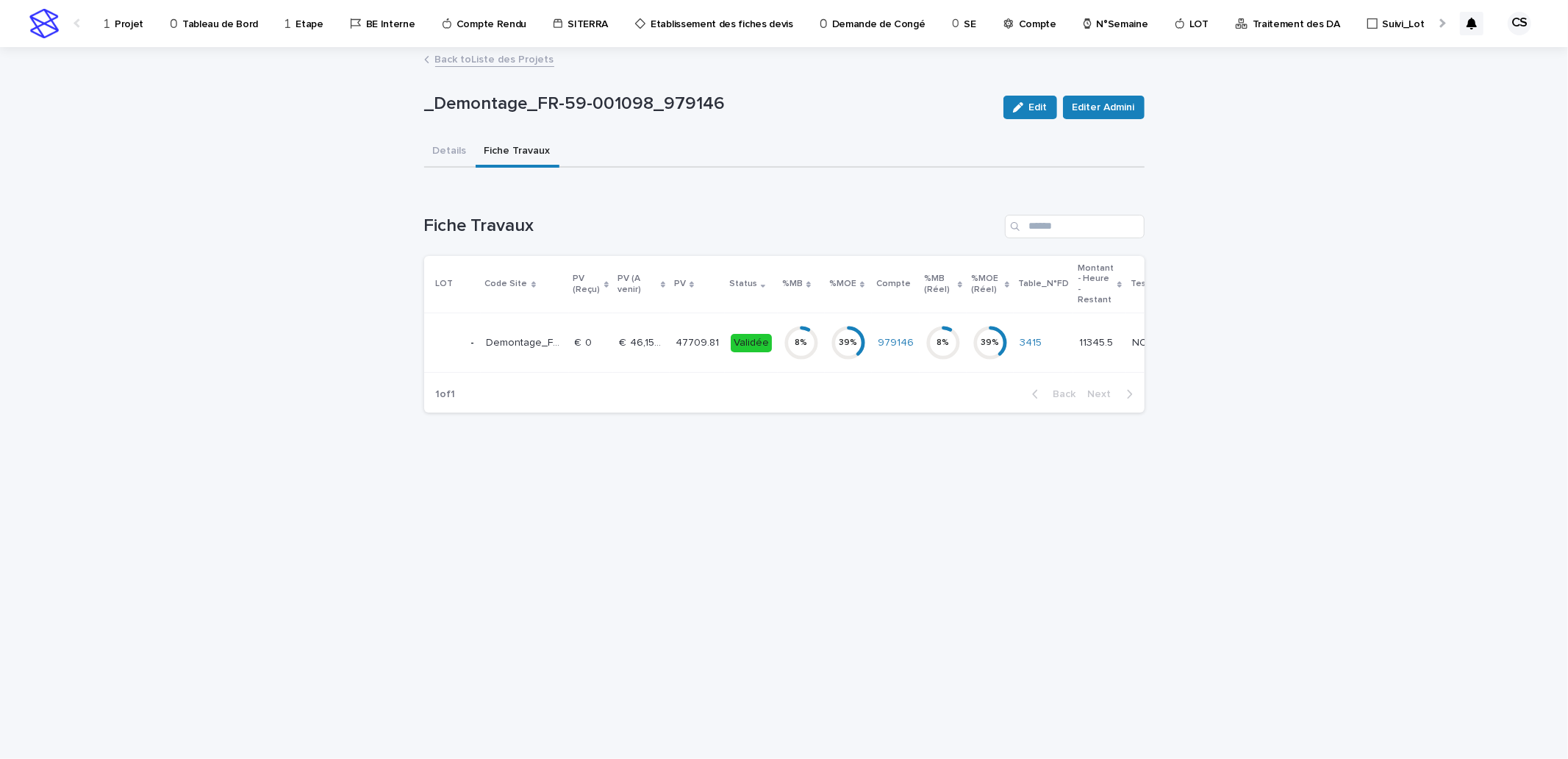
click at [675, 338] on p "47709.81" at bounding box center [698, 341] width 46 height 16
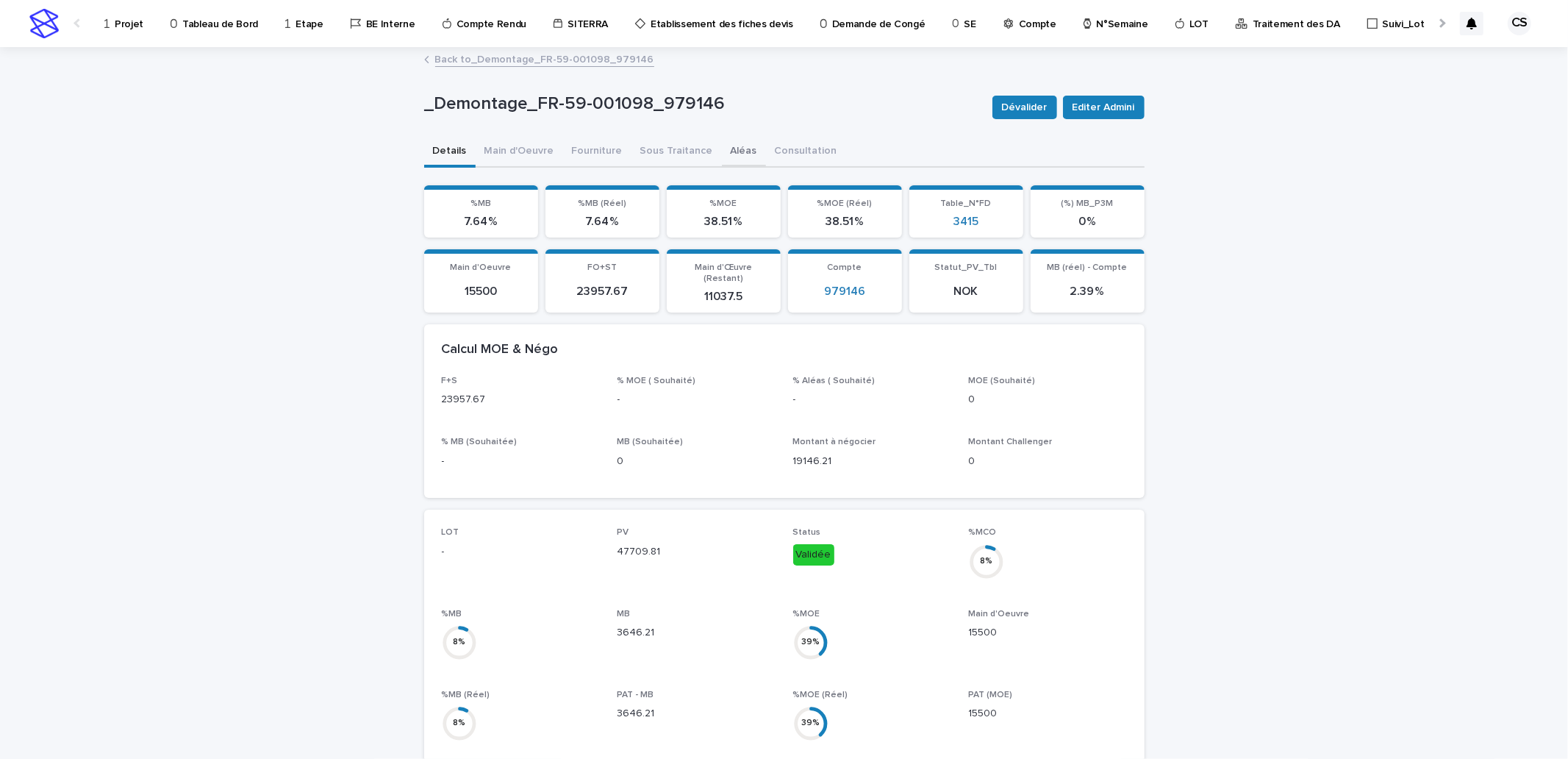
click at [722, 148] on button "Aléas" at bounding box center [744, 153] width 44 height 31
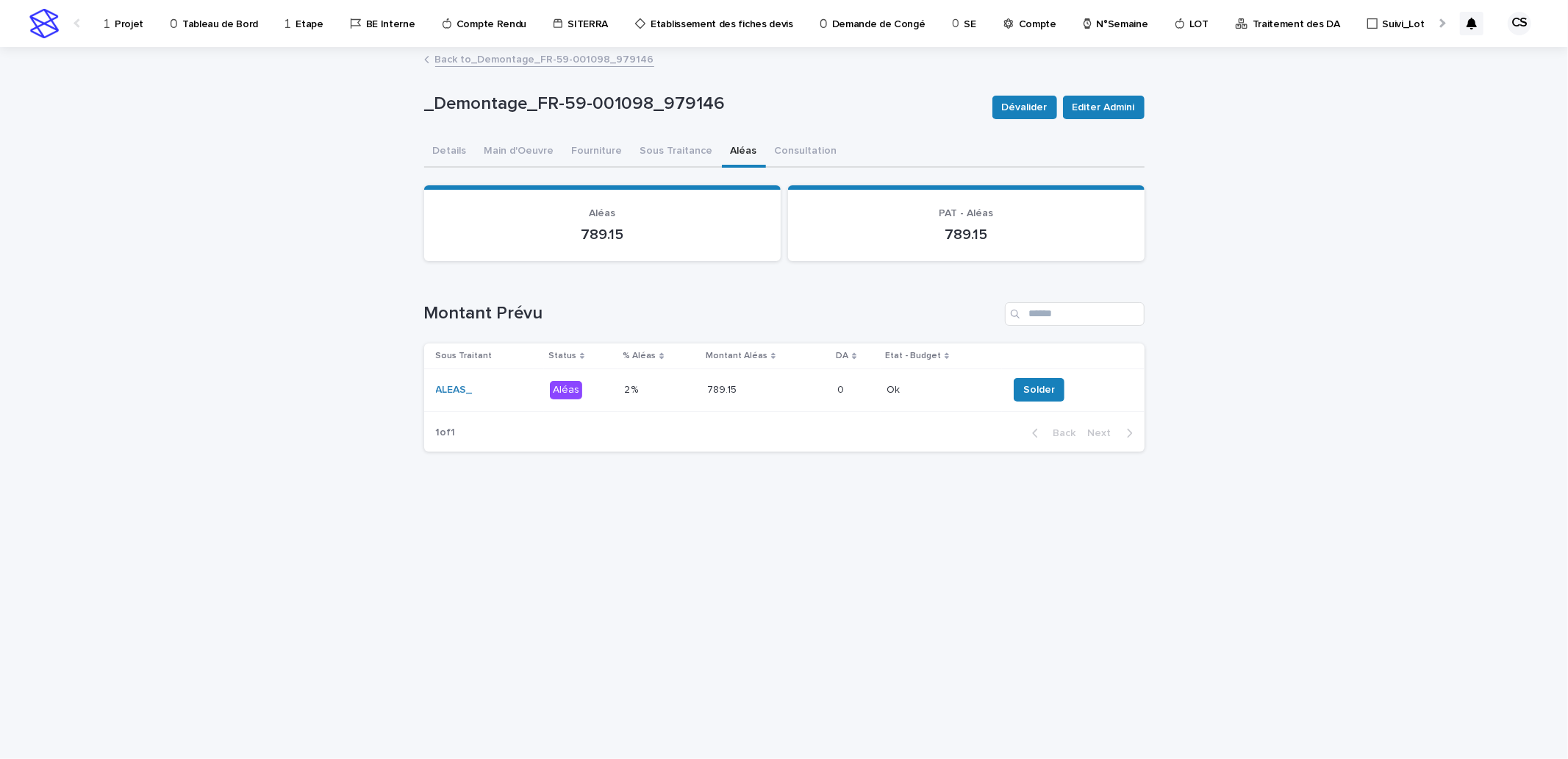
click at [762, 388] on p at bounding box center [766, 390] width 118 height 12
click at [680, 148] on button "Sous Traitance" at bounding box center [677, 153] width 90 height 31
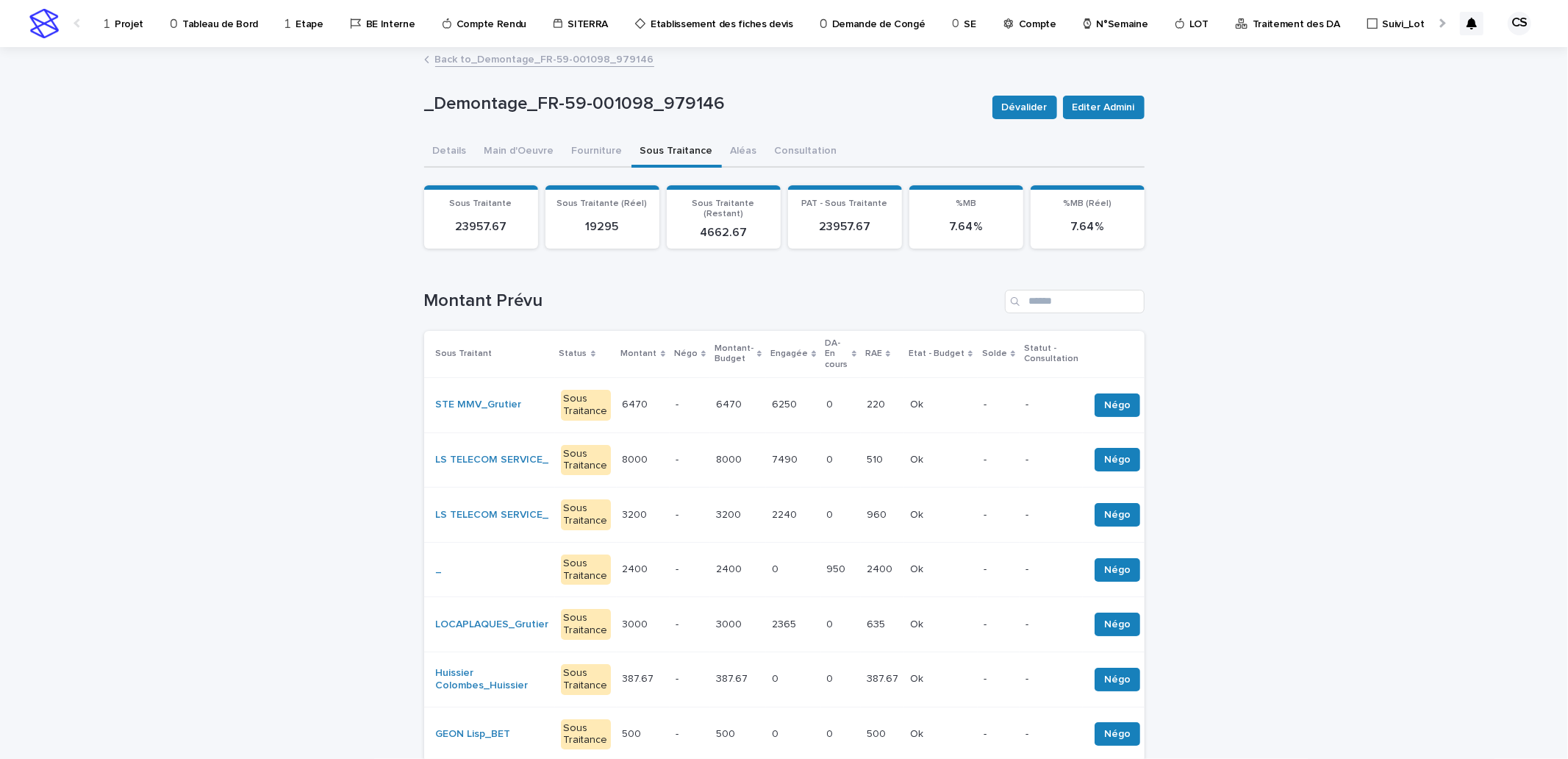
click at [99, 27] on div "Projet" at bounding box center [127, 23] width 59 height 46
click at [111, 26] on div "Projet" at bounding box center [126, 16] width 47 height 31
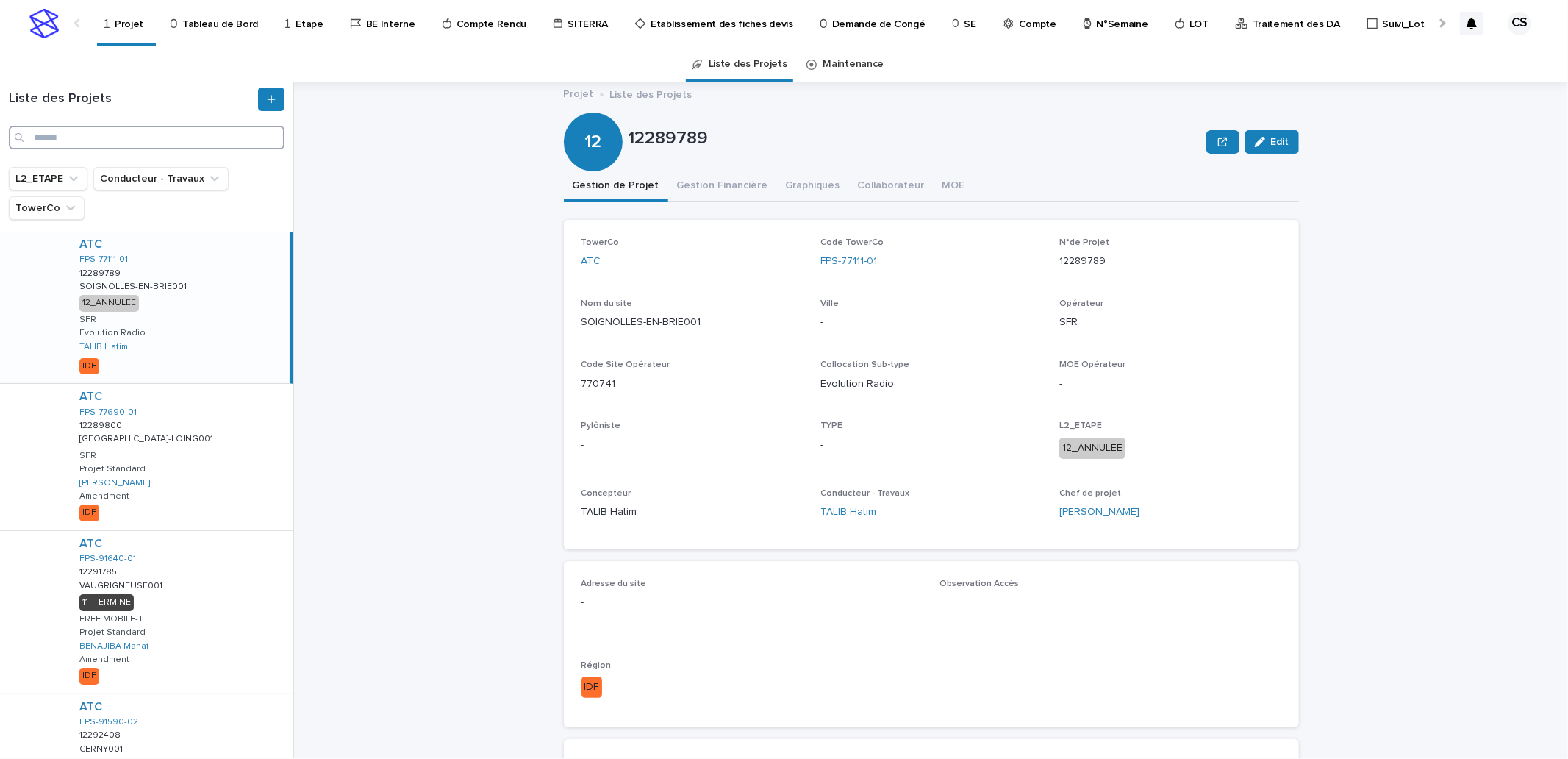
click at [229, 137] on input "Search" at bounding box center [146, 137] width 276 height 23
paste input "**********"
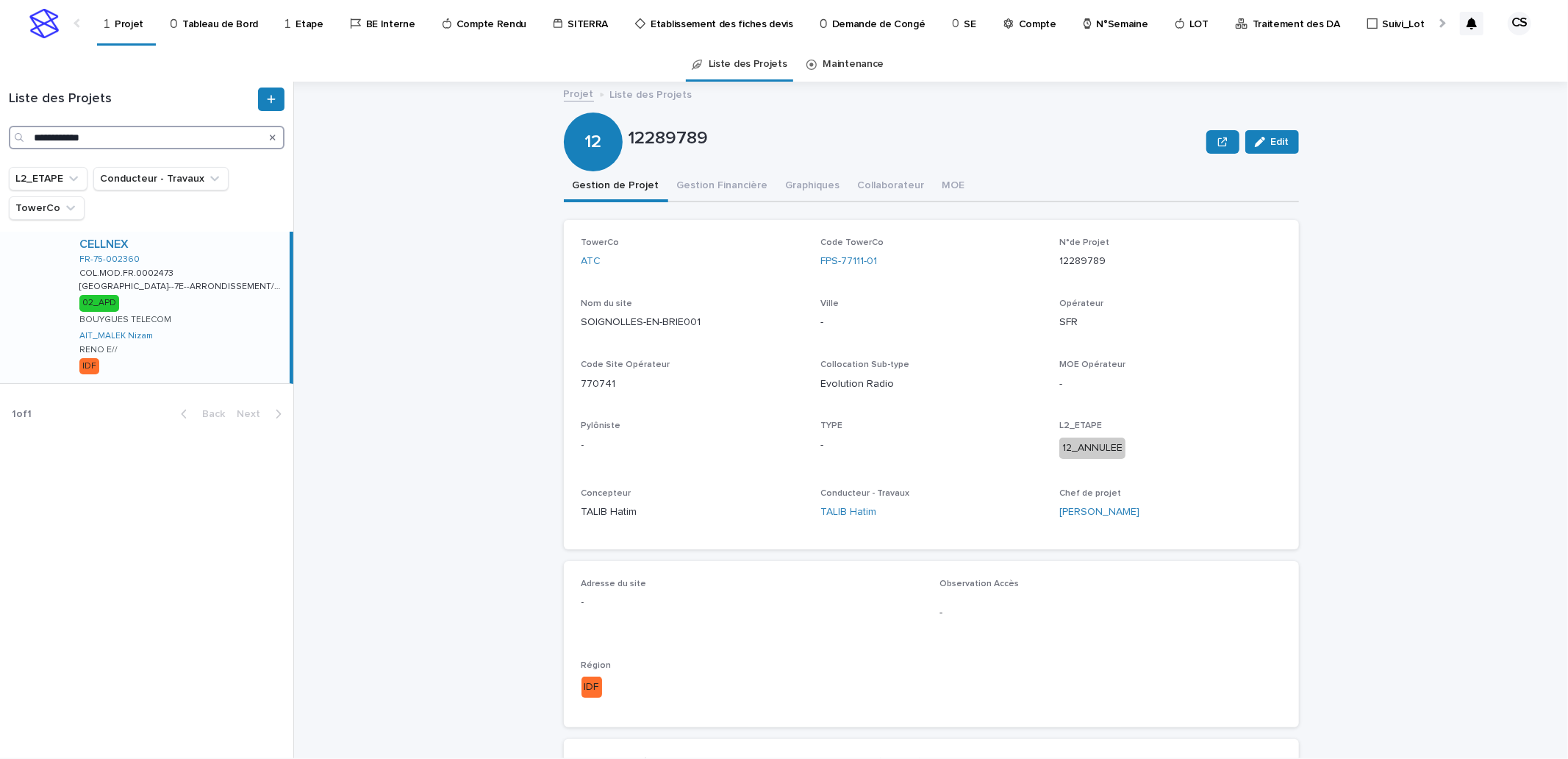
type input "**********"
click at [225, 268] on div "CELLNEX FR-75-002360 COL.MOD.FR.0002473 COL.MOD.FR.0002473 PARIS--7E--ARRONDISS…" at bounding box center [178, 307] width 222 height 151
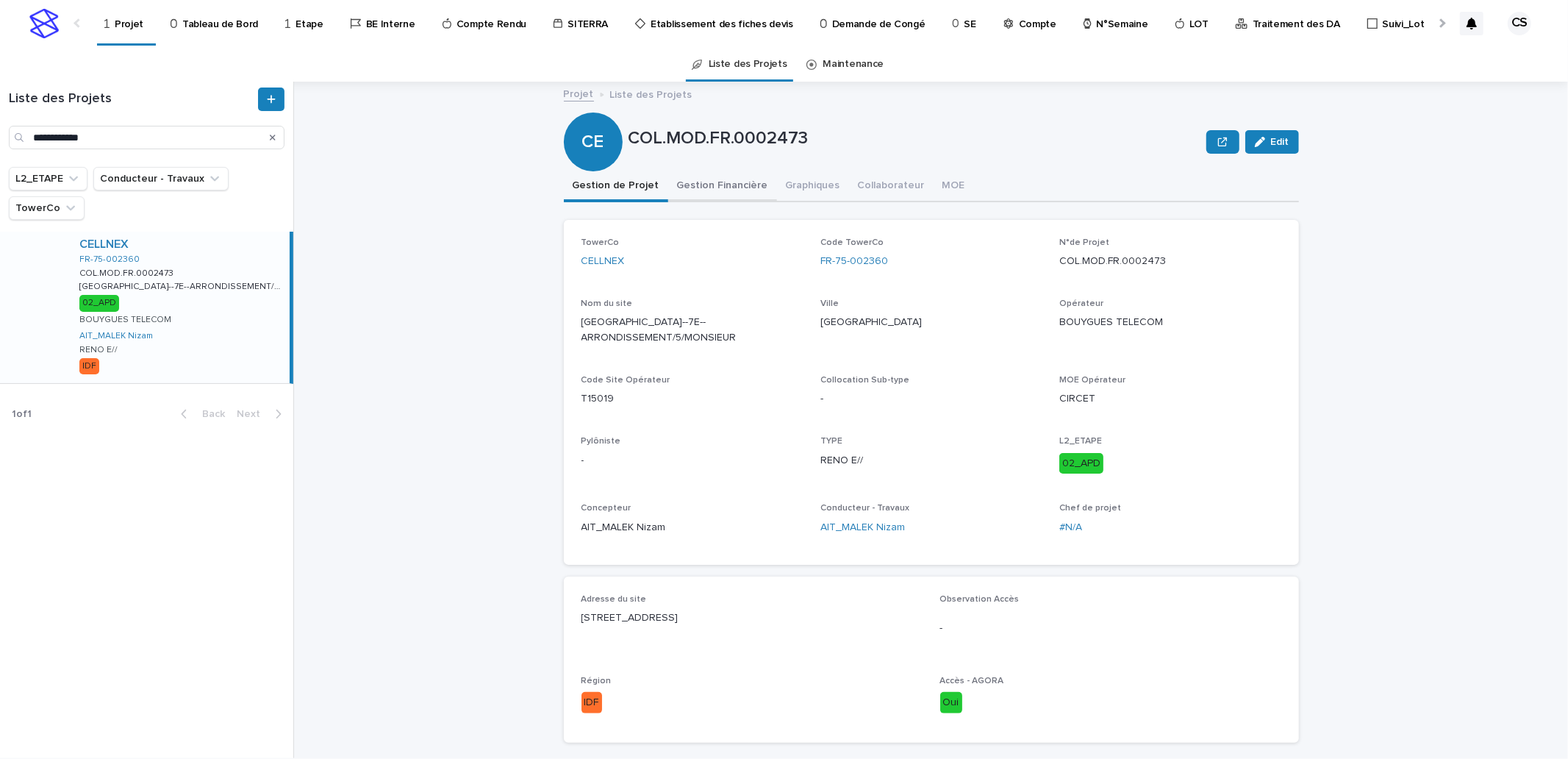
click at [739, 185] on button "Gestion Financière" at bounding box center [723, 187] width 109 height 31
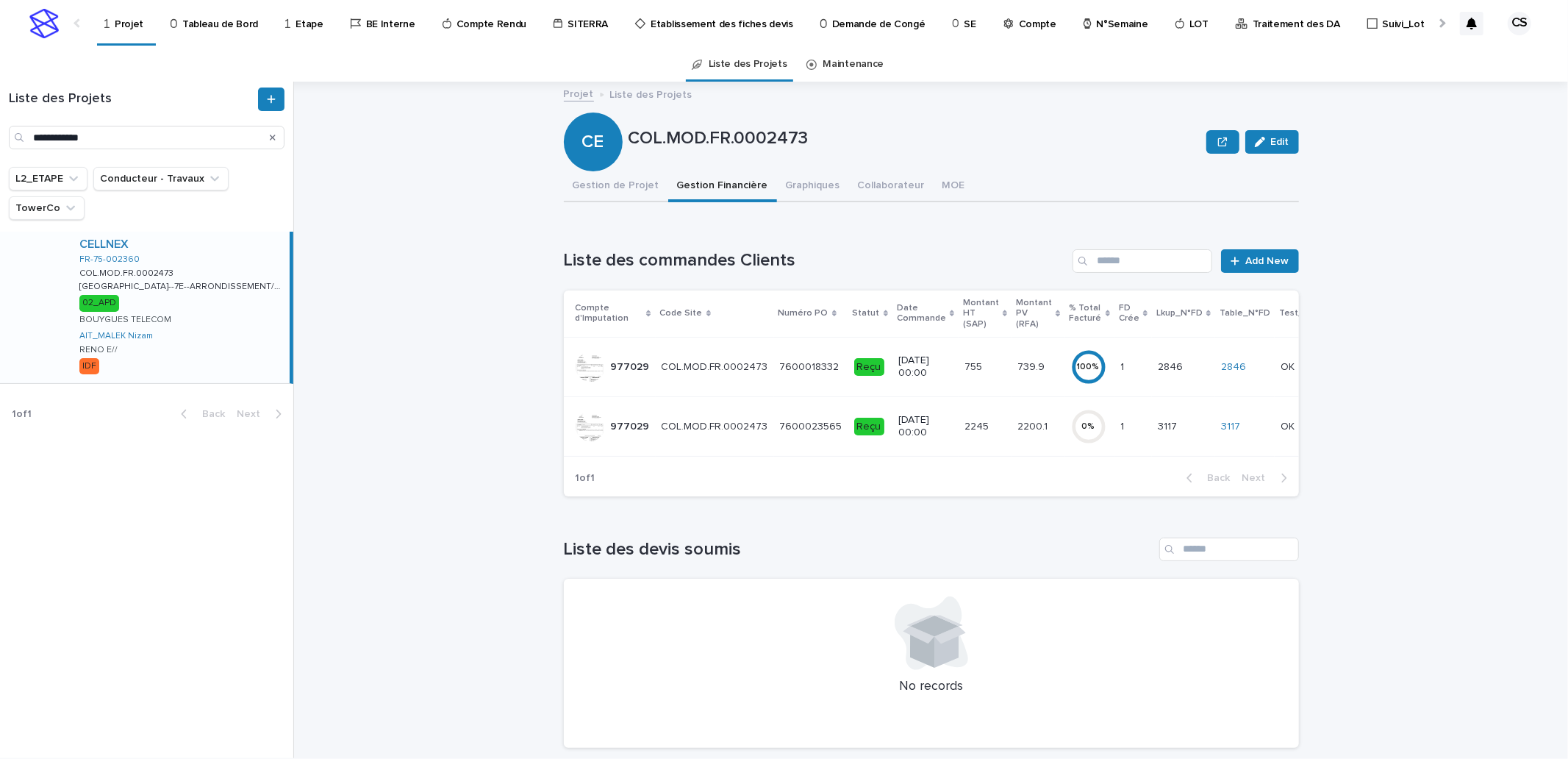
click at [255, 260] on div "CELLNEX FR-75-002360 COL.MOD.FR.0002473 COL.MOD.FR.0002473 PARIS--7E--ARRONDISS…" at bounding box center [178, 307] width 222 height 151
click at [1019, 23] on p "Compte" at bounding box center [1038, 16] width 37 height 31
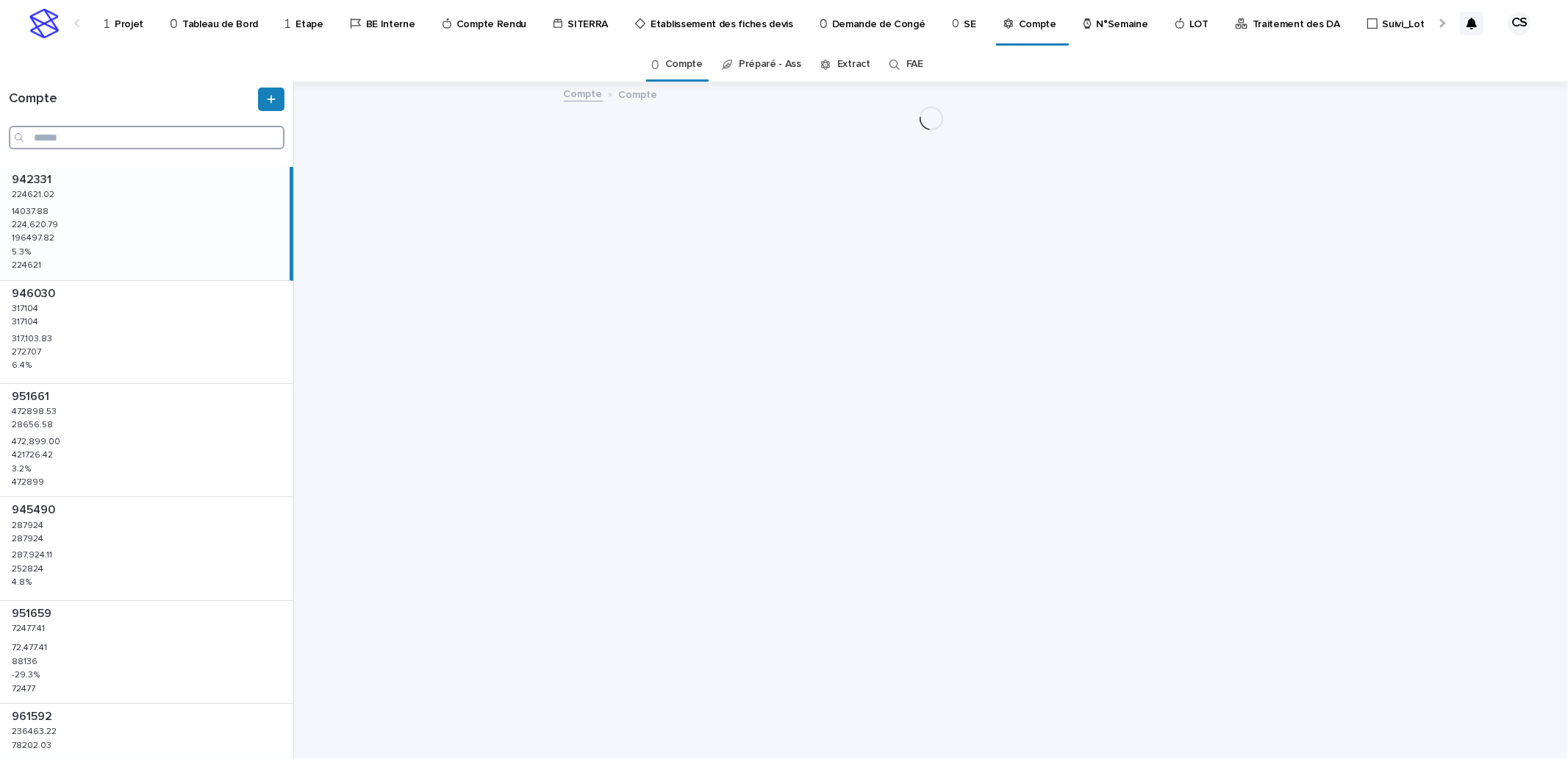
click at [124, 130] on input "Search" at bounding box center [146, 137] width 276 height 23
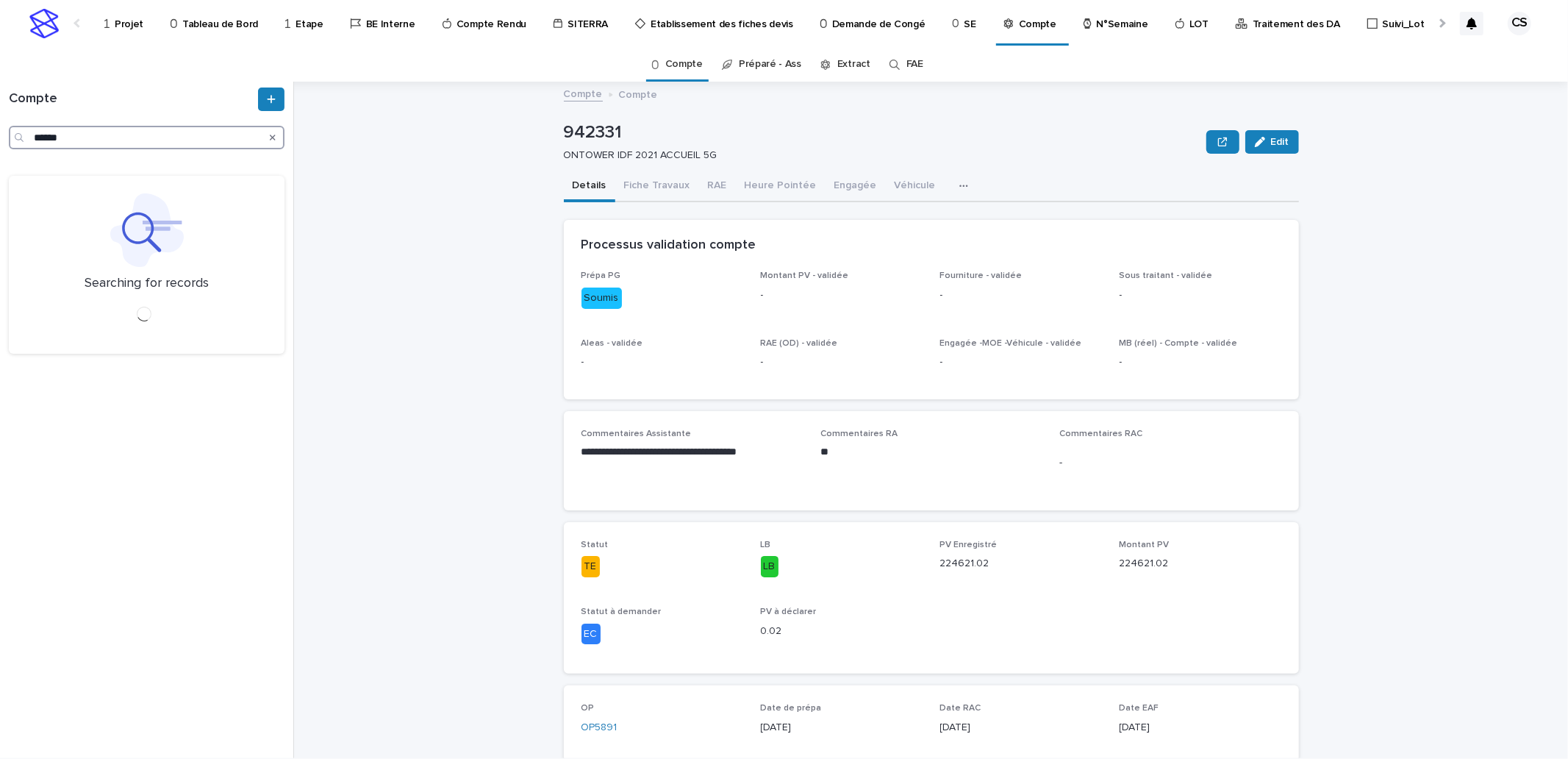
type input "******"
click at [125, 194] on div "975295 975295 127653.37 127653.37 28639.36 28639.36 126,227.52 126,227.52 10605…" at bounding box center [146, 223] width 294 height 113
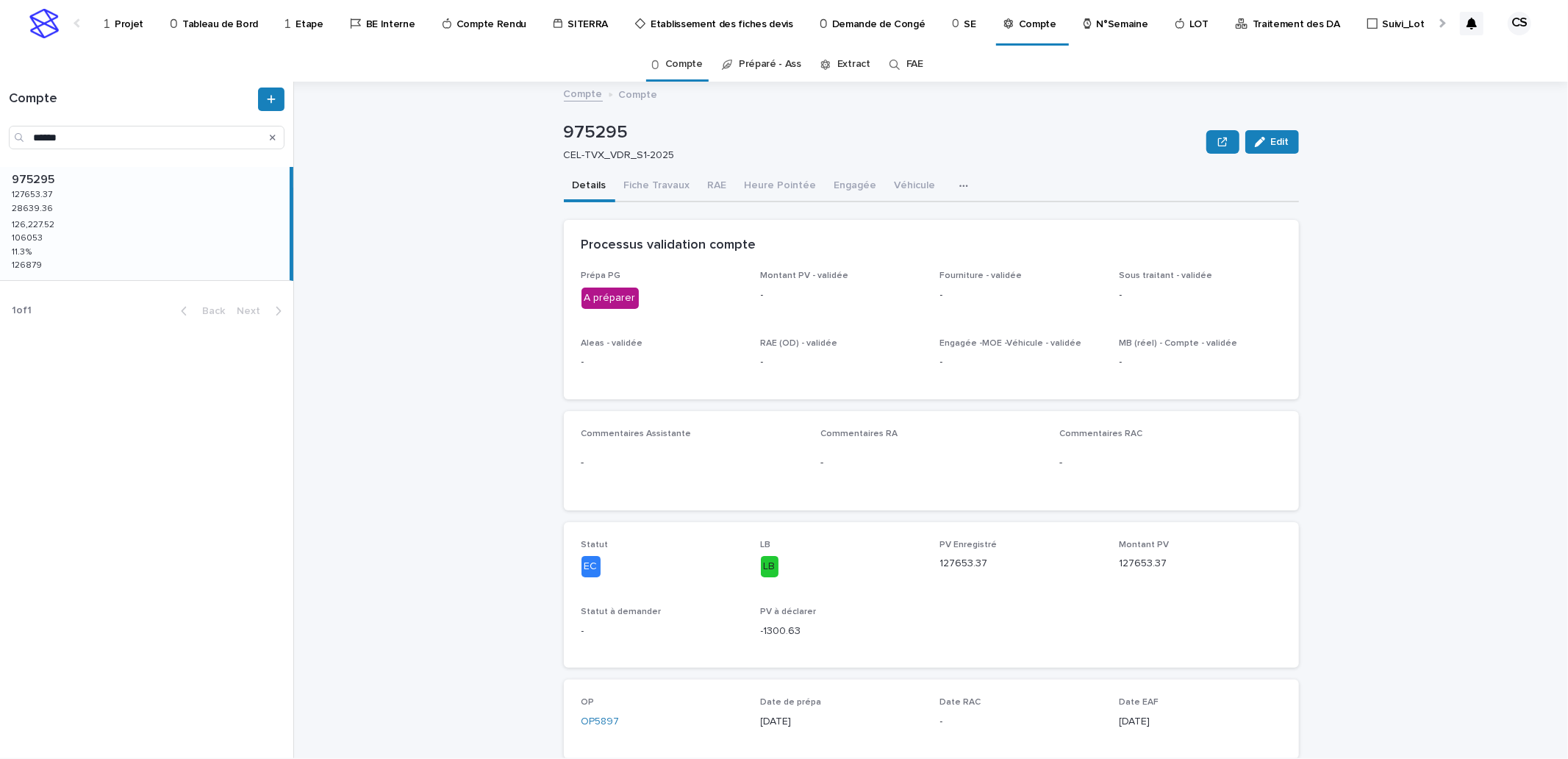
click at [596, 127] on p "975295" at bounding box center [883, 132] width 637 height 21
copy p "975295"
click at [116, 23] on p "Projet" at bounding box center [129, 16] width 29 height 31
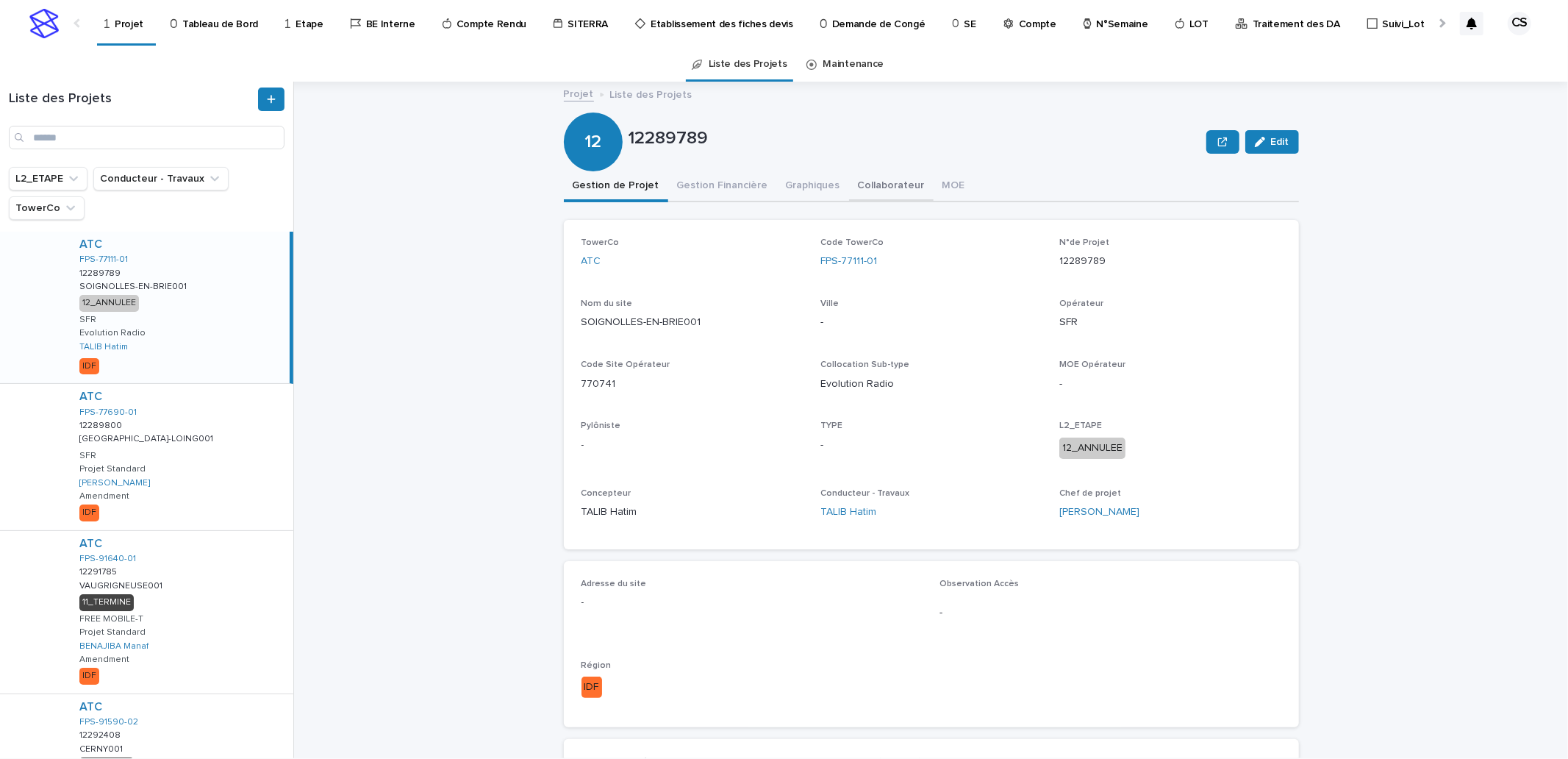
click at [865, 178] on button "Collaborateur" at bounding box center [891, 187] width 85 height 31
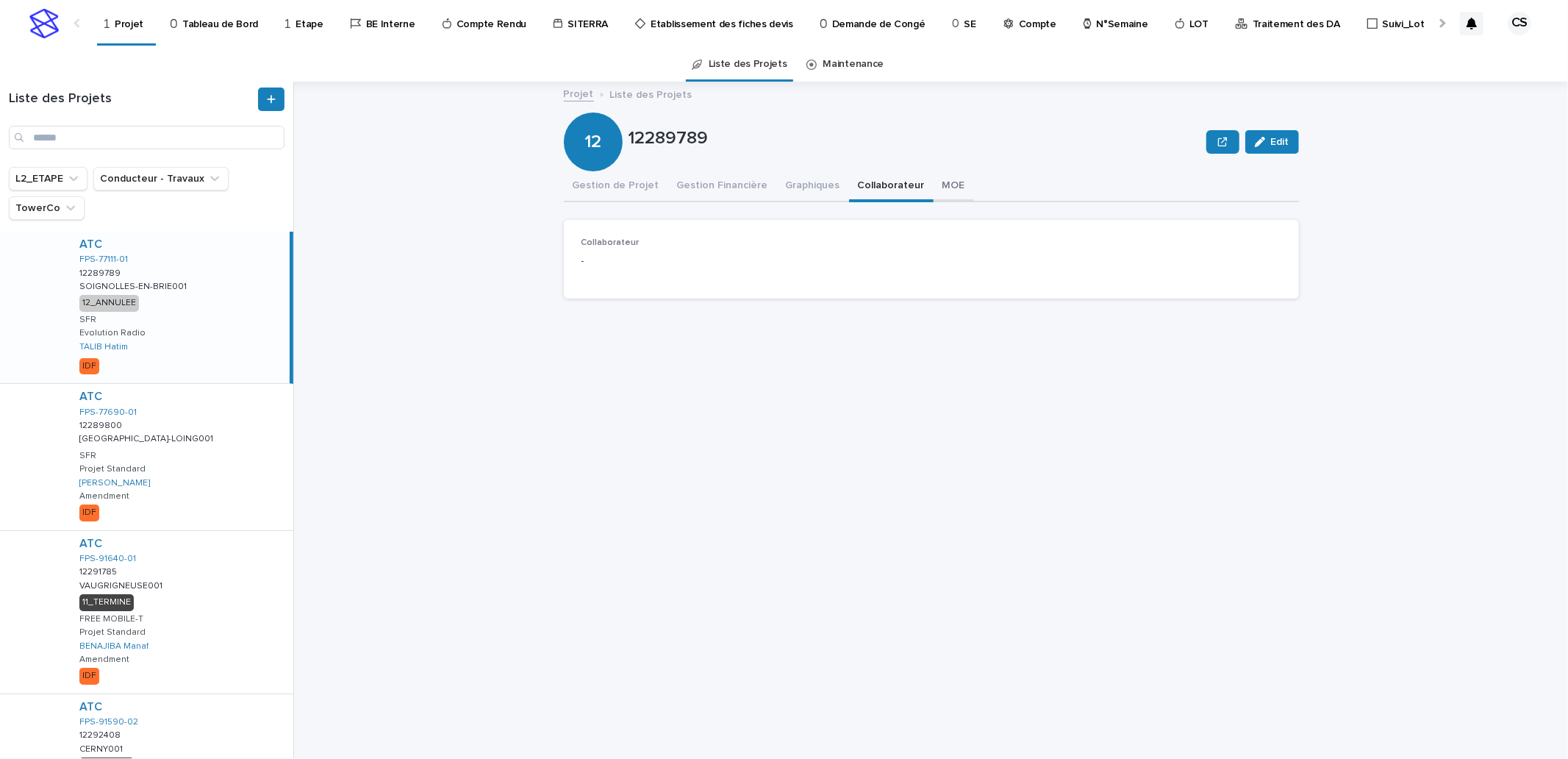
click at [934, 185] on button "MOE" at bounding box center [954, 187] width 41 height 31
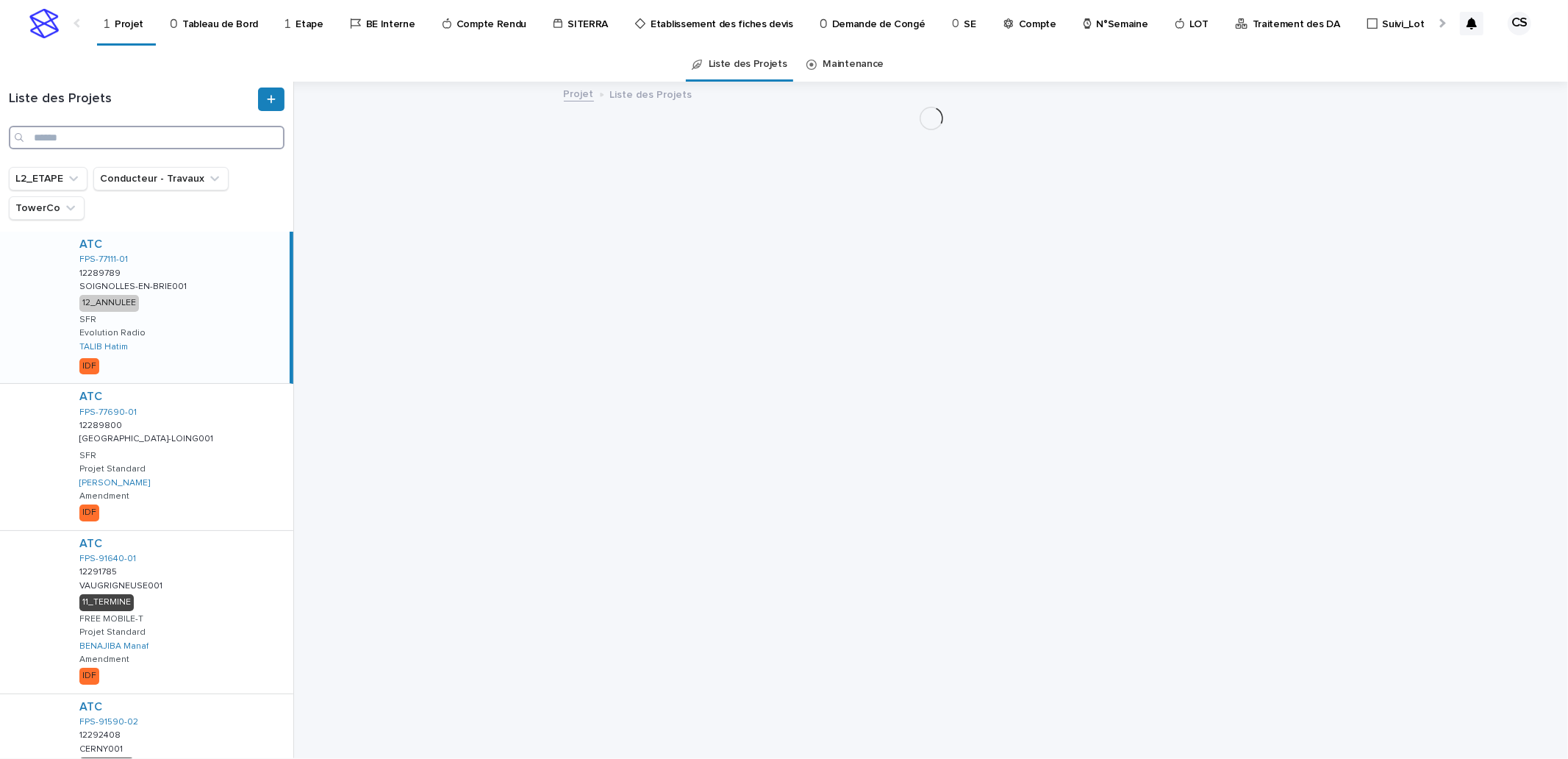
click at [126, 135] on input "Search" at bounding box center [146, 137] width 276 height 23
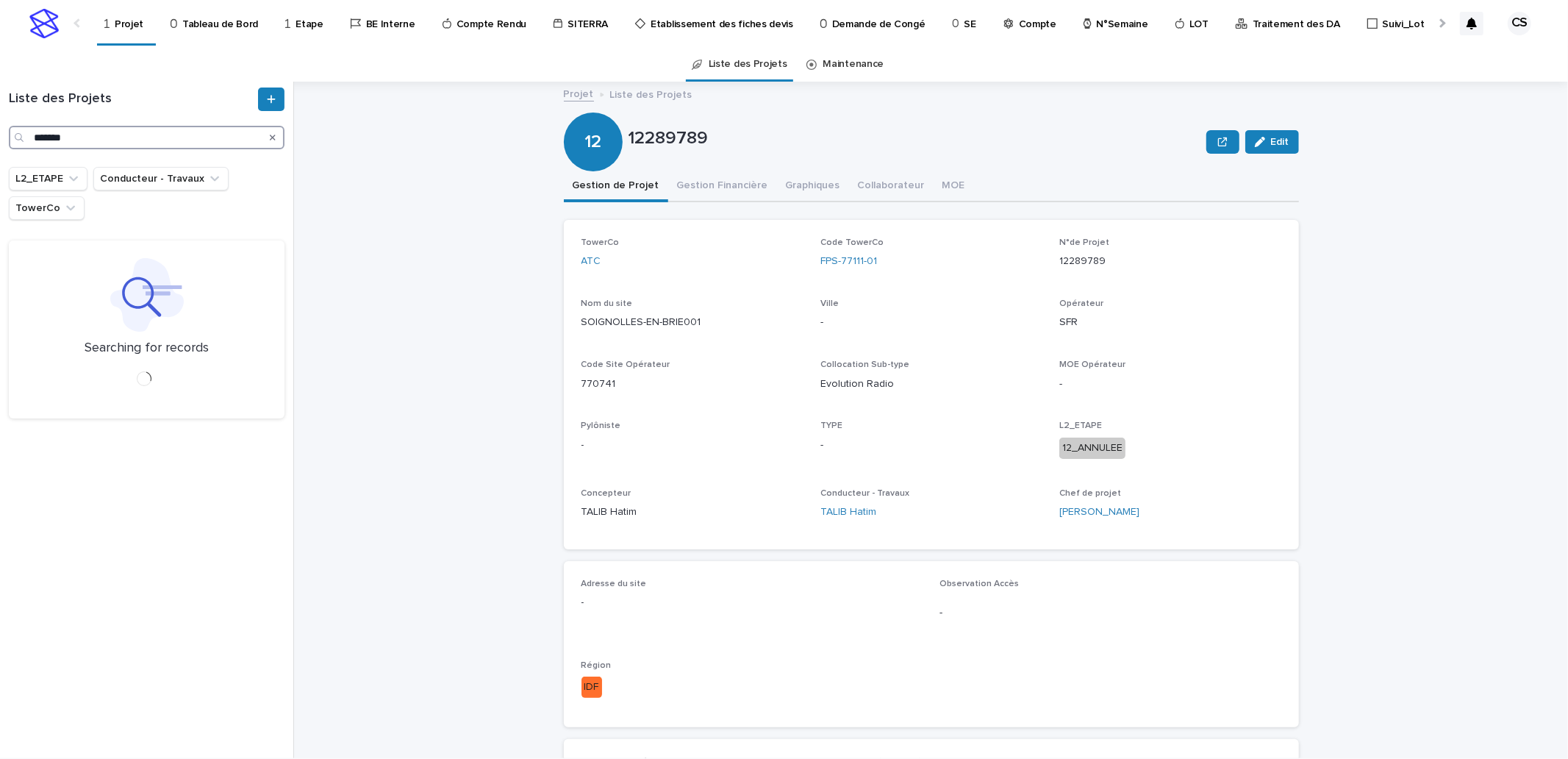
type input "*******"
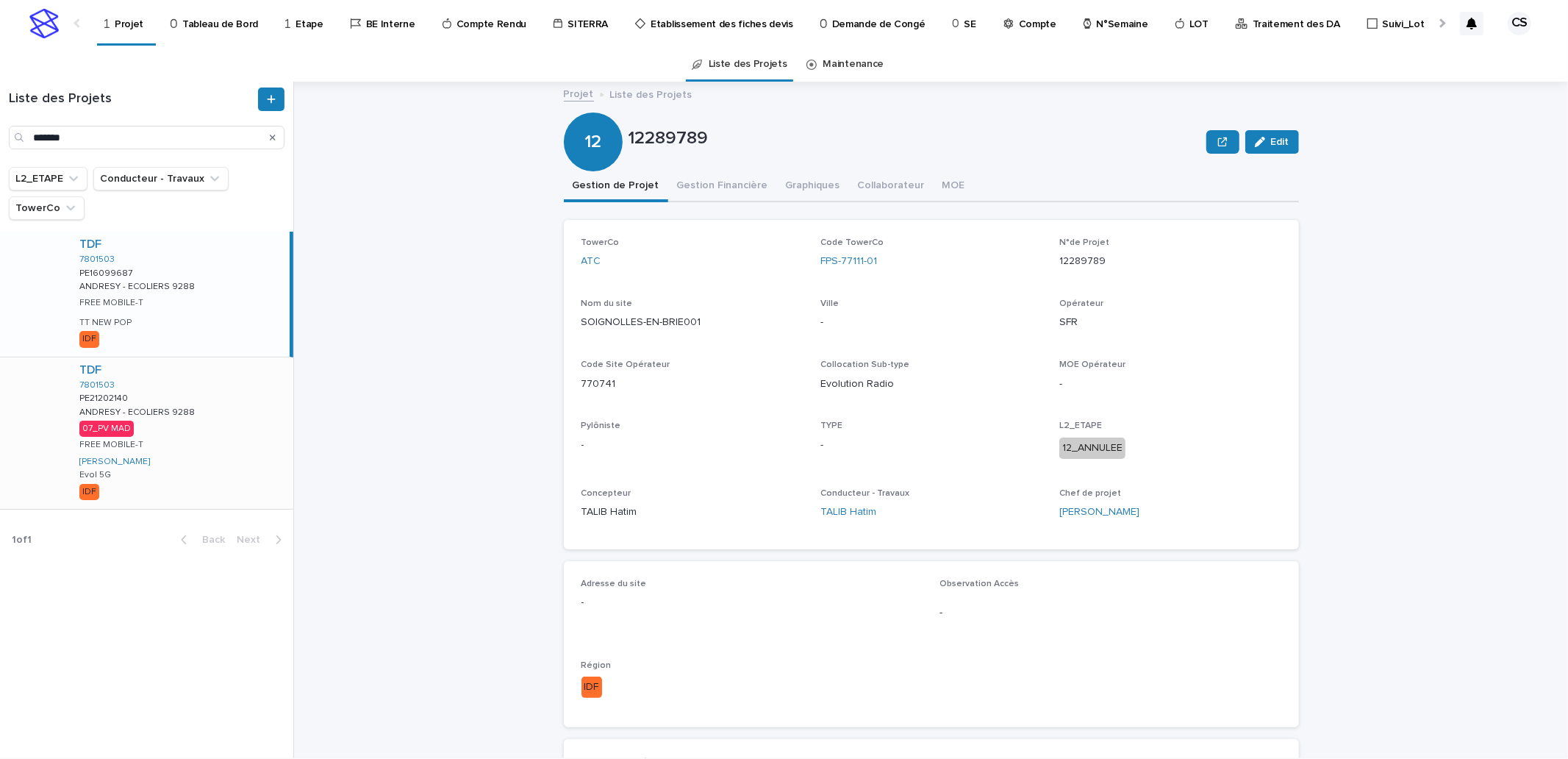
click at [179, 410] on p "ANDRESY - ECOLIERS 9288" at bounding box center [139, 411] width 118 height 13
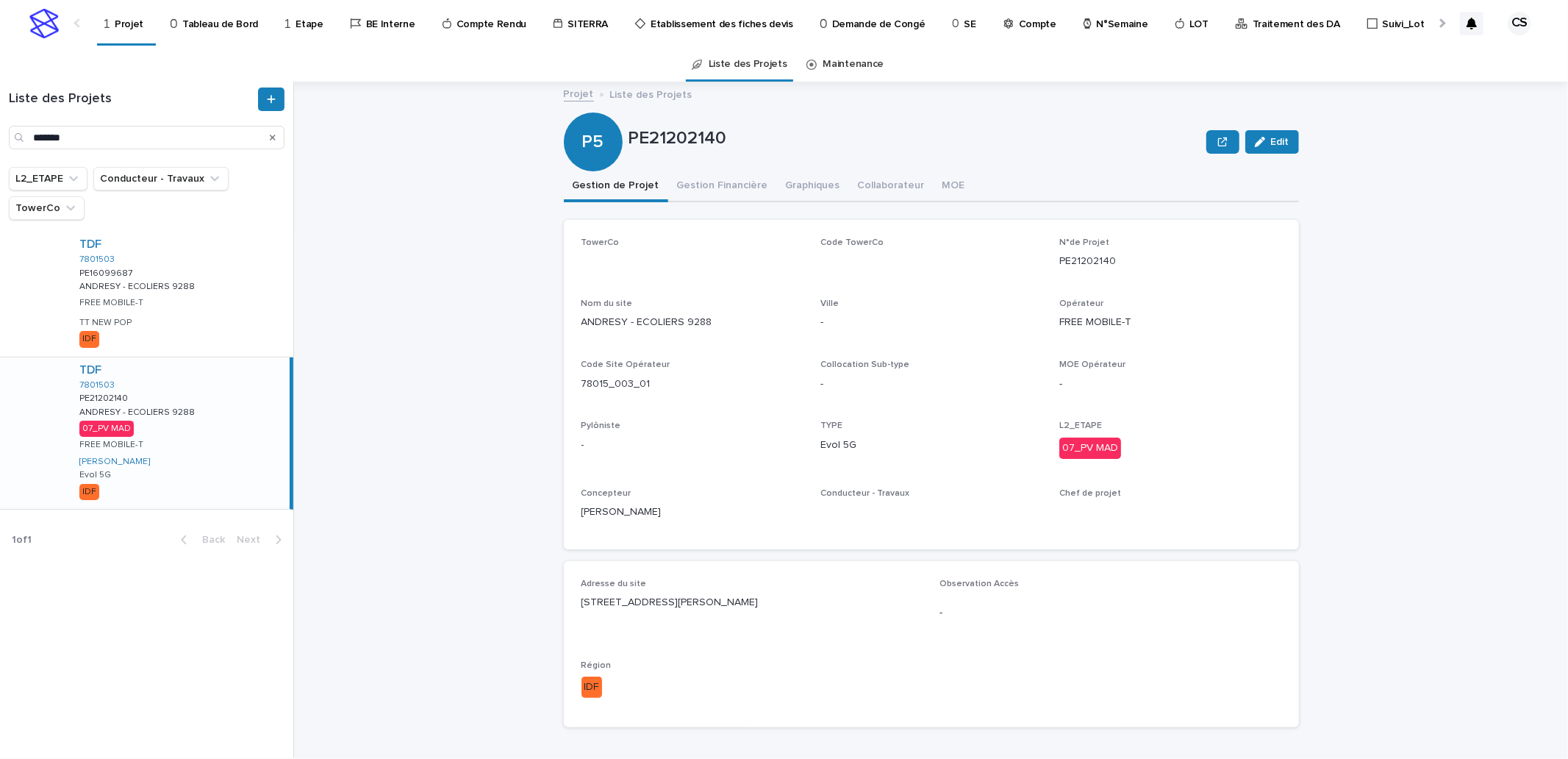
click at [685, 178] on button "Gestion Financière" at bounding box center [723, 187] width 109 height 31
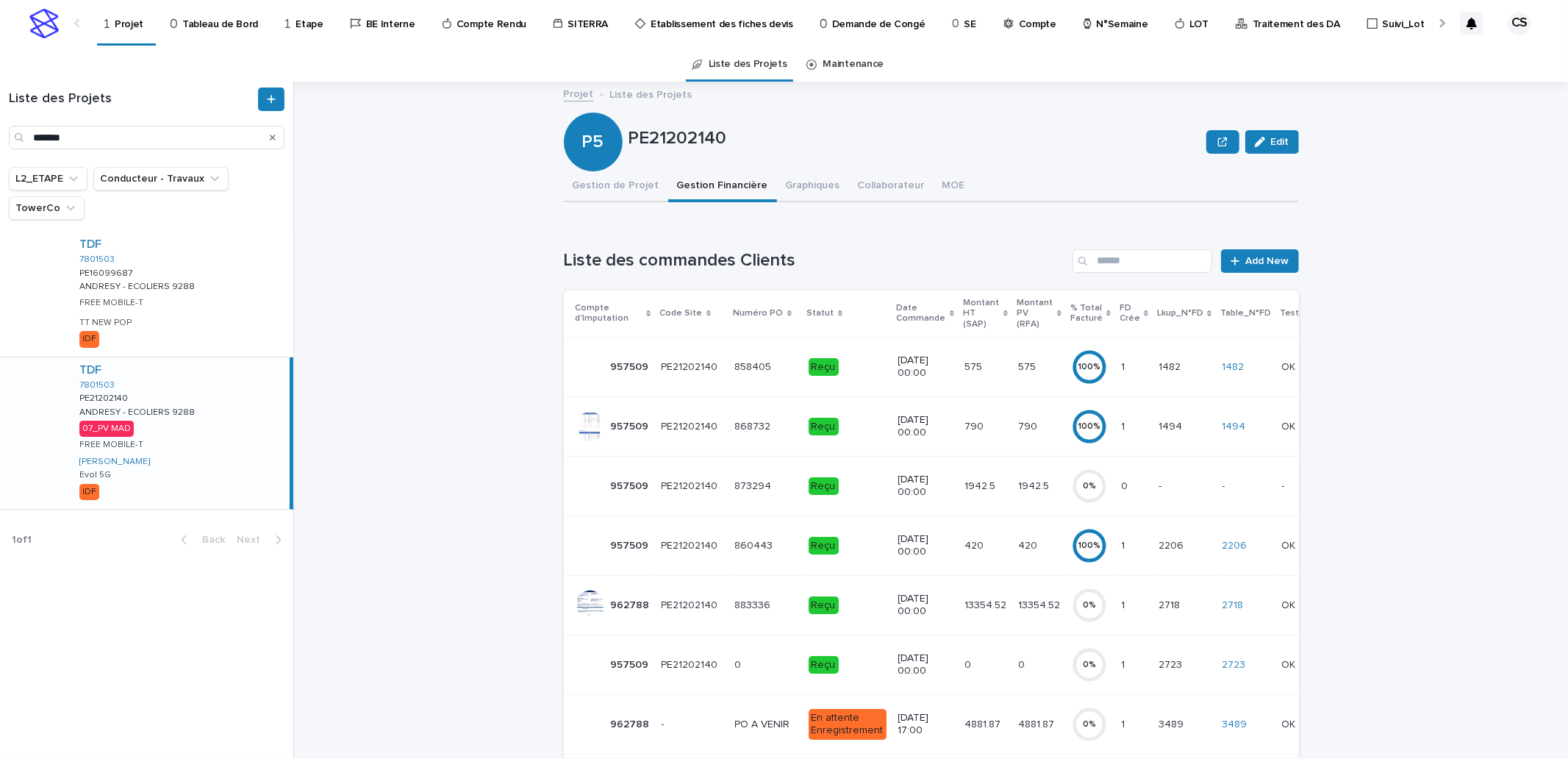
click at [959, 603] on td "13354.52 13354.52" at bounding box center [985, 605] width 54 height 59
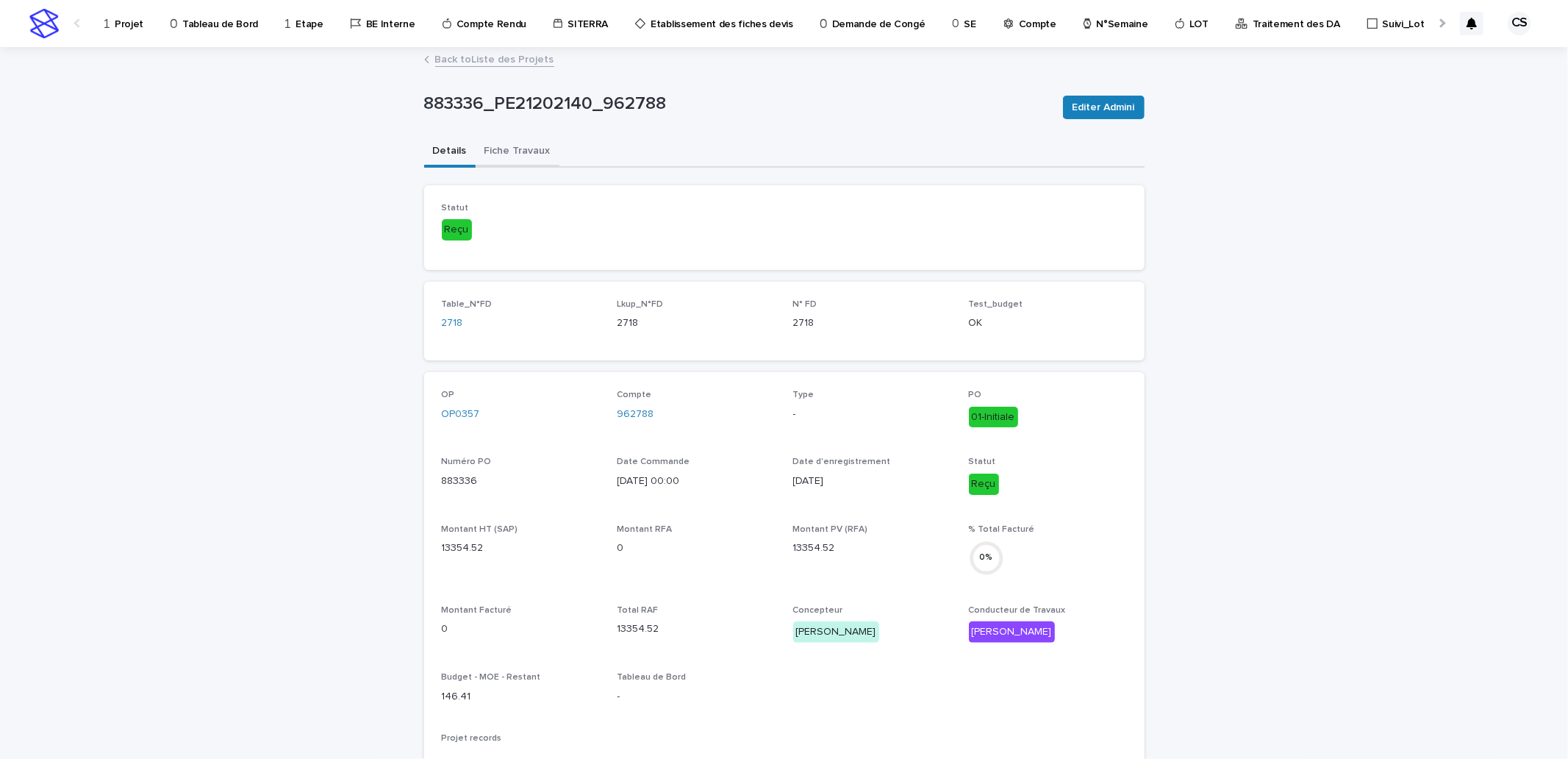
click at [508, 142] on button "Fiche Travaux" at bounding box center [518, 153] width 84 height 31
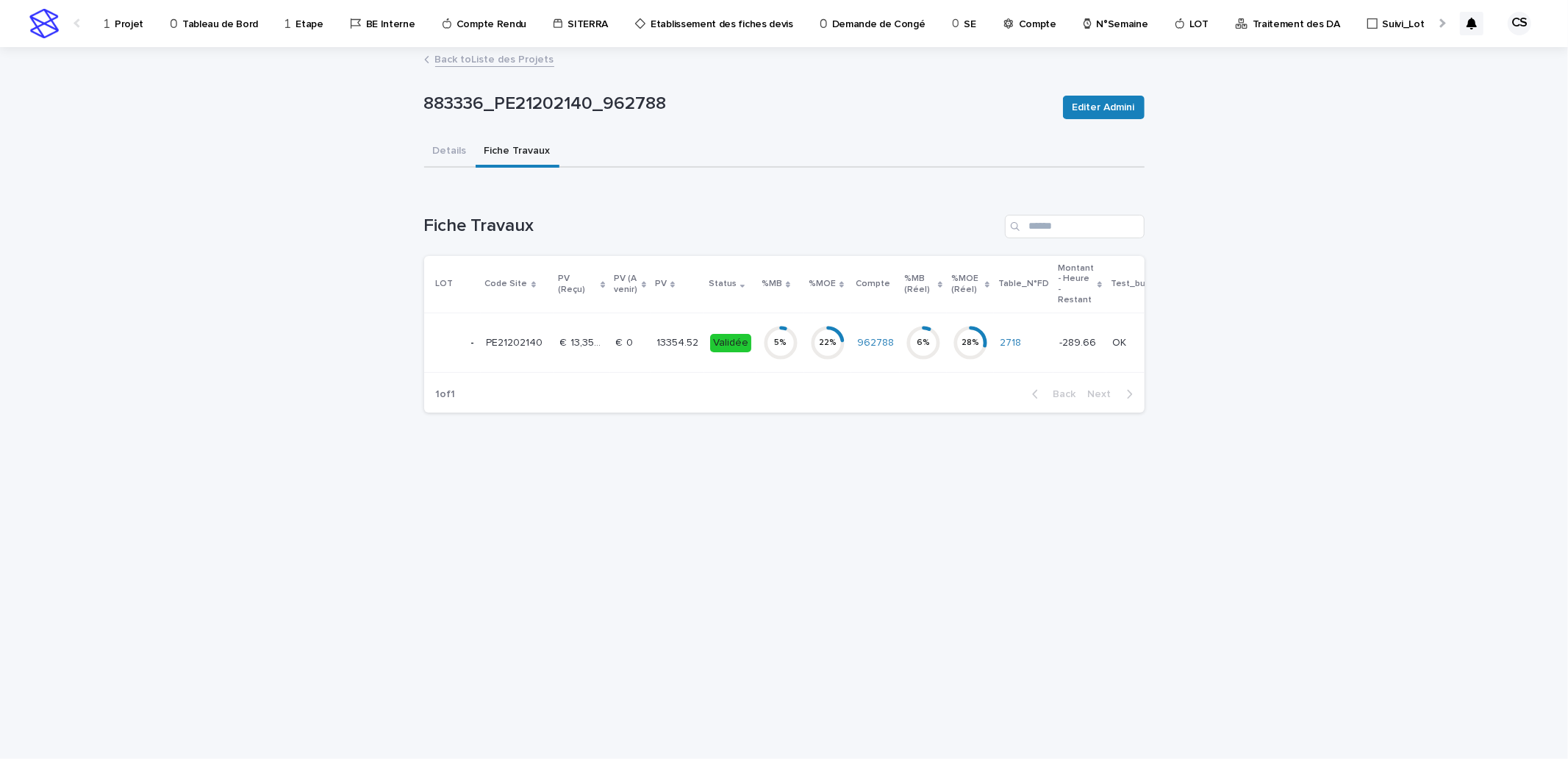
click at [693, 342] on p "13354.52" at bounding box center [679, 341] width 45 height 16
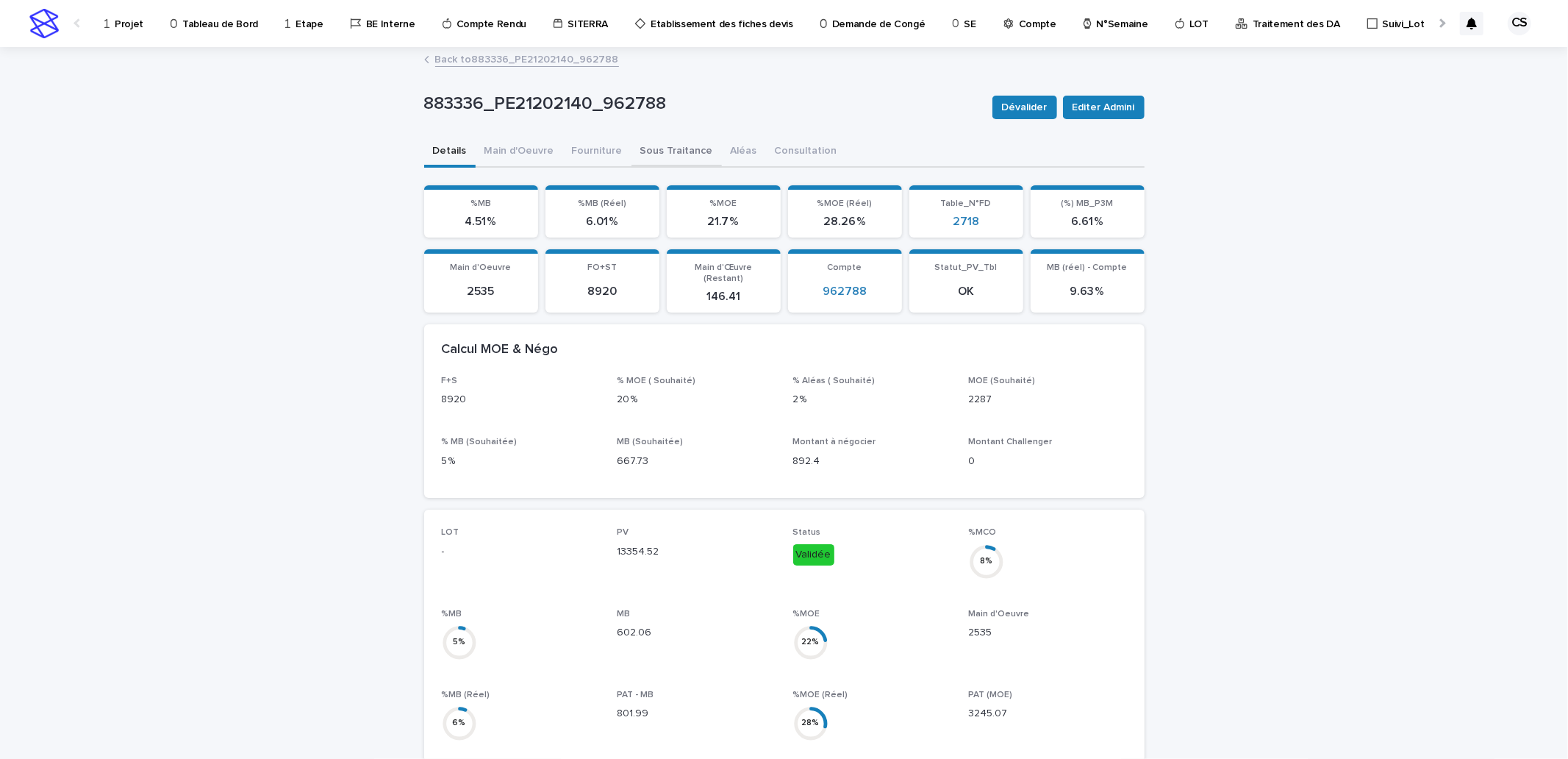
click at [650, 156] on button "Sous Traitance" at bounding box center [677, 153] width 90 height 31
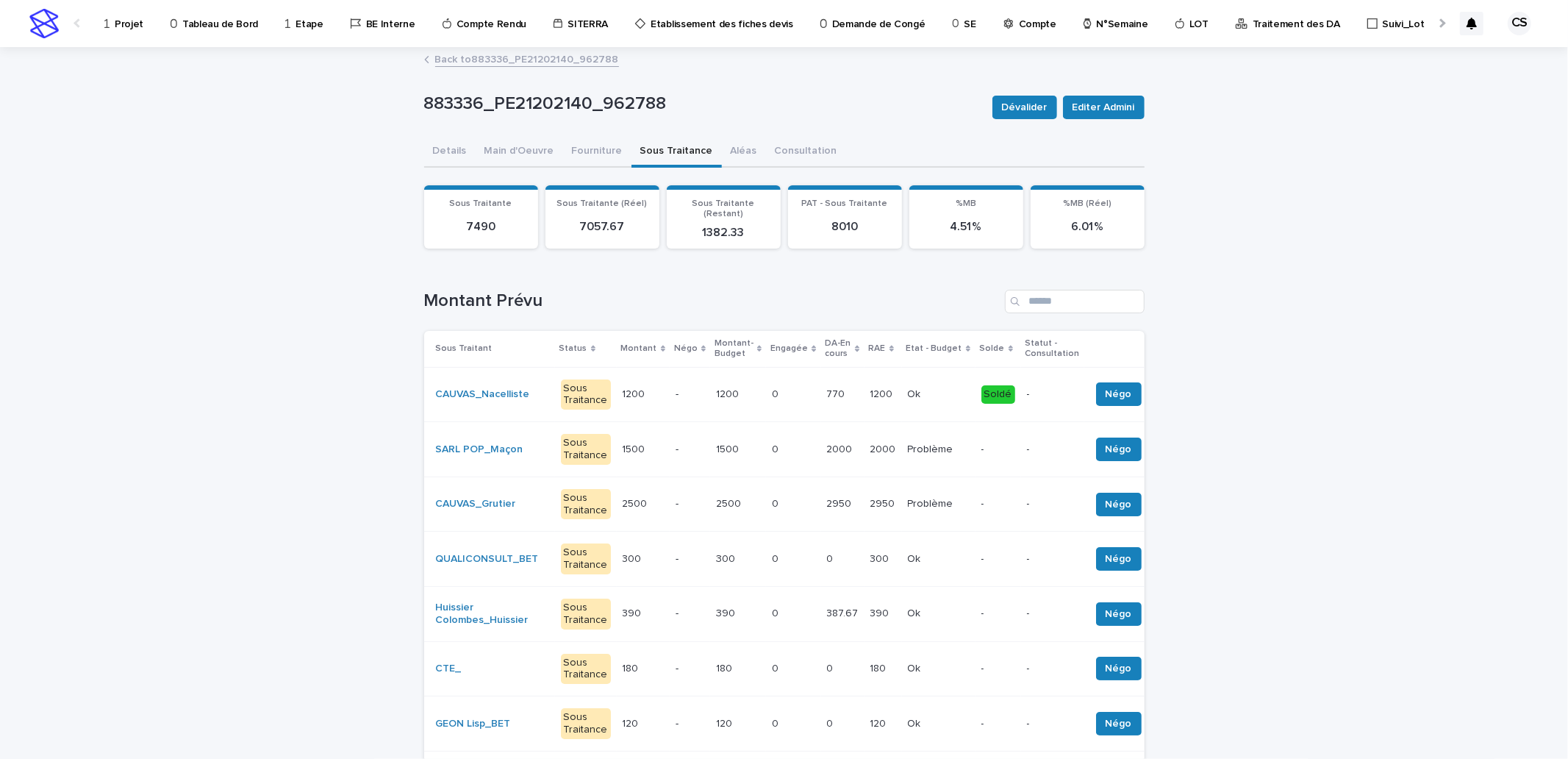
click at [827, 444] on p "2000" at bounding box center [841, 448] width 29 height 16
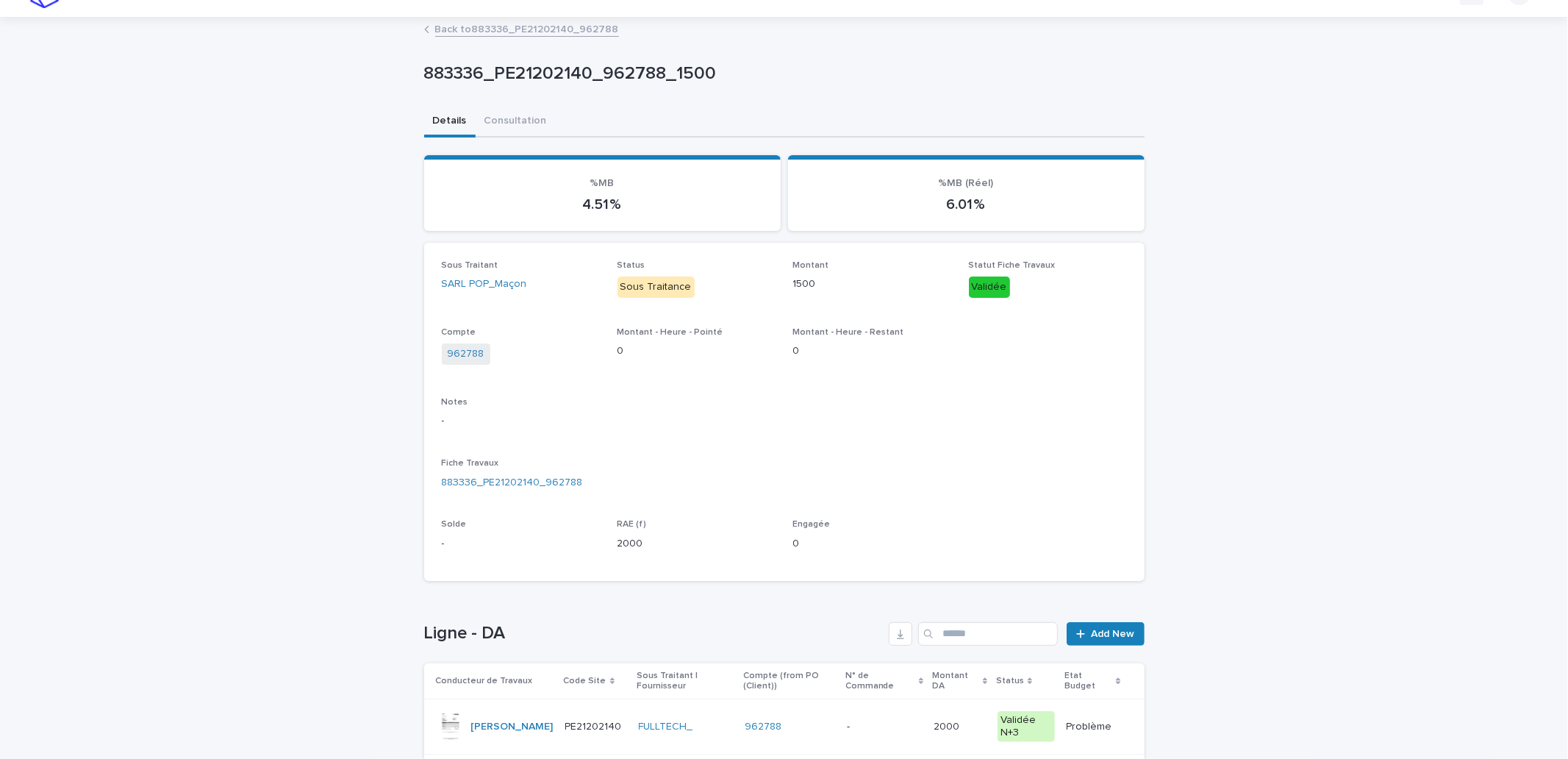
scroll to position [149, 0]
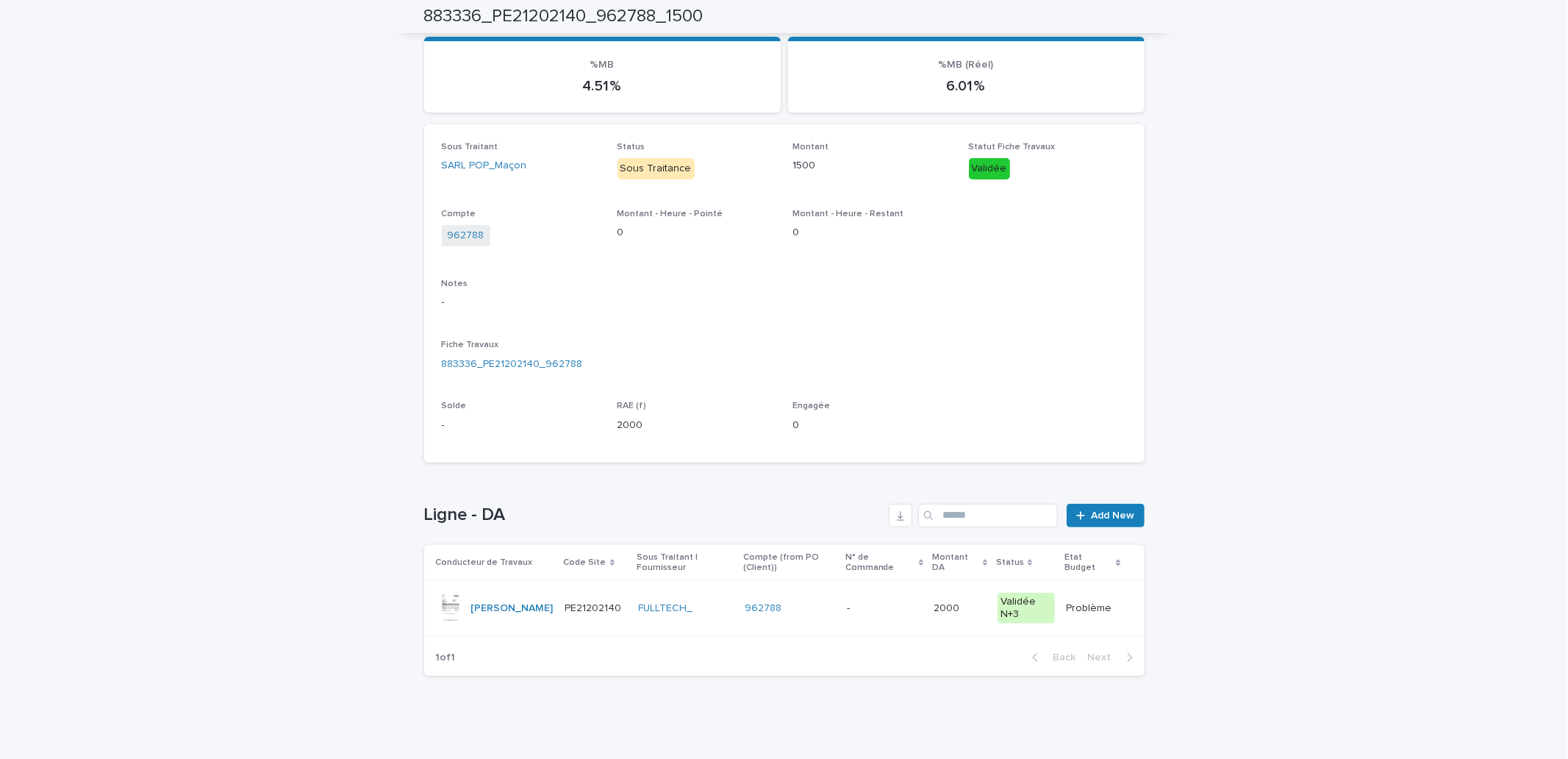
click at [847, 610] on p "-" at bounding box center [850, 607] width 6 height 16
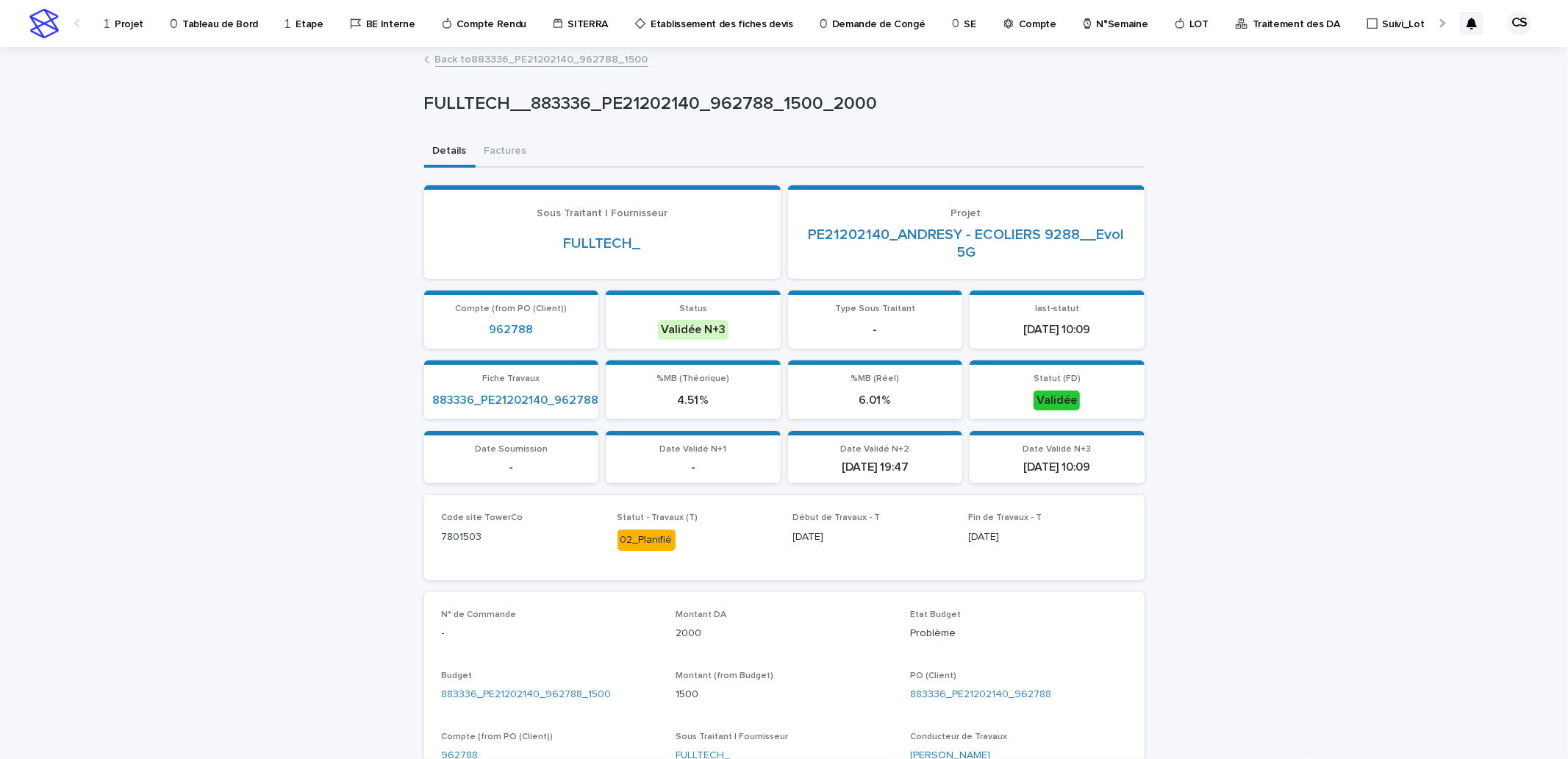
click at [560, 63] on link "Back to 883336_PE21202140_962788_1500" at bounding box center [542, 58] width 213 height 17
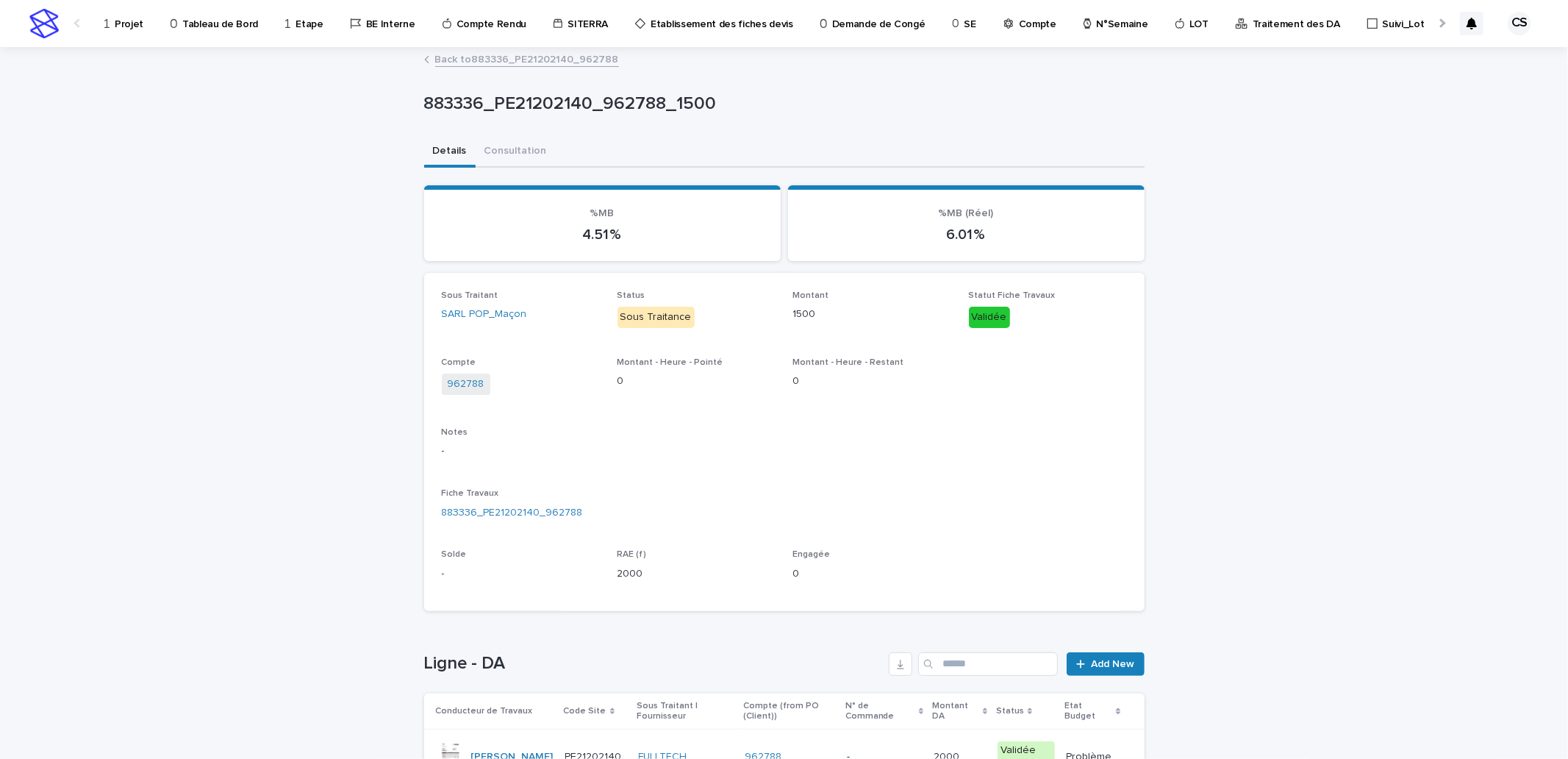
click at [552, 57] on link "Back to 883336_PE21202140_962788" at bounding box center [527, 58] width 184 height 17
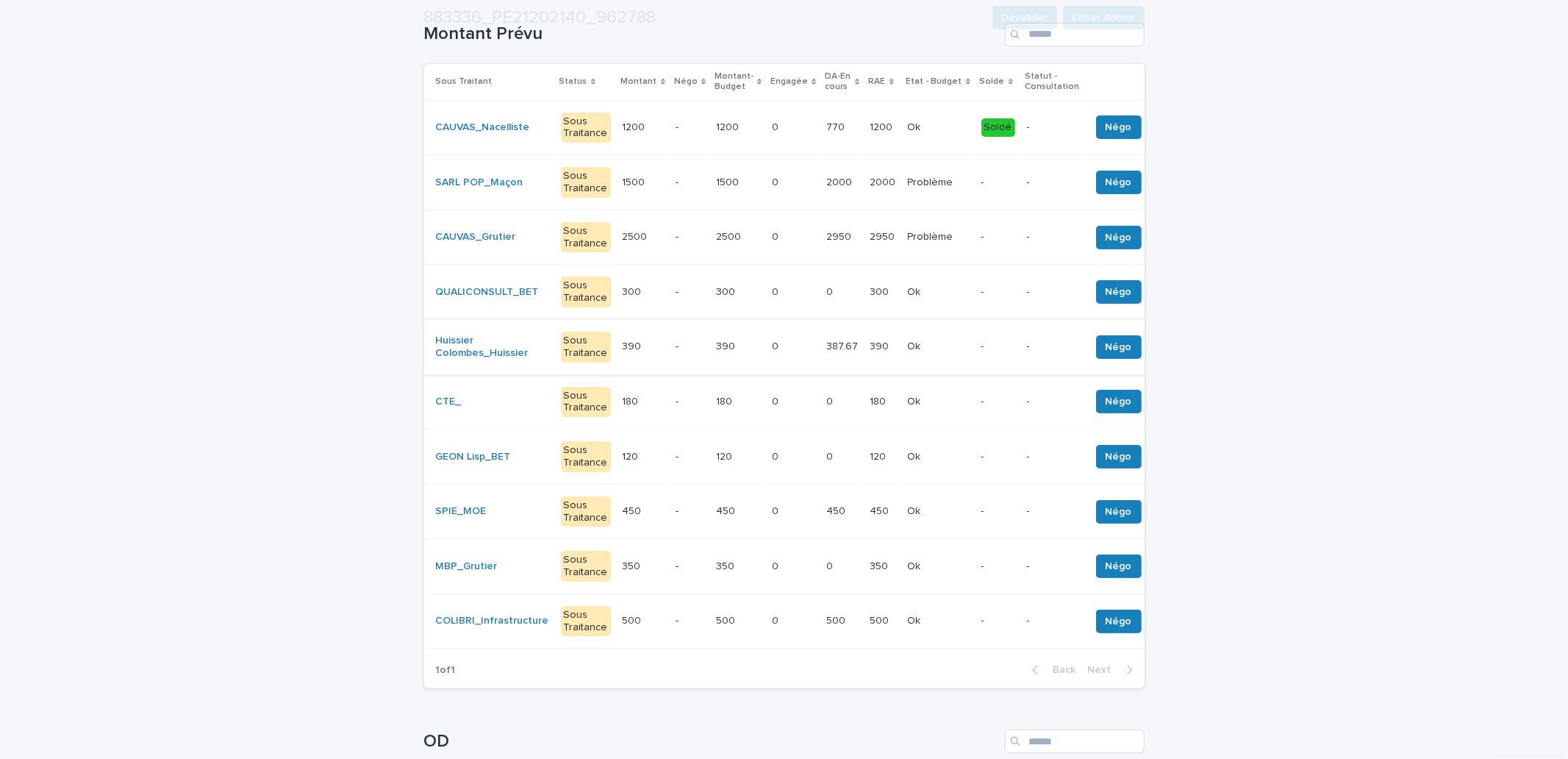
scroll to position [272, 0]
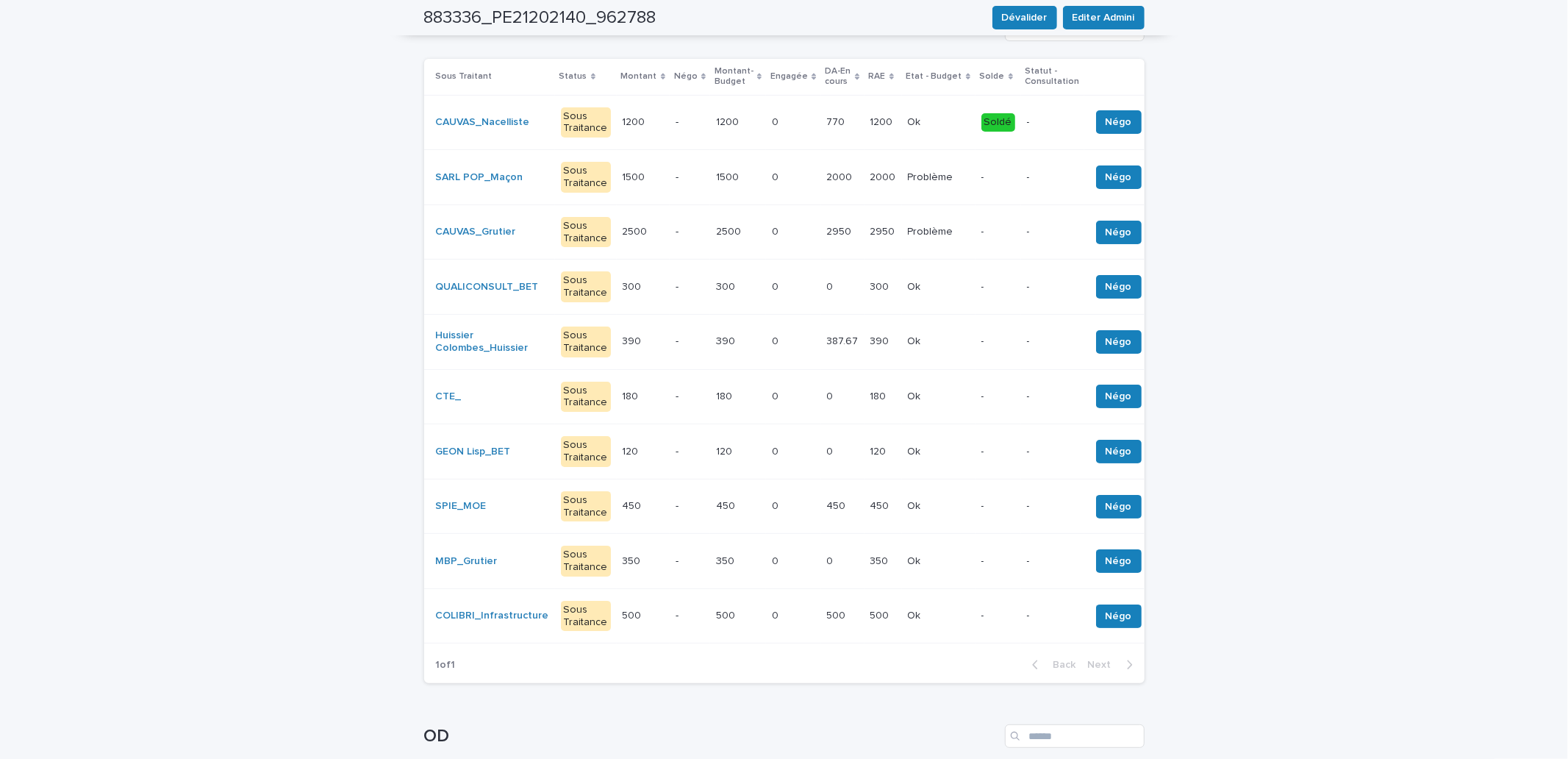
click at [716, 226] on p "2500" at bounding box center [730, 231] width 28 height 16
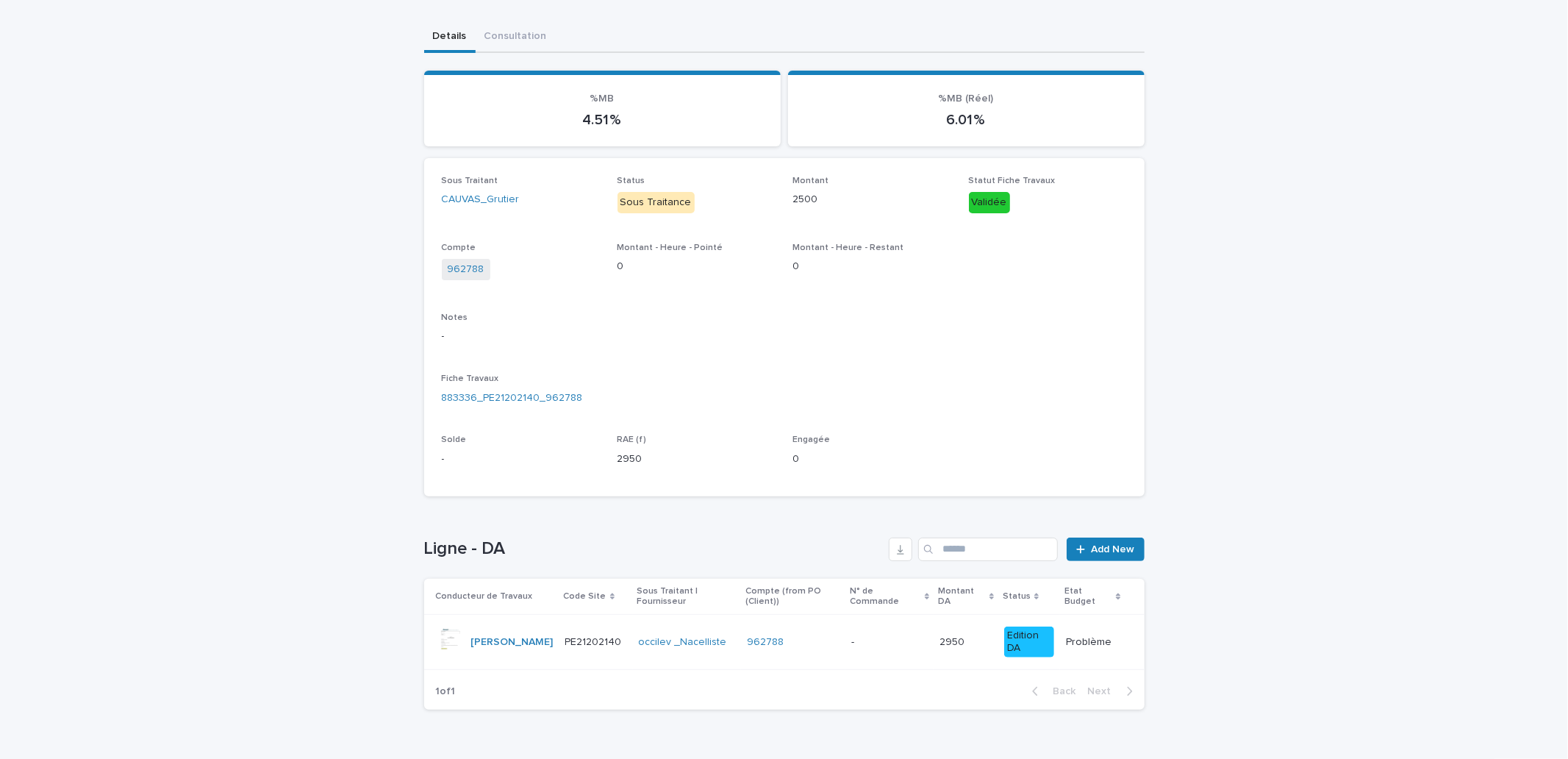
scroll to position [149, 0]
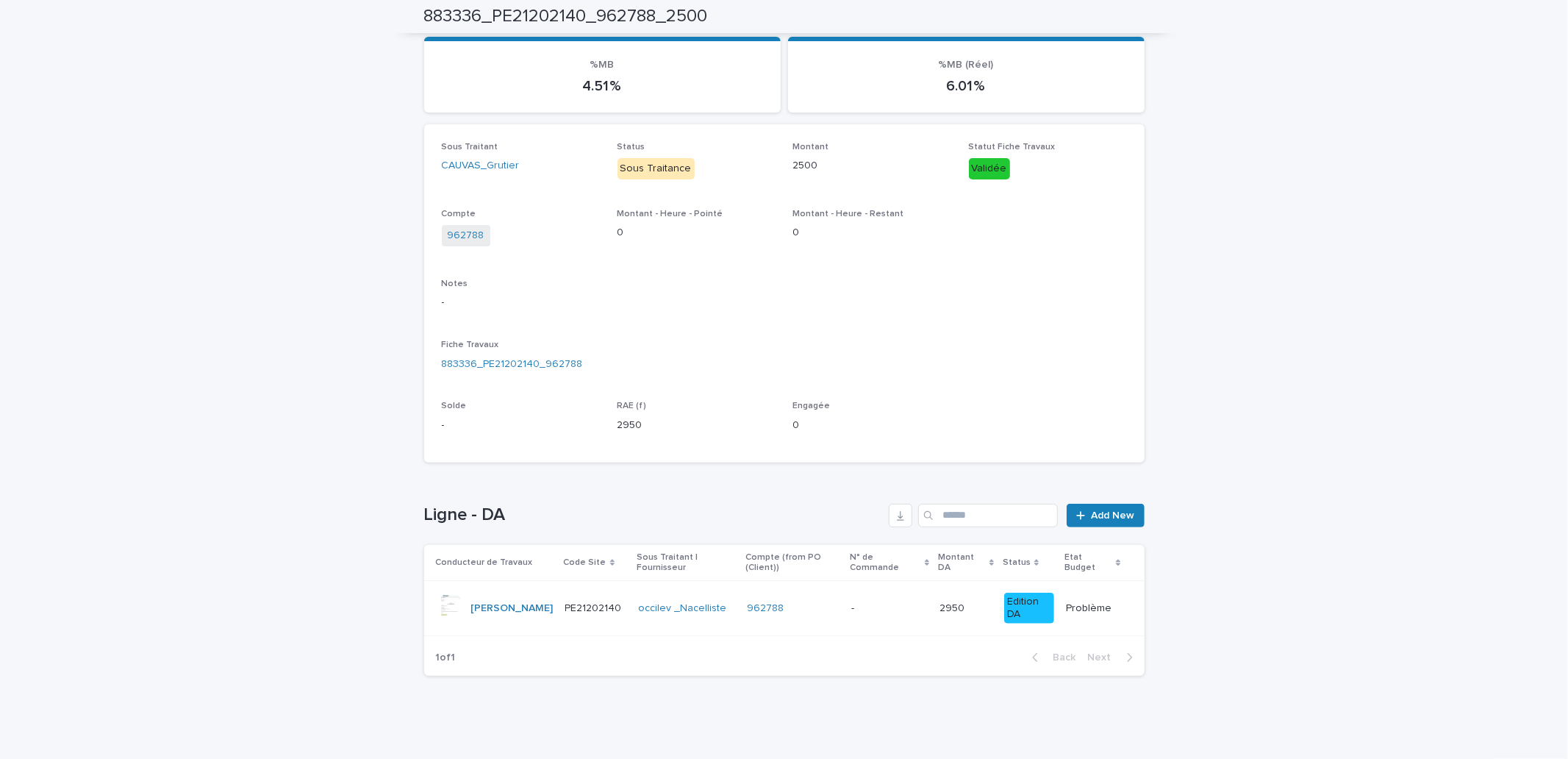
click at [851, 607] on p "-" at bounding box center [854, 607] width 6 height 16
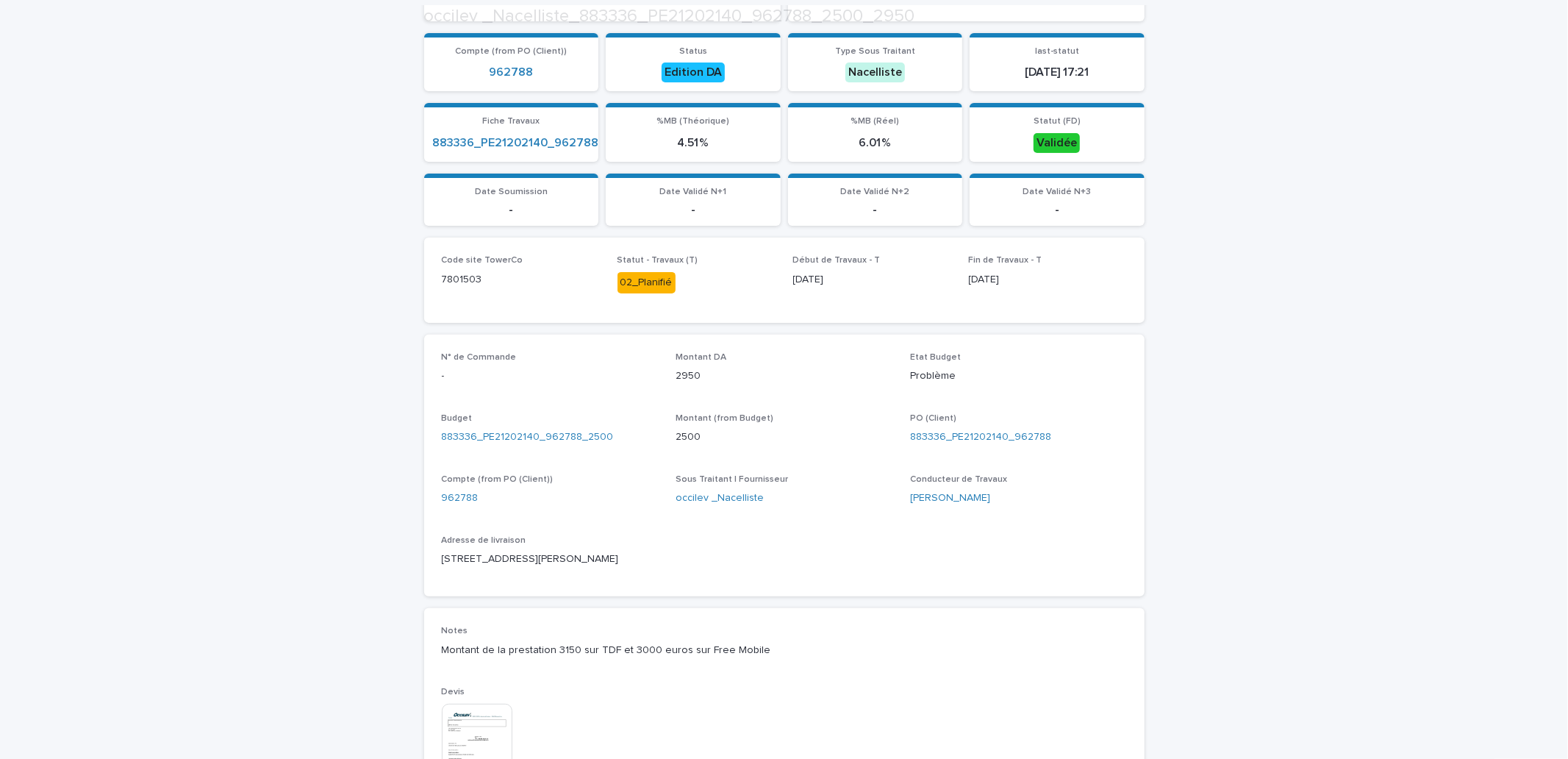
scroll to position [272, 0]
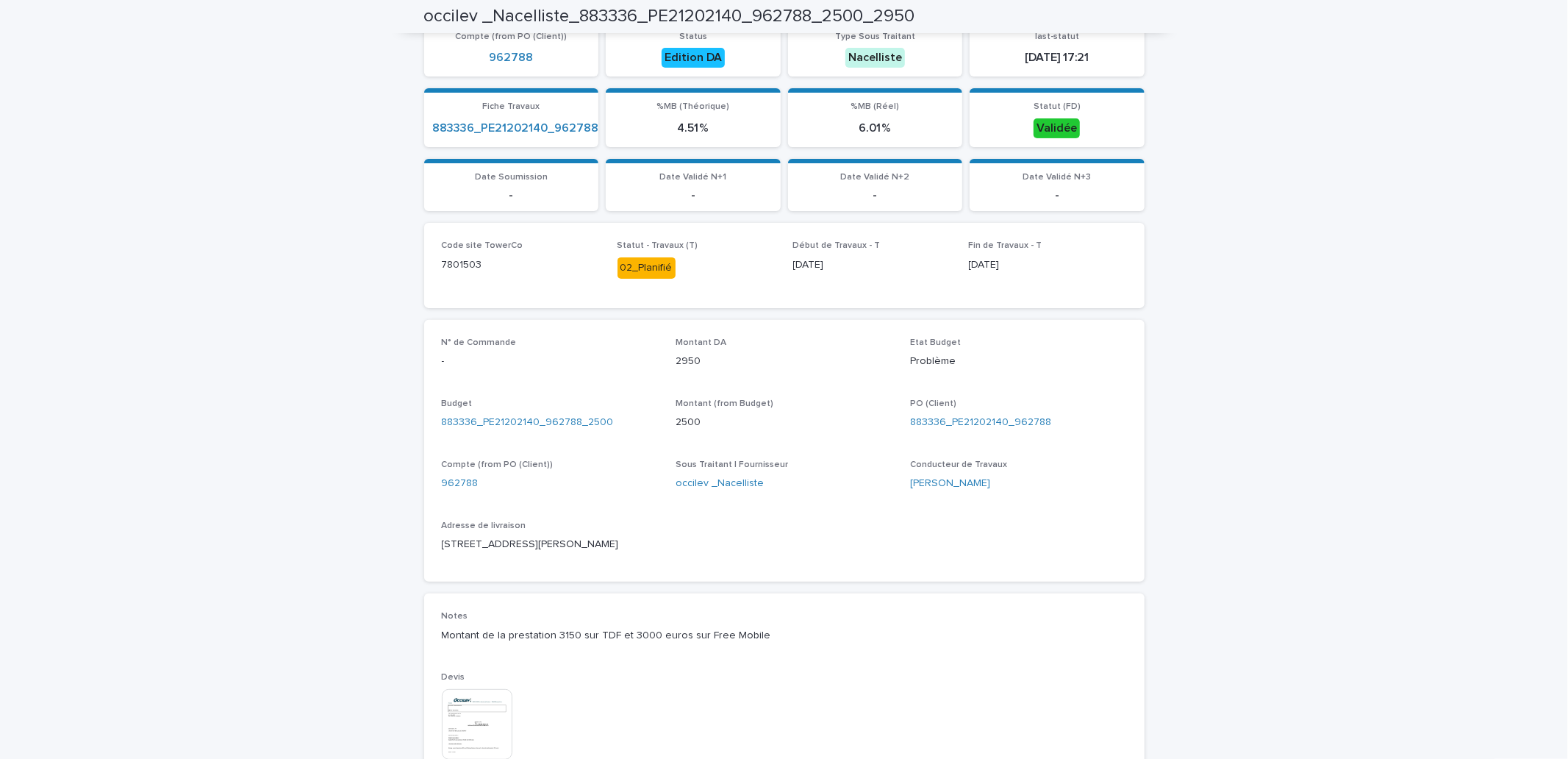
click at [823, 405] on p "Montant (from Budget)" at bounding box center [784, 404] width 217 height 10
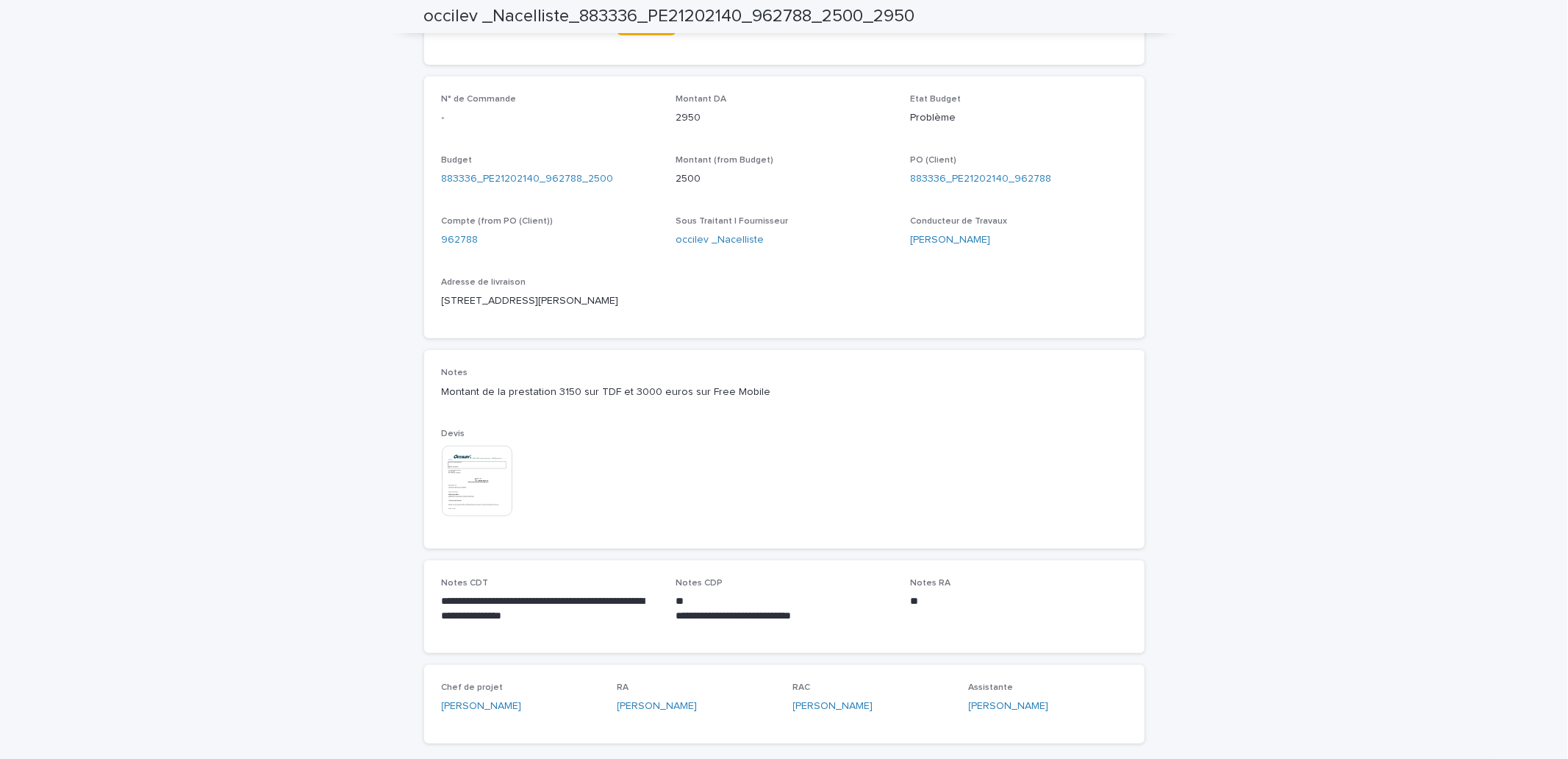
scroll to position [583, 0]
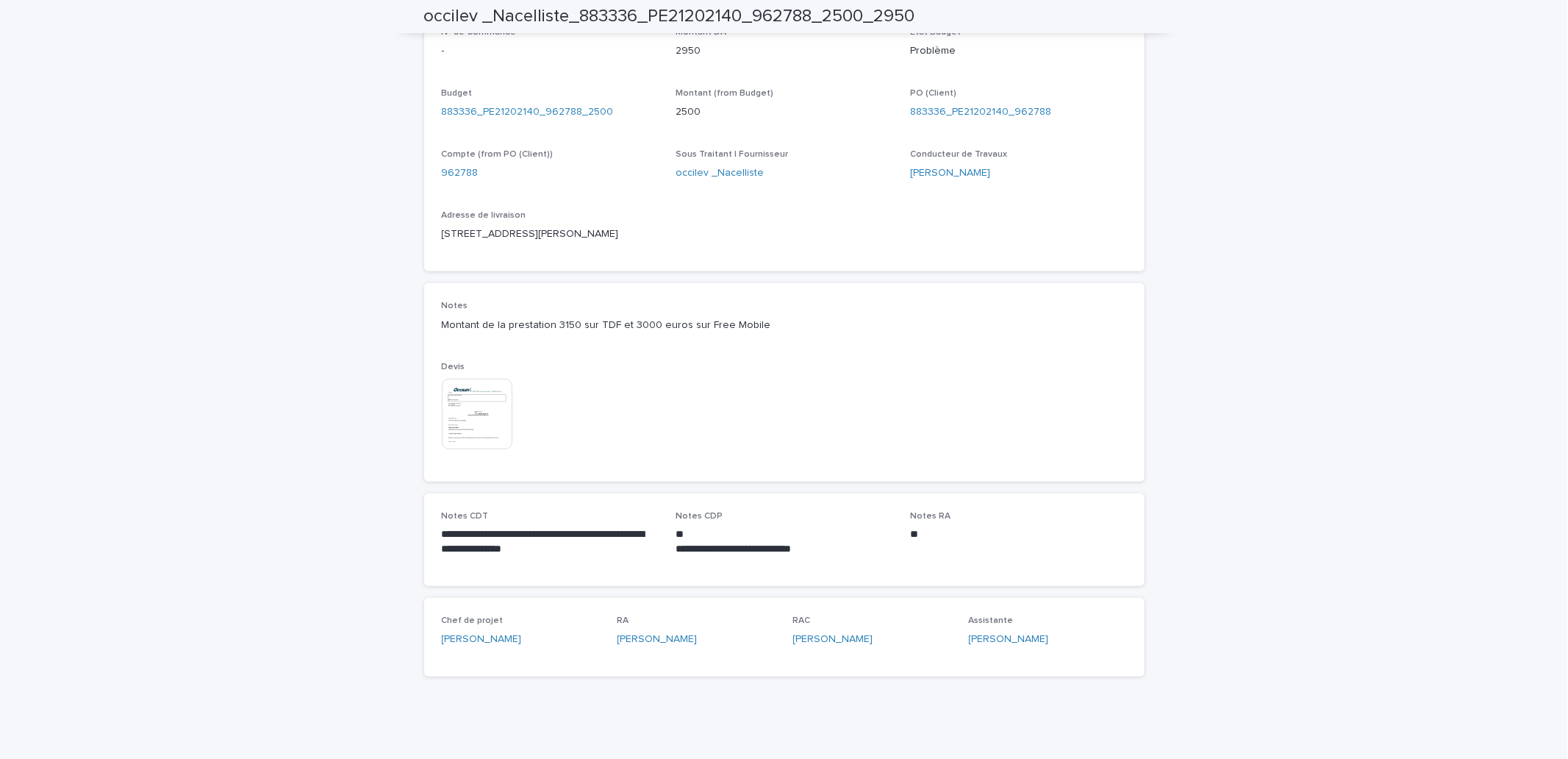
click at [1434, 683] on div "Loading... Saving… Loading... Saving… occilev _Nacelliste_883336_PE21202140_962…" at bounding box center [784, 114] width 1568 height 1296
click at [1158, 701] on div "Loading... Saving… Loading... Saving… occilev _Nacelliste_883336_PE21202140_962…" at bounding box center [784, 114] width 1568 height 1296
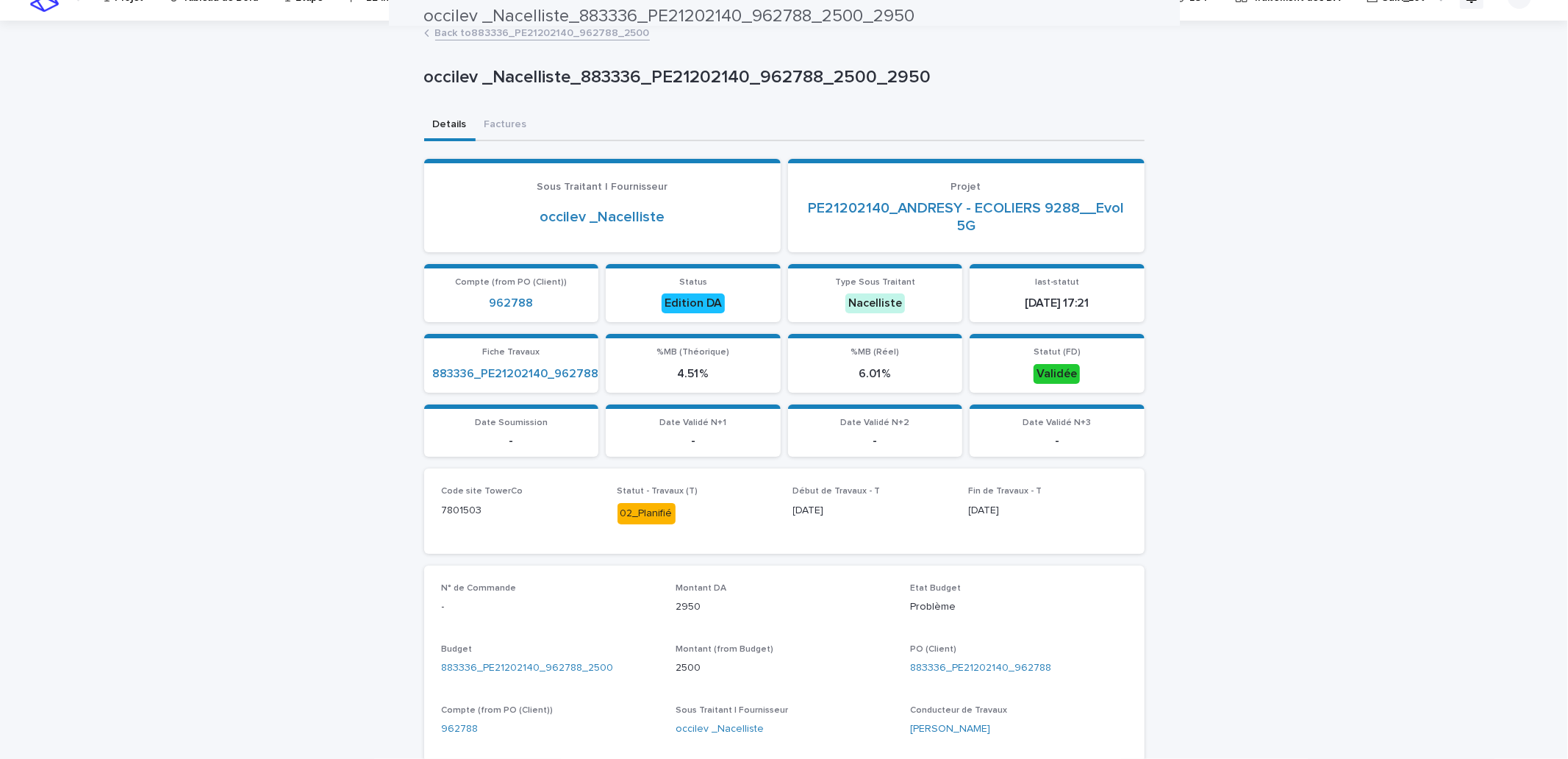
scroll to position [0, 0]
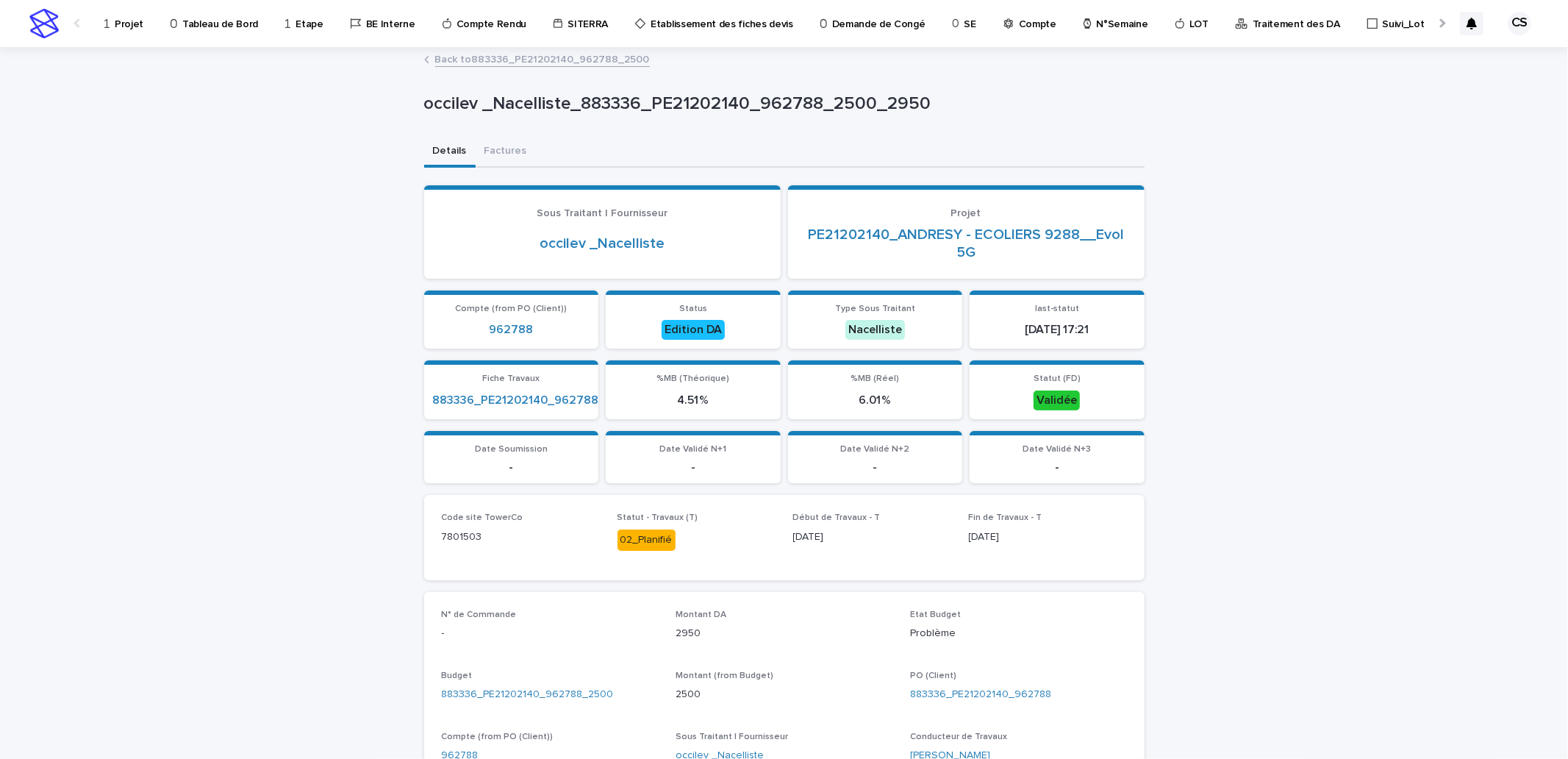
click at [122, 23] on p "Projet" at bounding box center [129, 16] width 29 height 31
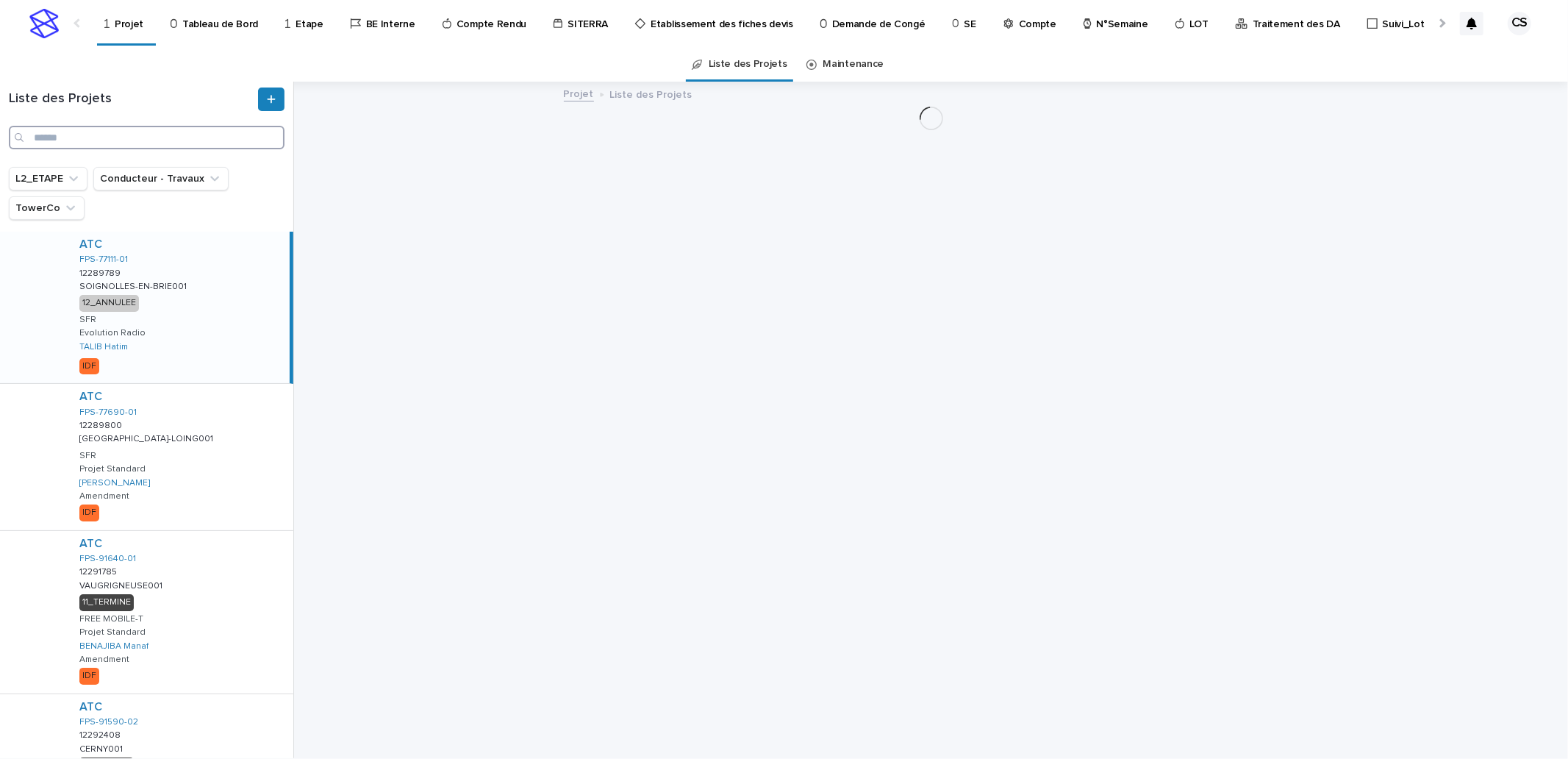
click at [178, 142] on input "Search" at bounding box center [146, 137] width 276 height 23
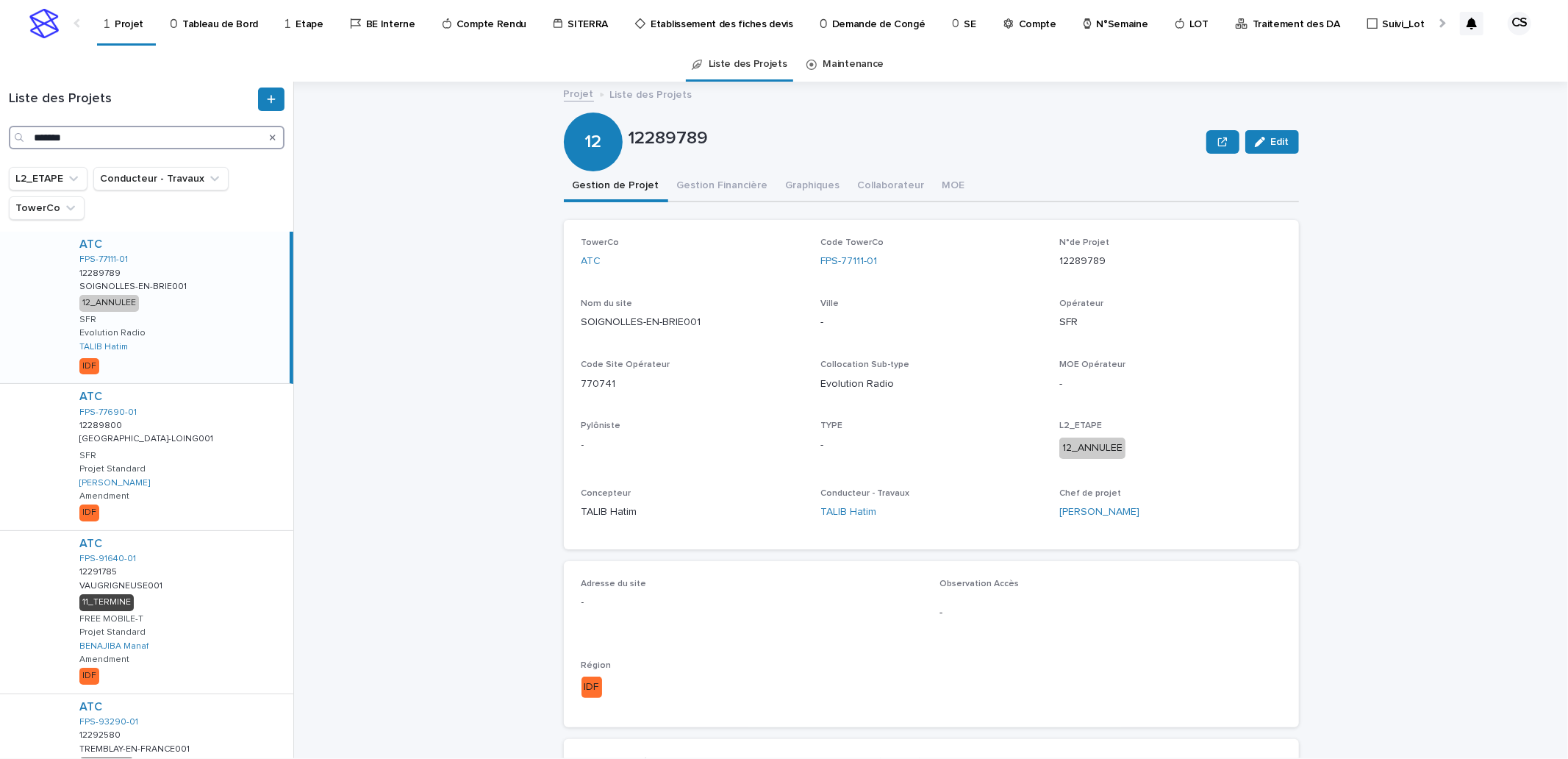
type input "*******"
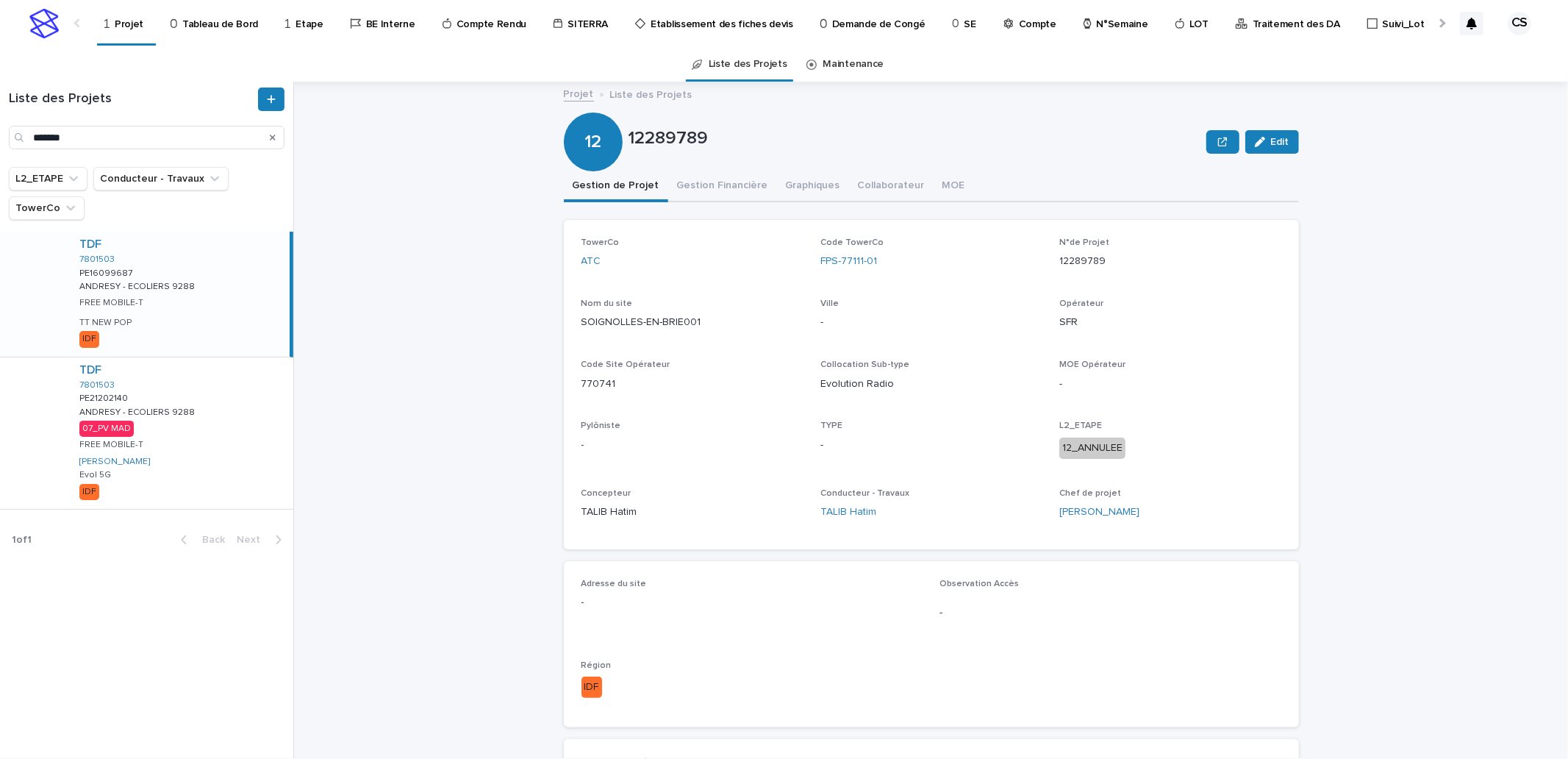
click at [196, 275] on div "TDF 7801503 PE16099687 PE16099687 ANDRESY - ECOLIERS 9288 ANDRESY - ECOLIERS 92…" at bounding box center [178, 294] width 222 height 125
click at [224, 422] on div "TDF 7801503 PE21202140 PE21202140 ANDRESY - ECOLIERS 9288 ANDRESY - ECOLIERS 92…" at bounding box center [181, 433] width 226 height 151
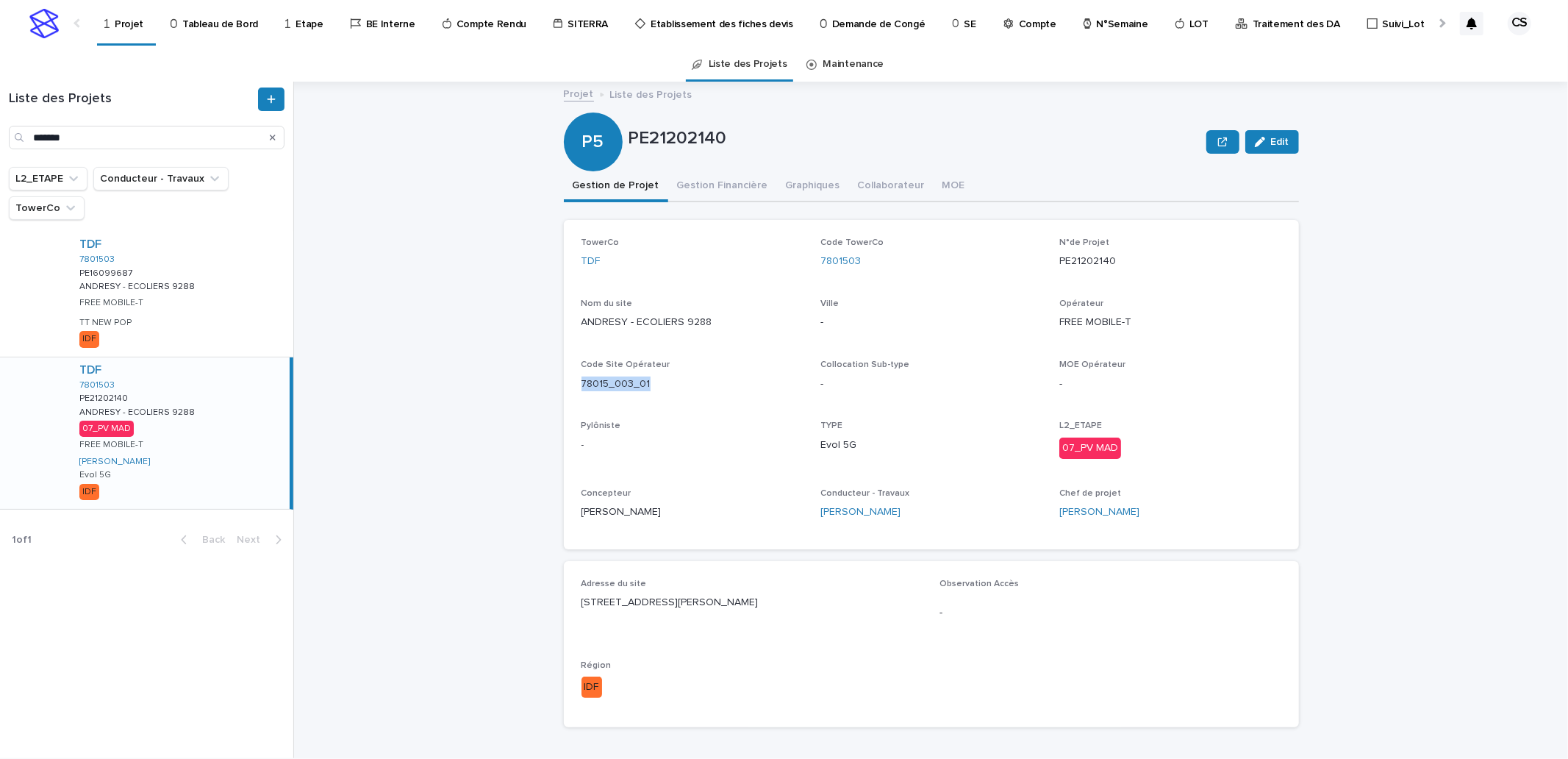
drag, startPoint x: 650, startPoint y: 373, endPoint x: 575, endPoint y: 387, distance: 76.3
click at [582, 387] on div "78015_003_01" at bounding box center [692, 383] width 221 height 19
copy p "78015_003_01"
click at [150, 136] on input "*******" at bounding box center [146, 137] width 276 height 23
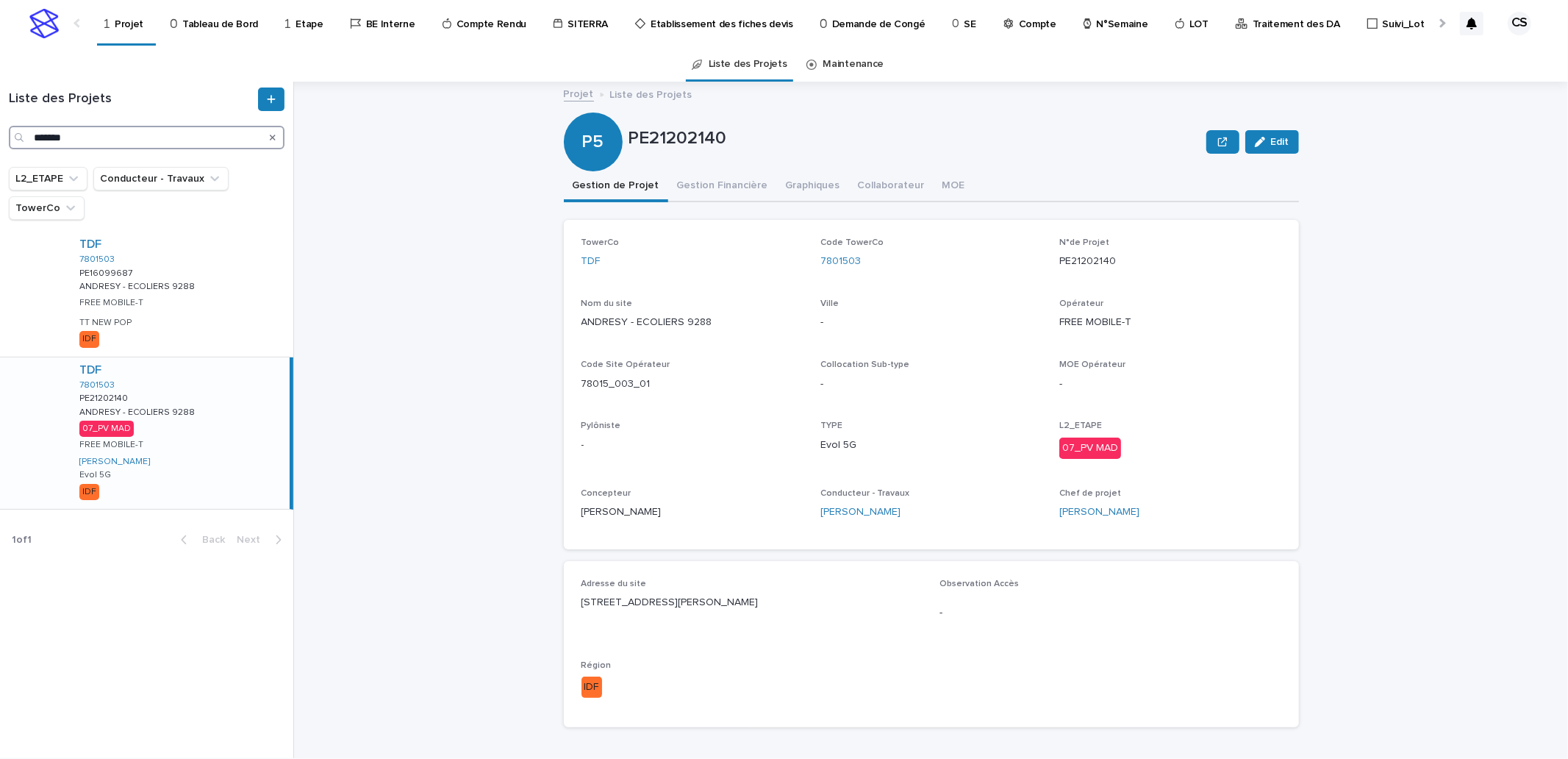
click at [150, 136] on input "*******" at bounding box center [146, 137] width 276 height 23
click at [41, 140] on input "*******" at bounding box center [146, 137] width 276 height 23
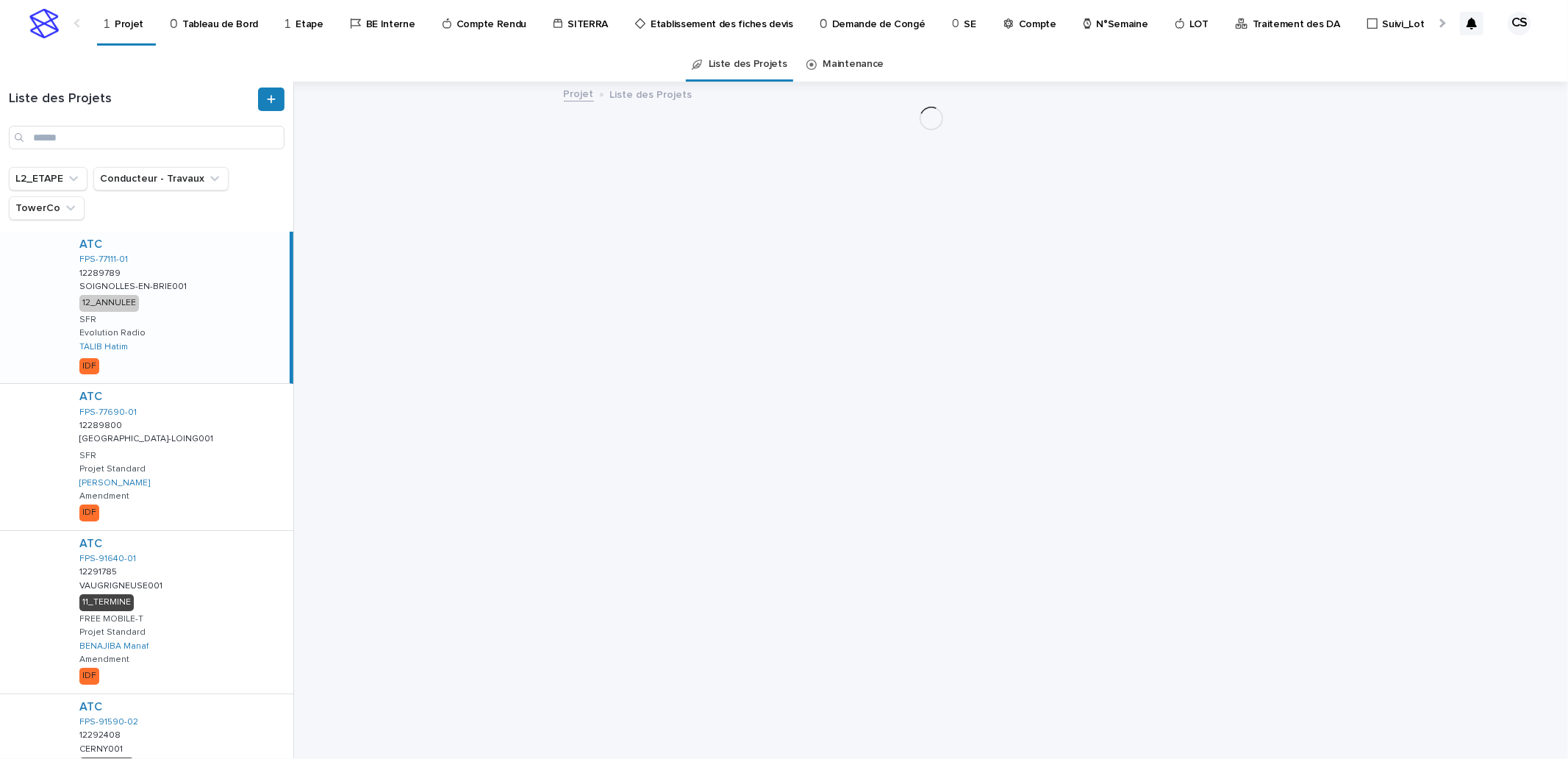
click at [1253, 23] on p "Traitement des DA" at bounding box center [1296, 16] width 87 height 31
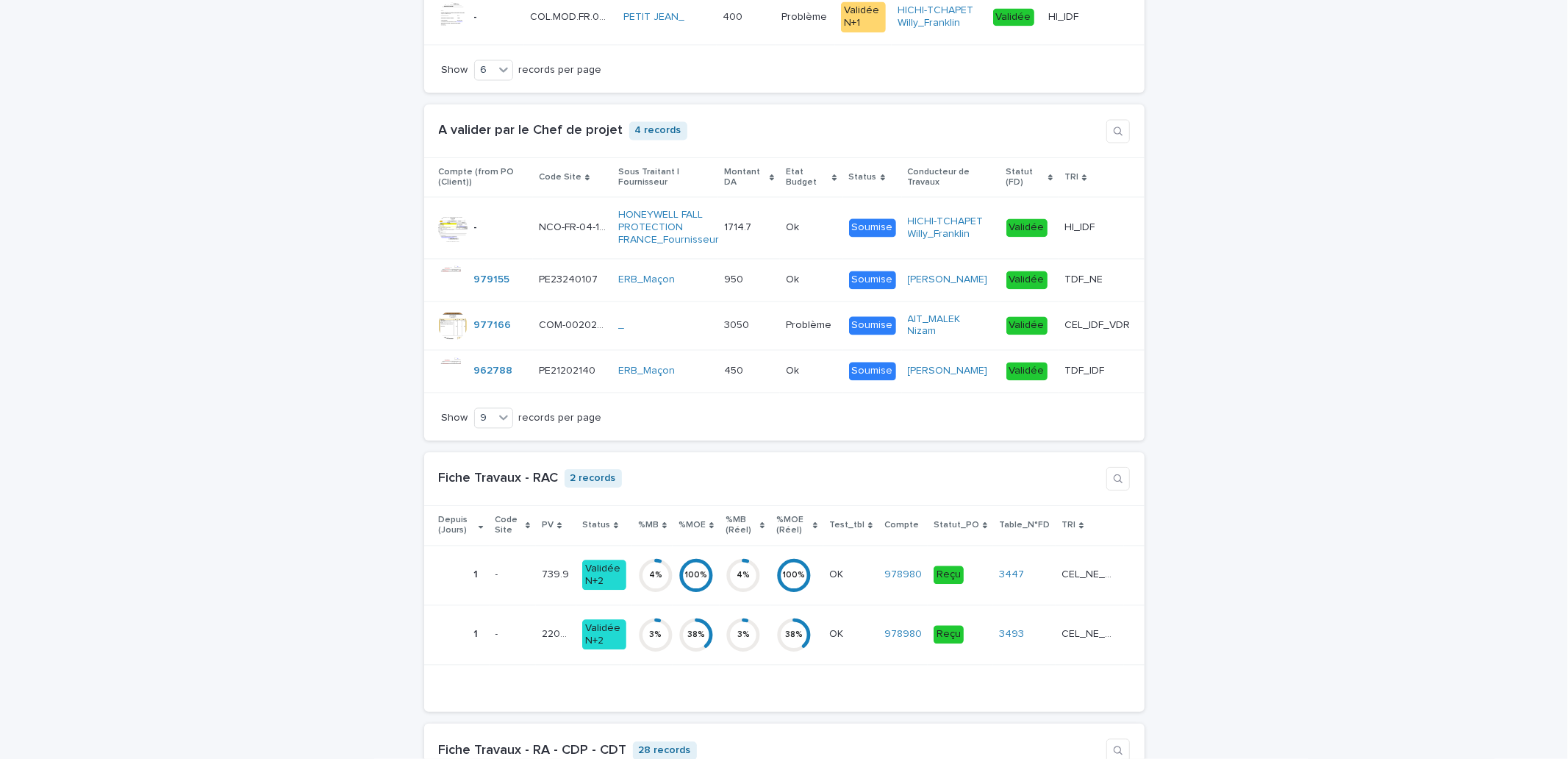
scroll to position [2180, 0]
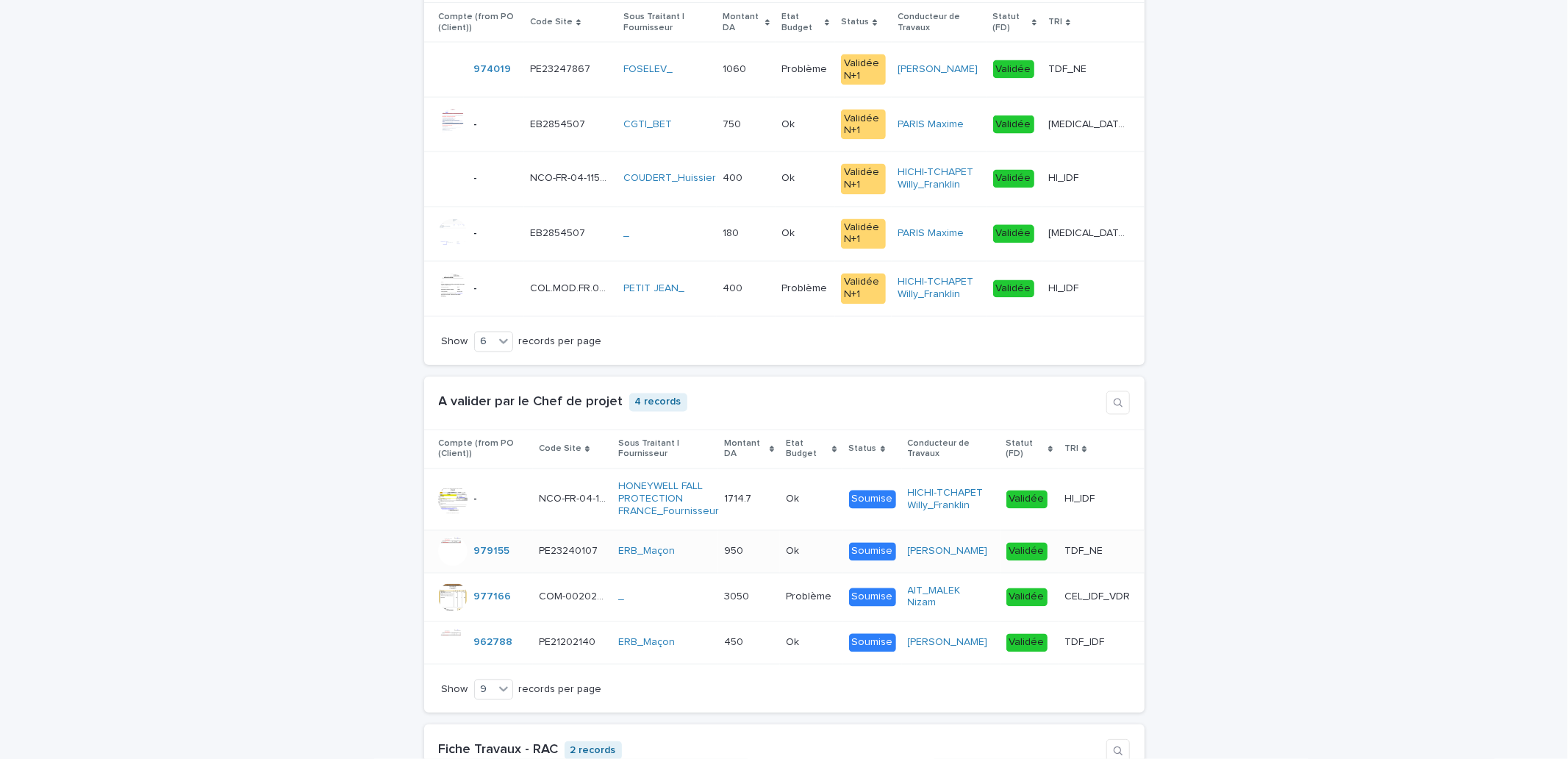
click at [772, 564] on div "950 950" at bounding box center [749, 552] width 50 height 24
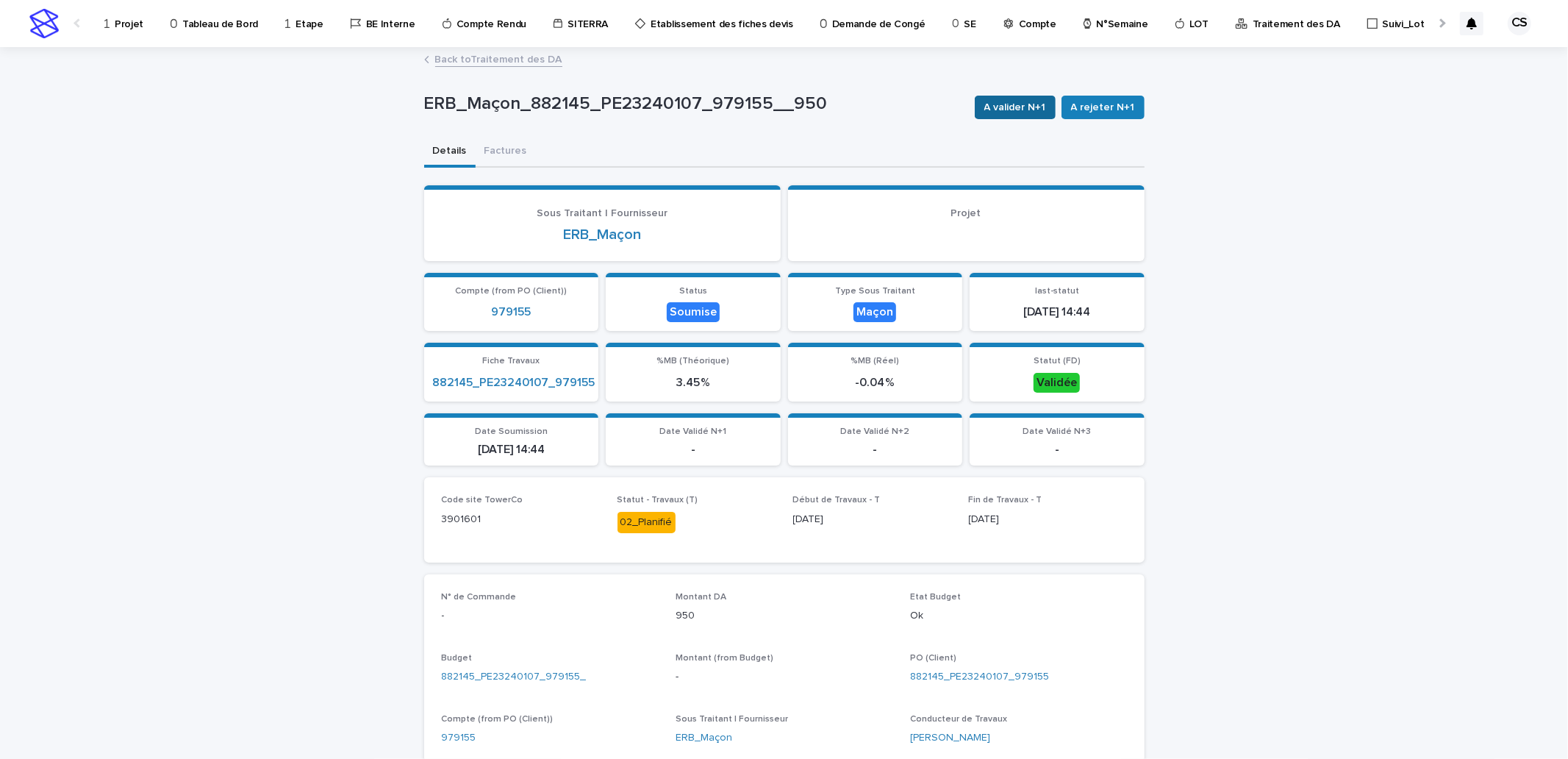
click at [1008, 105] on span "A valider N+1" at bounding box center [1015, 107] width 62 height 15
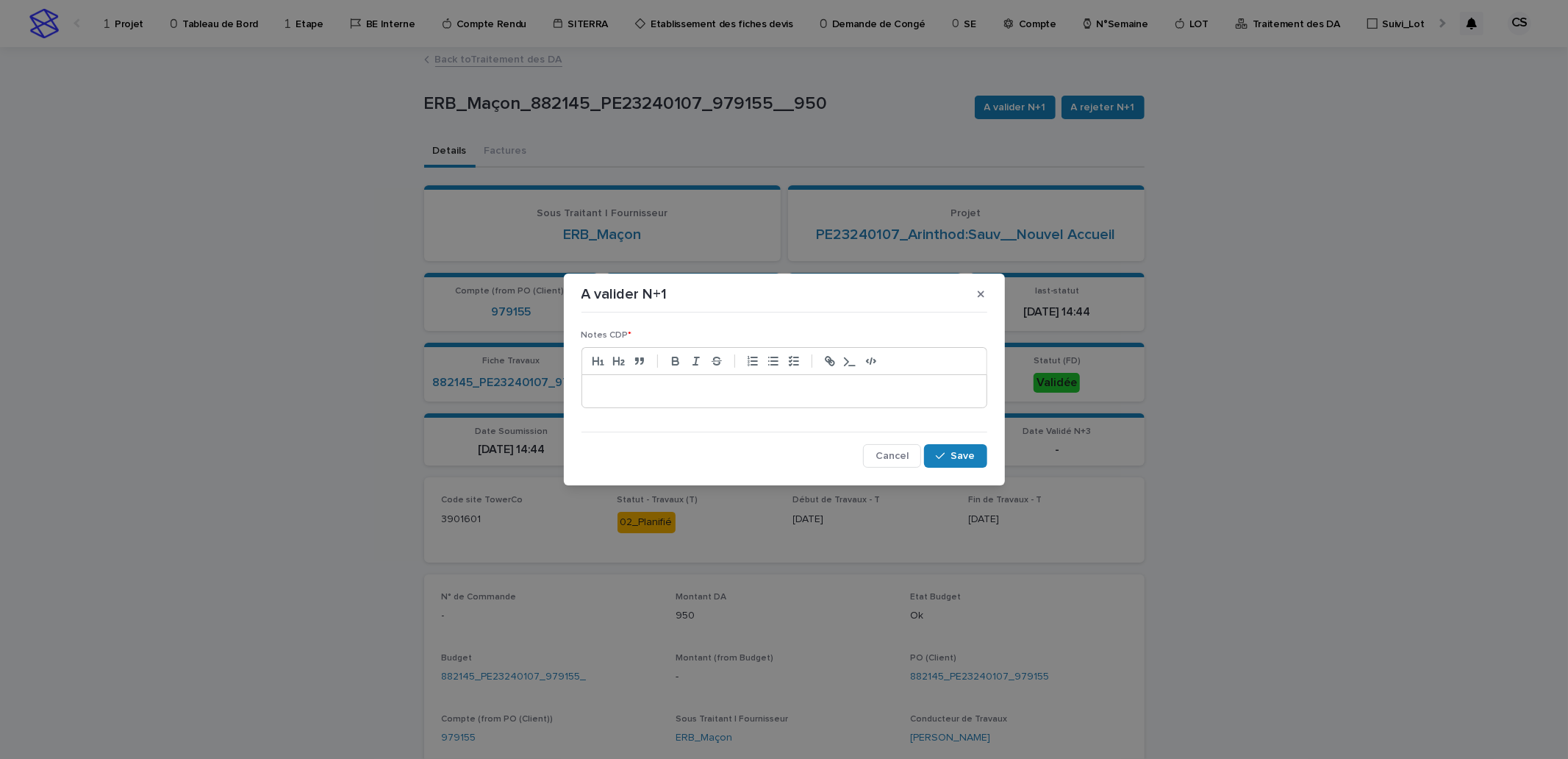
click at [758, 384] on p at bounding box center [784, 391] width 382 height 15
click at [965, 454] on span "Save" at bounding box center [963, 456] width 24 height 10
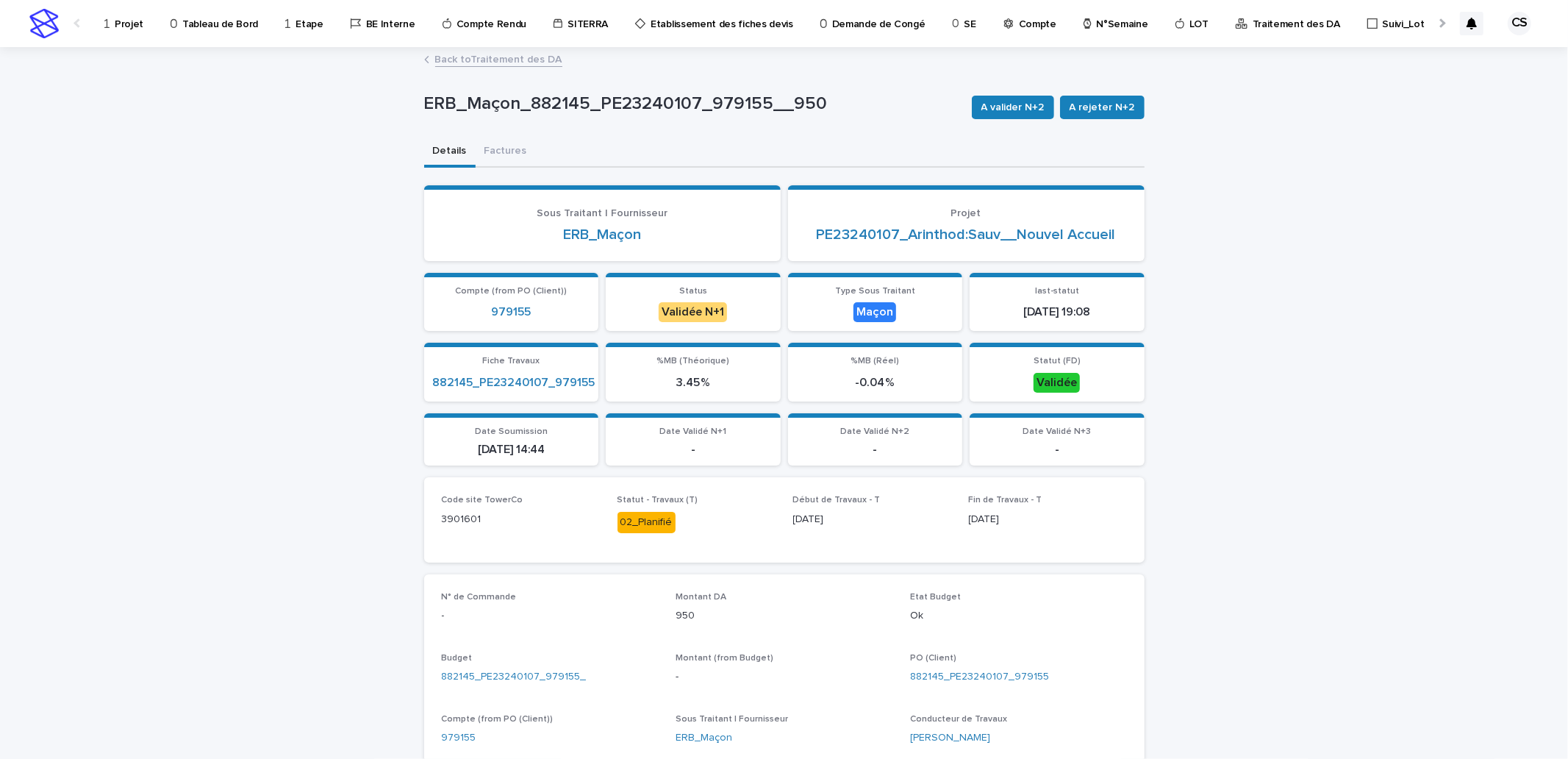
click at [1019, 111] on span "A valider N+2" at bounding box center [1013, 107] width 63 height 15
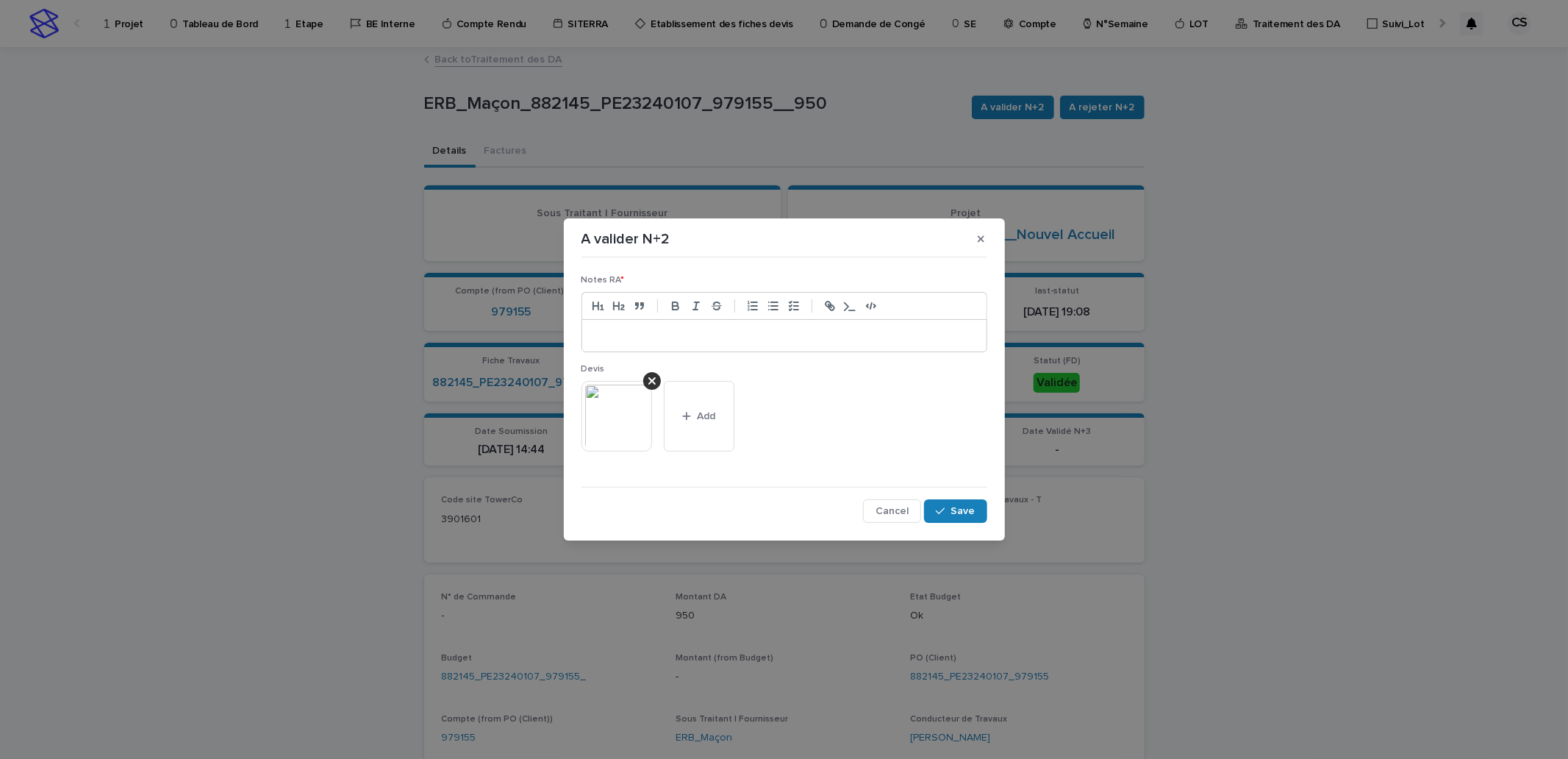
click at [842, 340] on p at bounding box center [784, 336] width 382 height 15
click at [964, 511] on span "Save" at bounding box center [963, 510] width 24 height 10
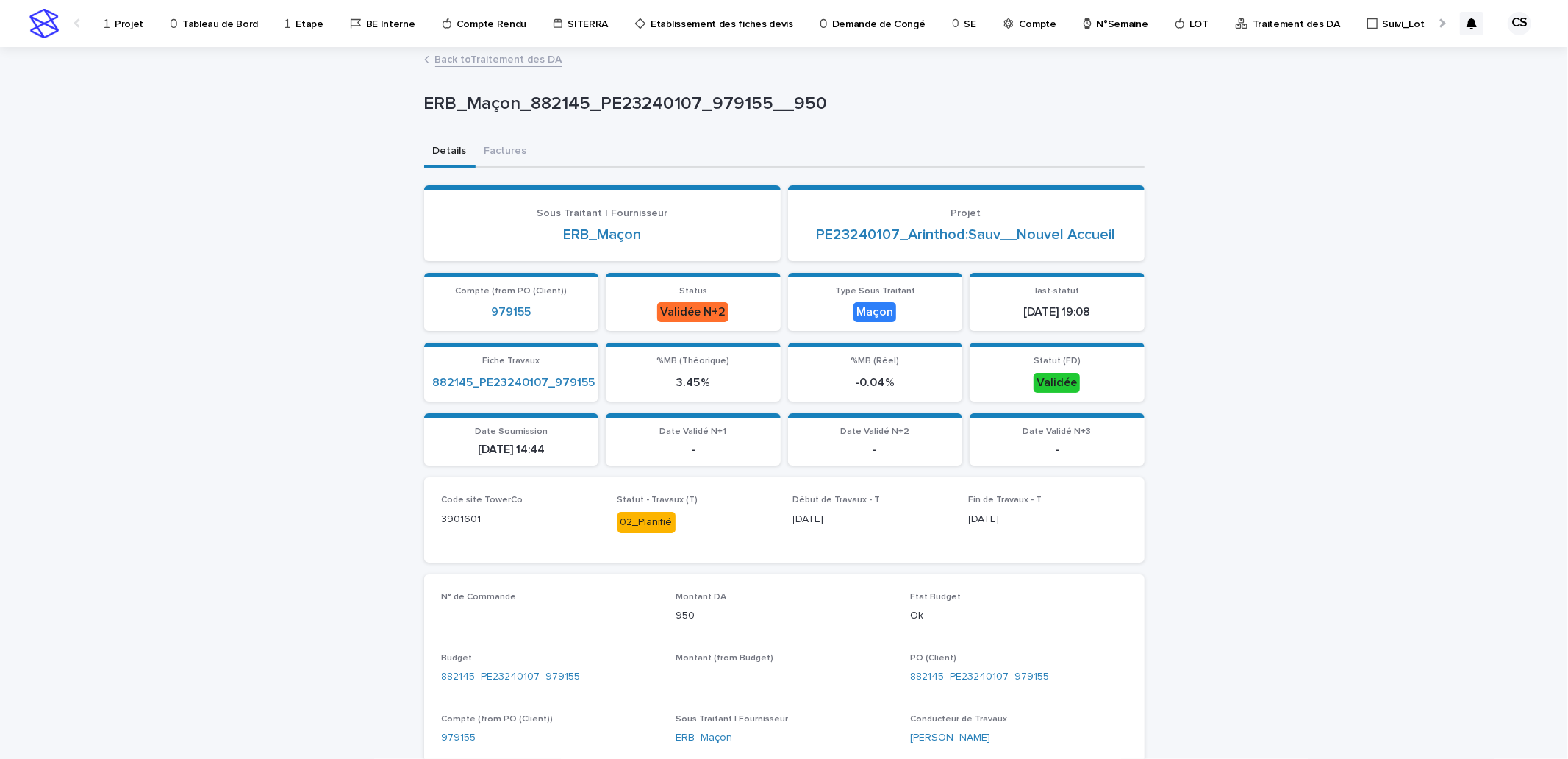
click at [530, 63] on link "Back to Traitement des DA" at bounding box center [499, 58] width 127 height 17
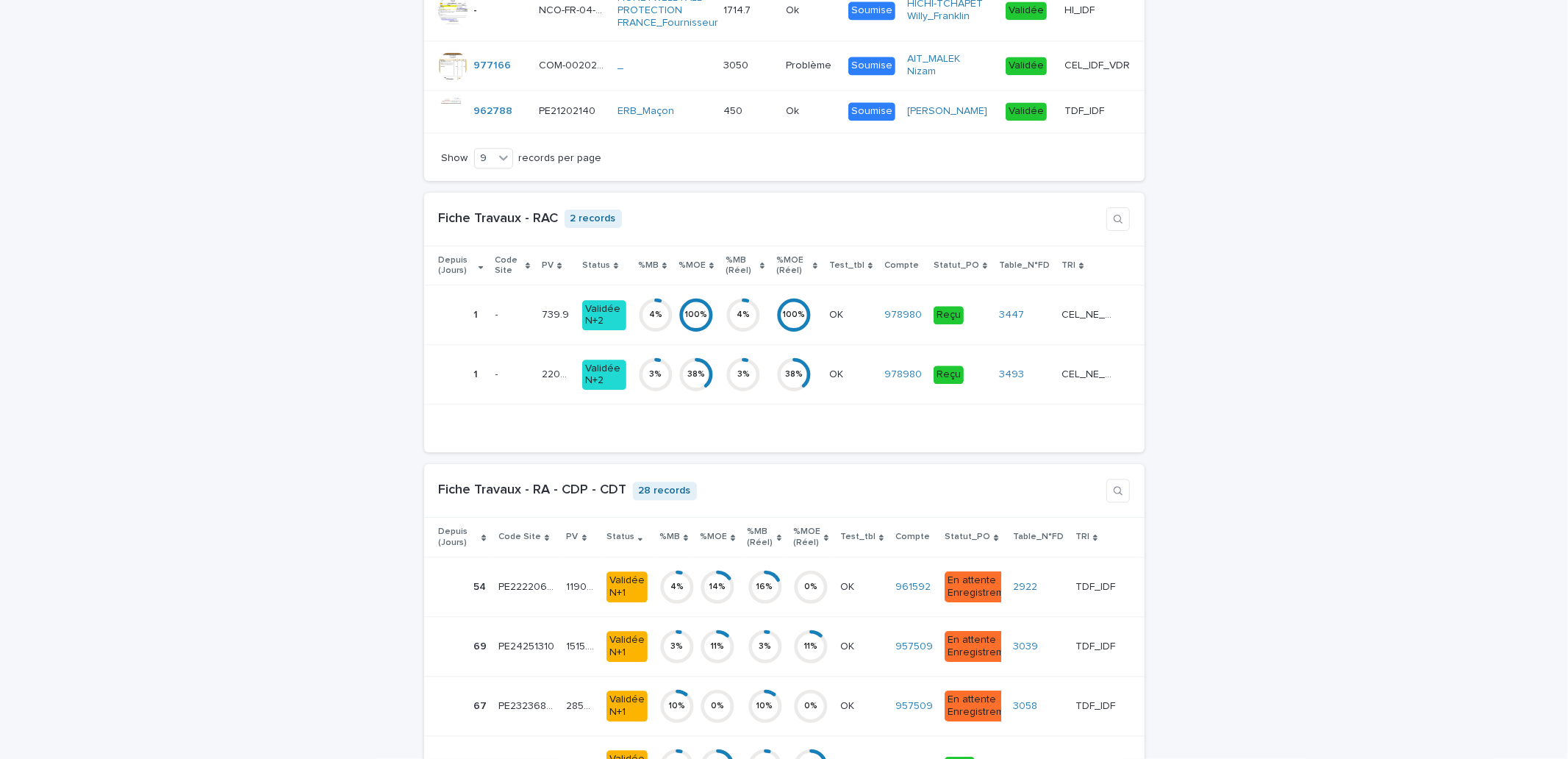
scroll to position [2452, 0]
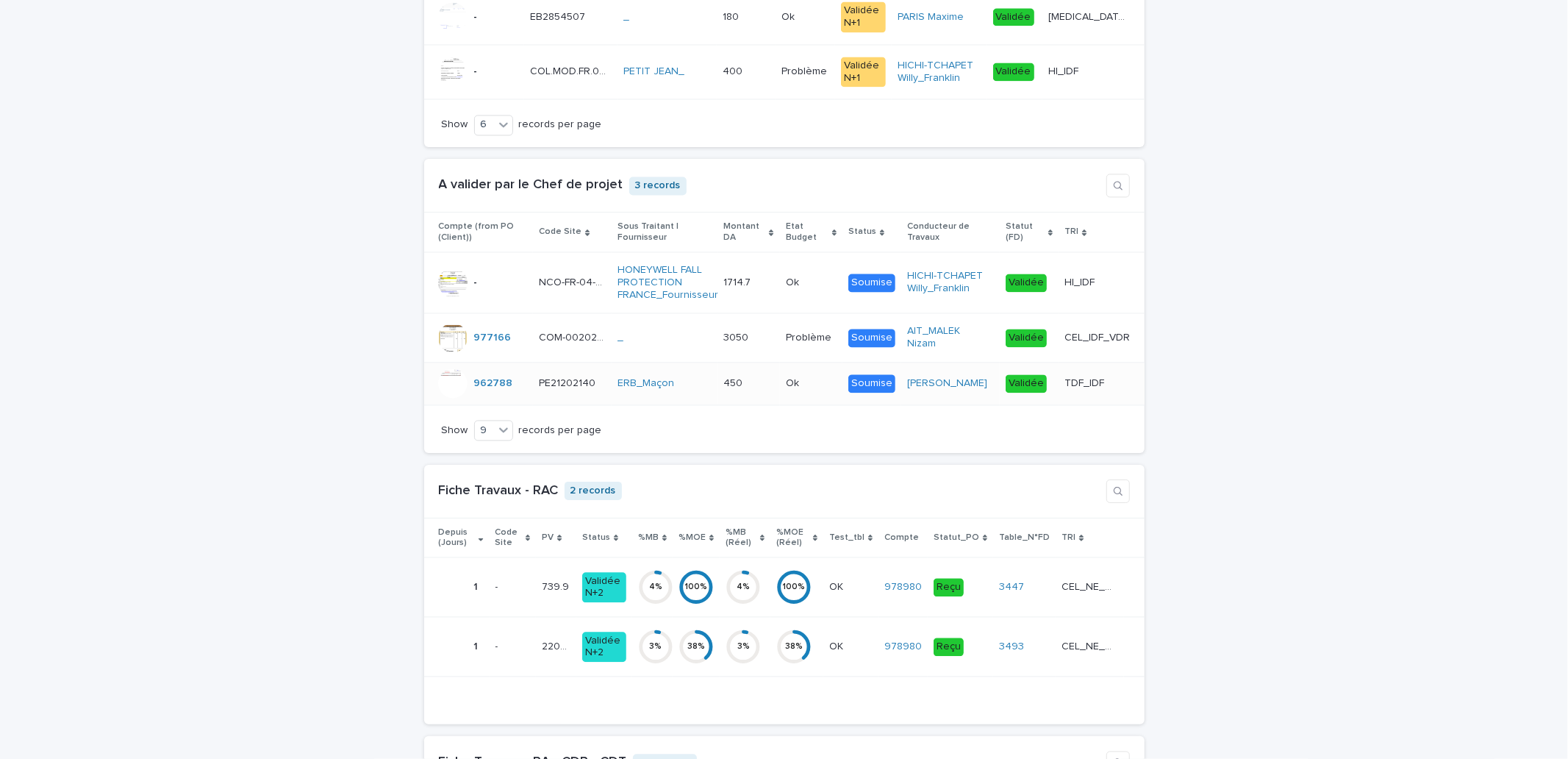
click at [800, 396] on div "Ok Ok" at bounding box center [811, 383] width 51 height 24
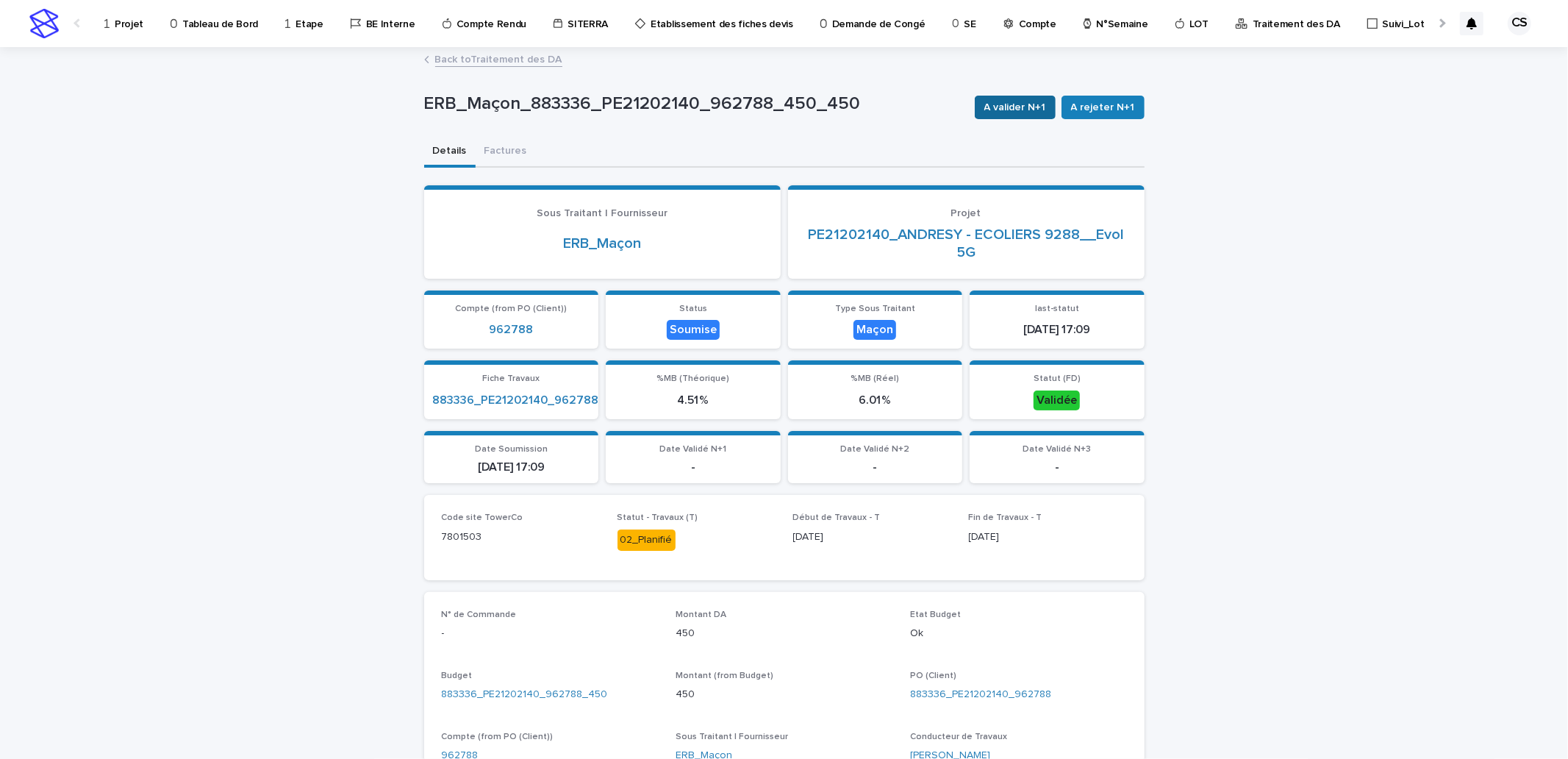
click at [1022, 105] on span "A valider N+1" at bounding box center [1015, 107] width 62 height 15
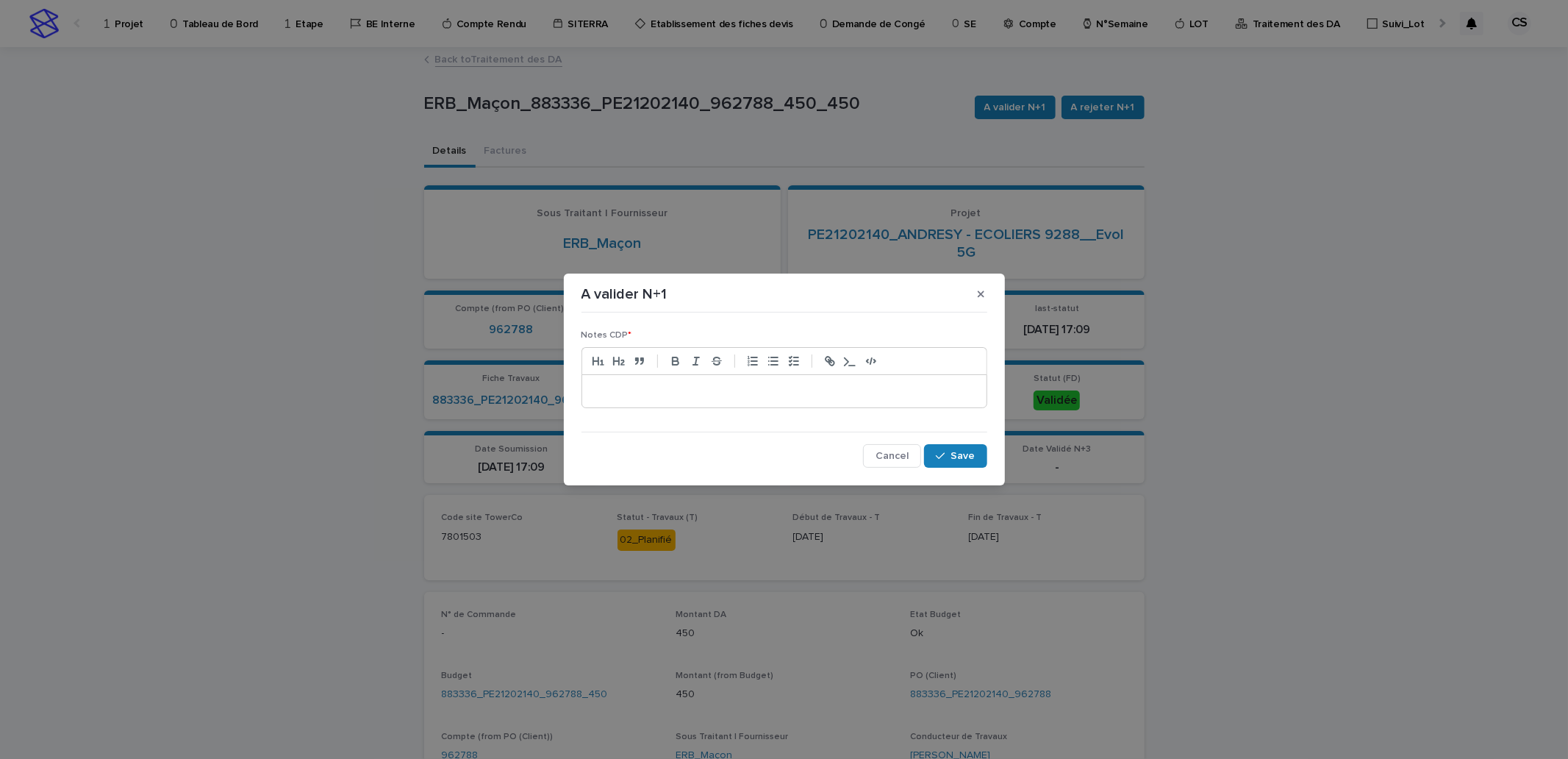
click at [766, 388] on p at bounding box center [784, 391] width 382 height 15
click at [978, 454] on button "Save" at bounding box center [955, 456] width 62 height 23
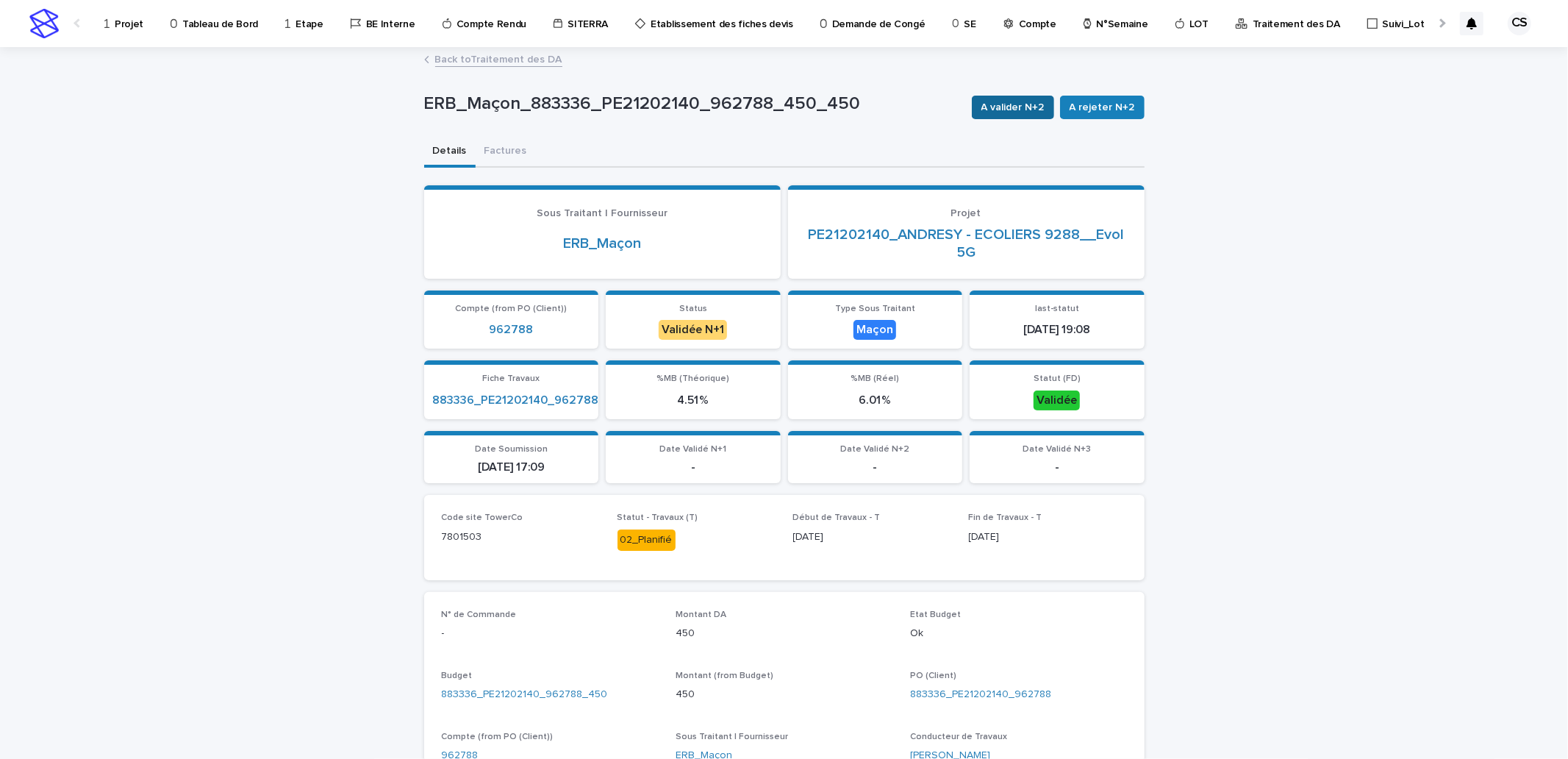
click at [1003, 112] on span "A valider N+2" at bounding box center [1013, 107] width 63 height 15
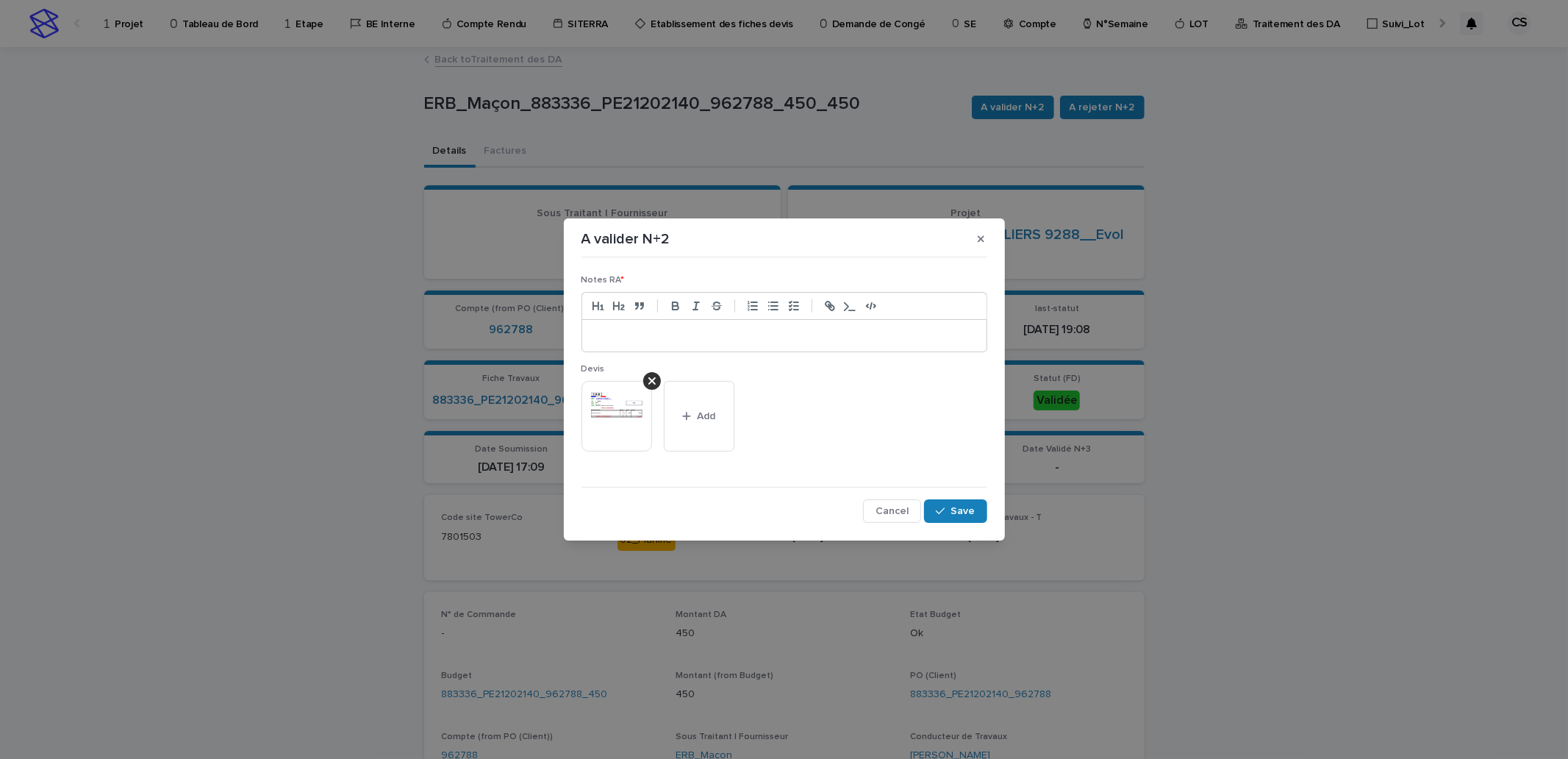
click at [654, 341] on p at bounding box center [784, 336] width 382 height 15
click at [943, 501] on button "Save" at bounding box center [955, 511] width 62 height 23
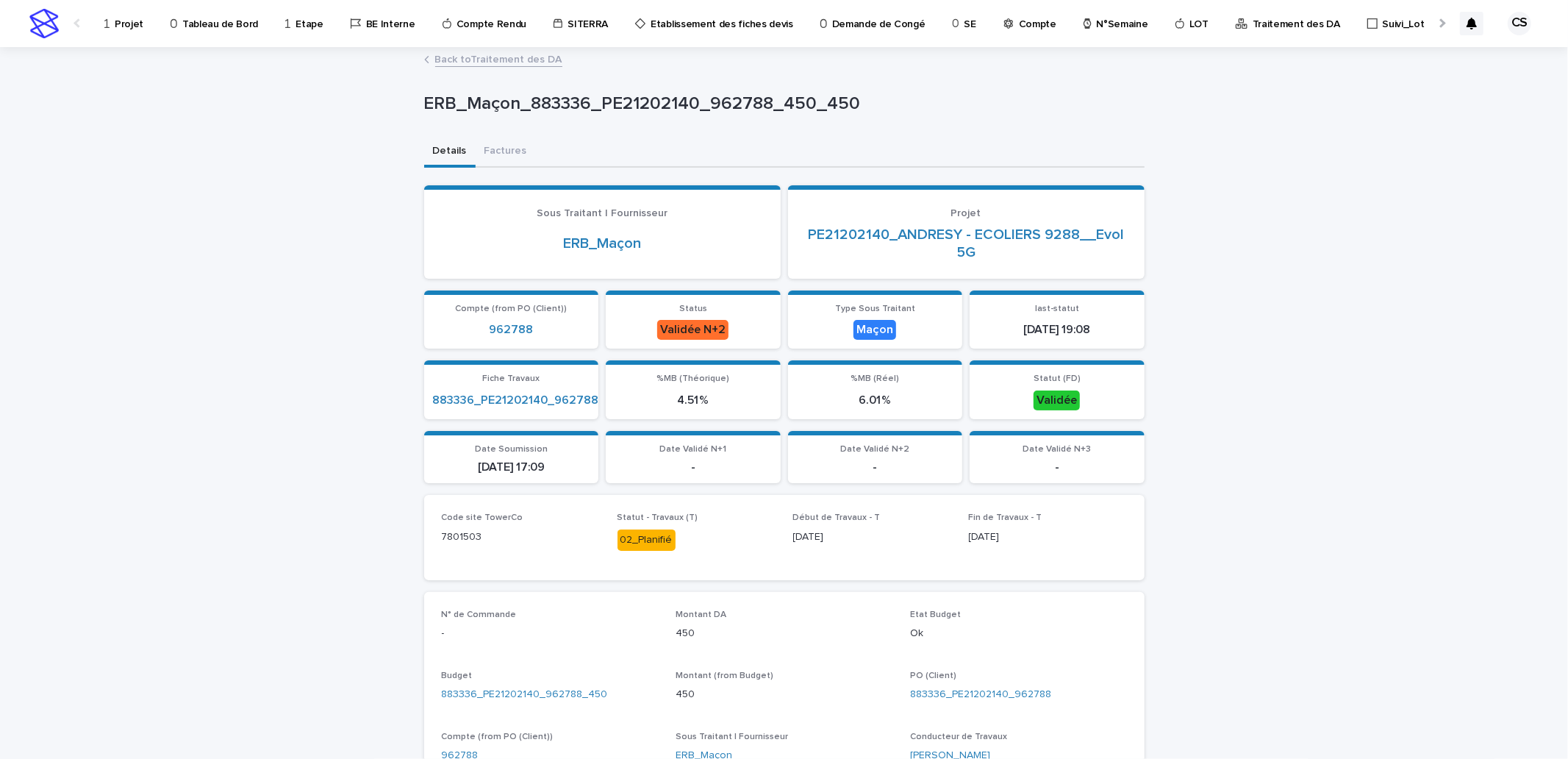
click at [530, 57] on link "Back to Traitement des DA" at bounding box center [499, 58] width 127 height 17
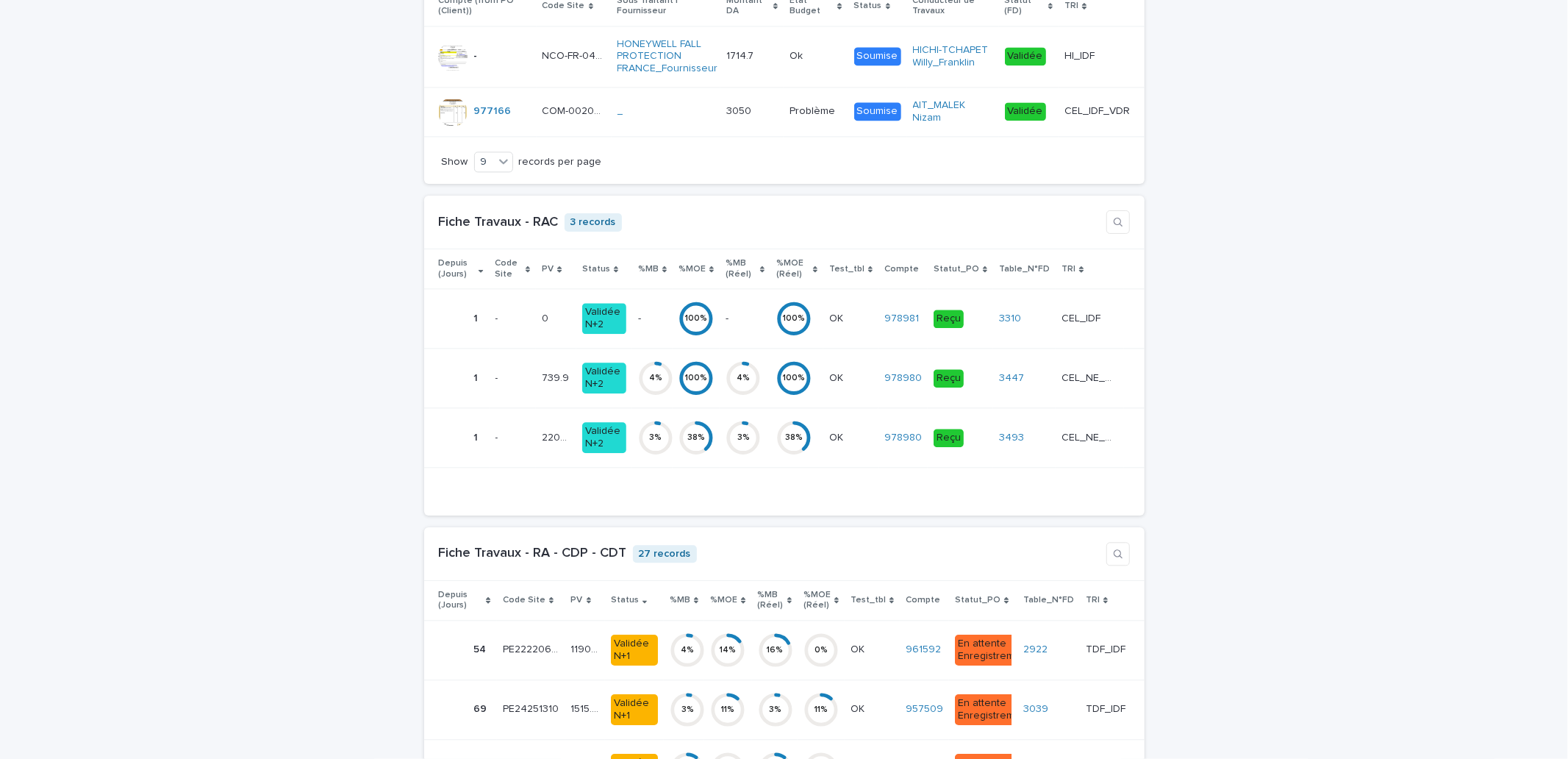
scroll to position [3268, 0]
